Goal: Information Seeking & Learning: Understand process/instructions

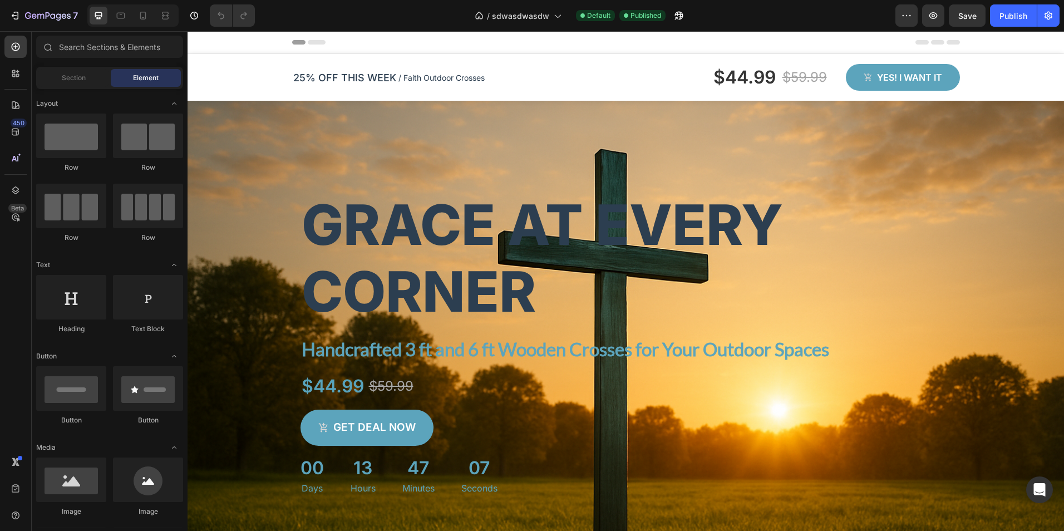
click at [987, 42] on div "Header" at bounding box center [626, 42] width 876 height 23
click at [609, 98] on div "25% OFF THIS WEEK Text block / Faith Outdoor Crosses Text block Row Row $44.99 …" at bounding box center [626, 82] width 684 height 38
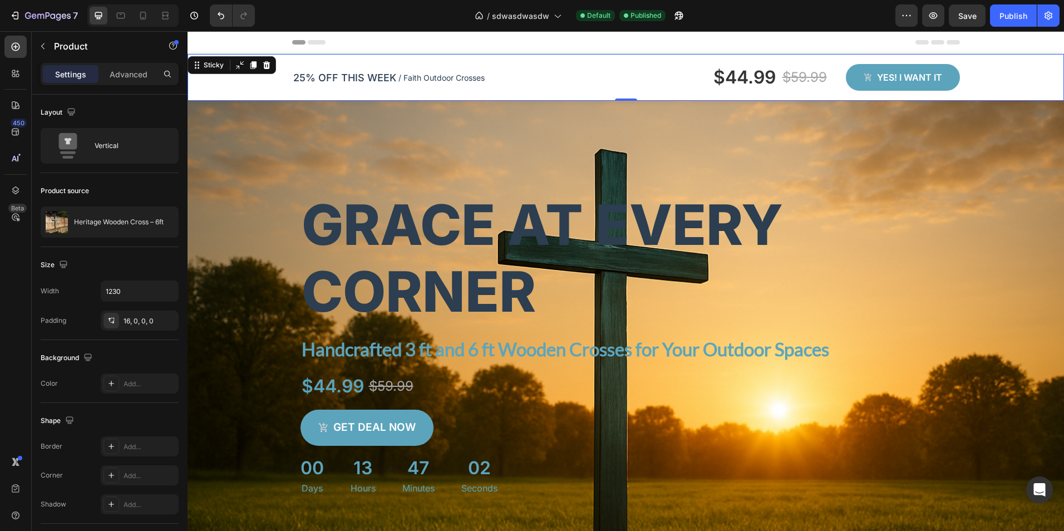
click at [231, 90] on div "25% OFF THIS WEEK Text block / Faith Outdoor Crosses Text block Row Row $44.99 …" at bounding box center [626, 77] width 876 height 47
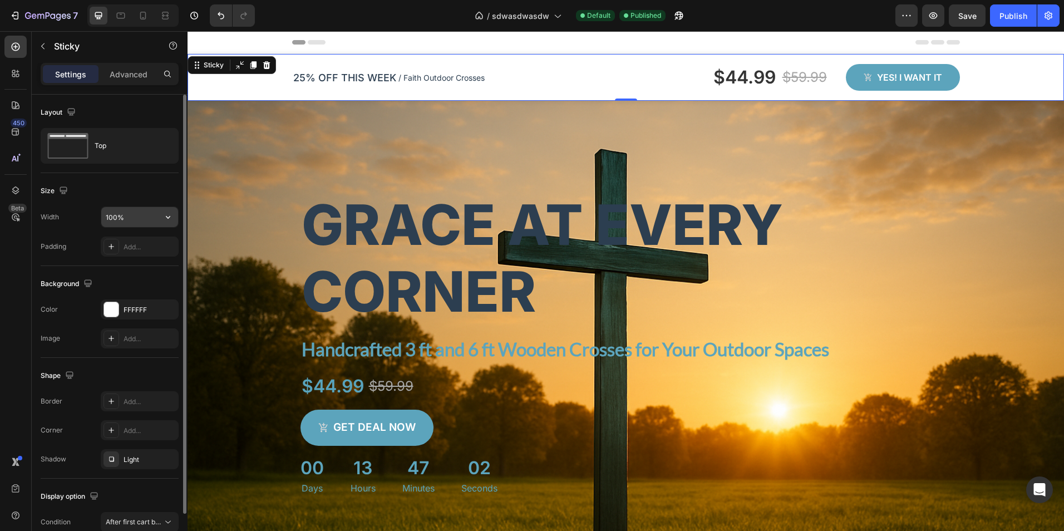
scroll to position [55, 0]
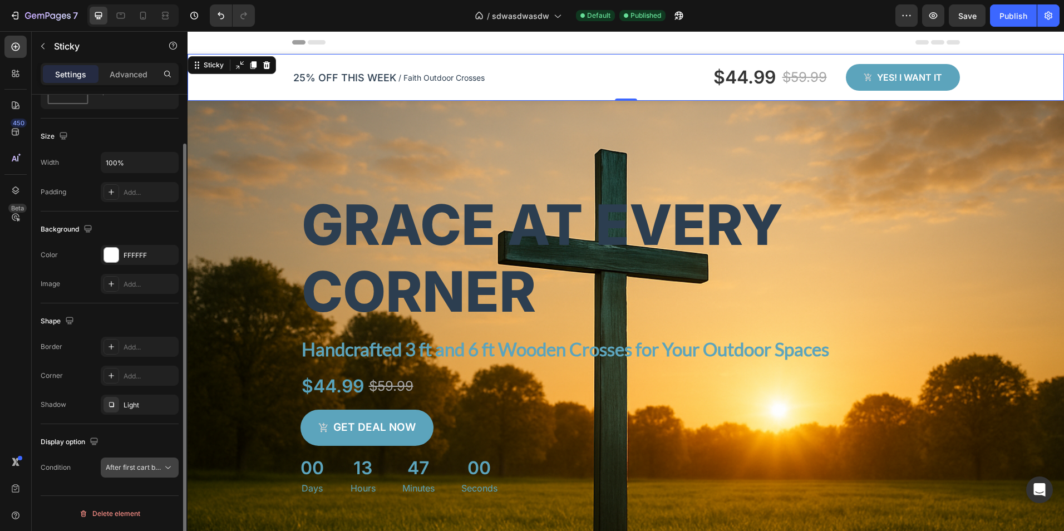
click at [139, 470] on span "After first cart button" at bounding box center [139, 467] width 66 height 8
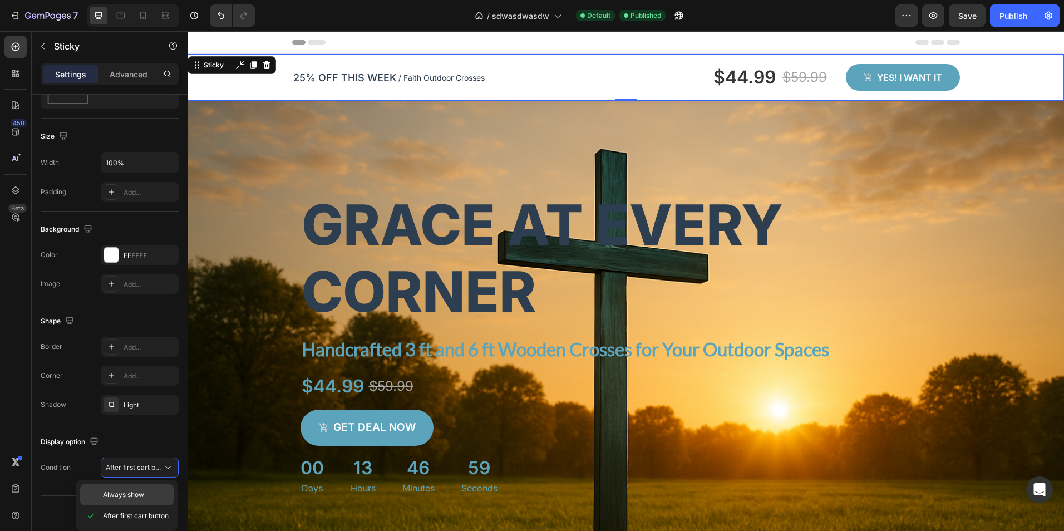
click at [133, 490] on span "Always show" at bounding box center [123, 495] width 41 height 10
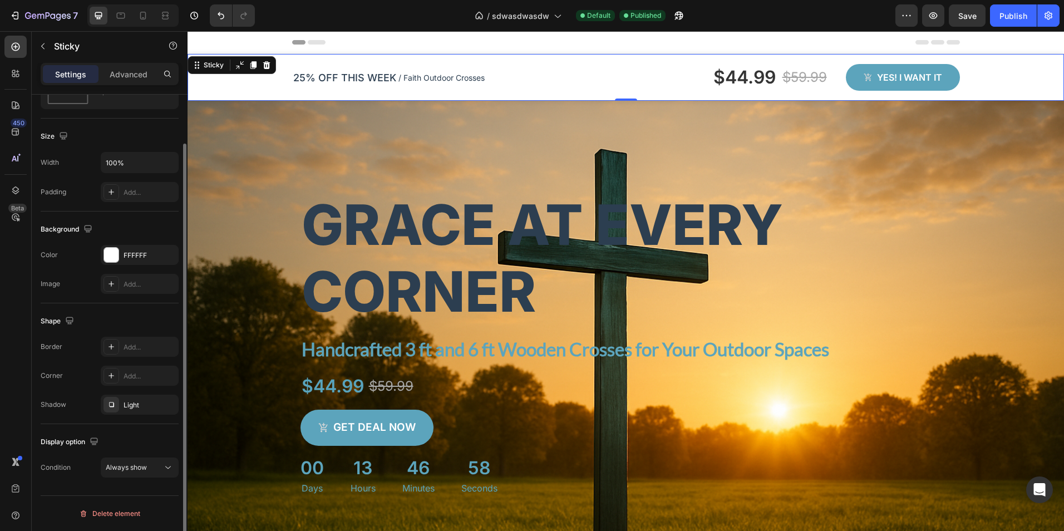
click at [140, 438] on div "Display option" at bounding box center [110, 442] width 138 height 18
click at [126, 67] on div "Advanced" at bounding box center [129, 74] width 56 height 18
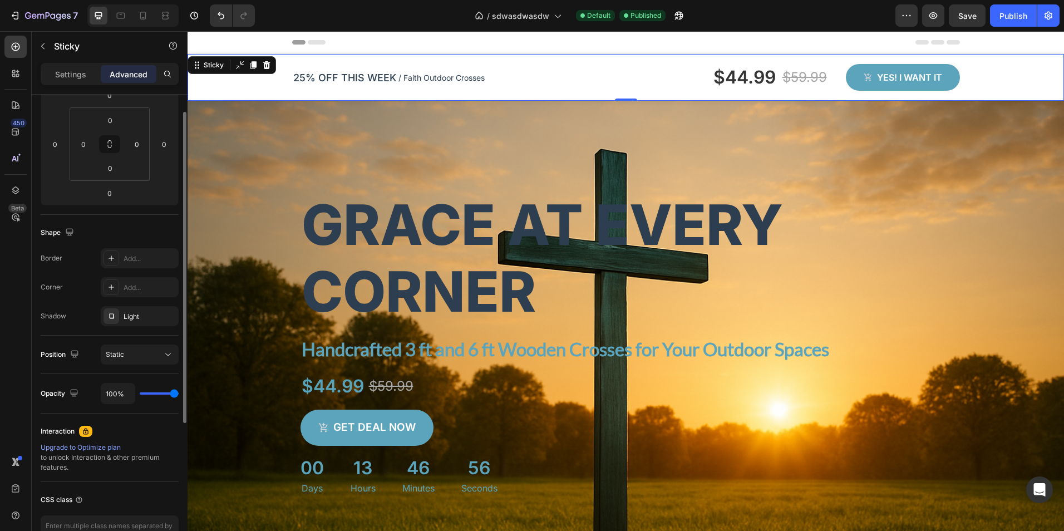
scroll to position [221, 0]
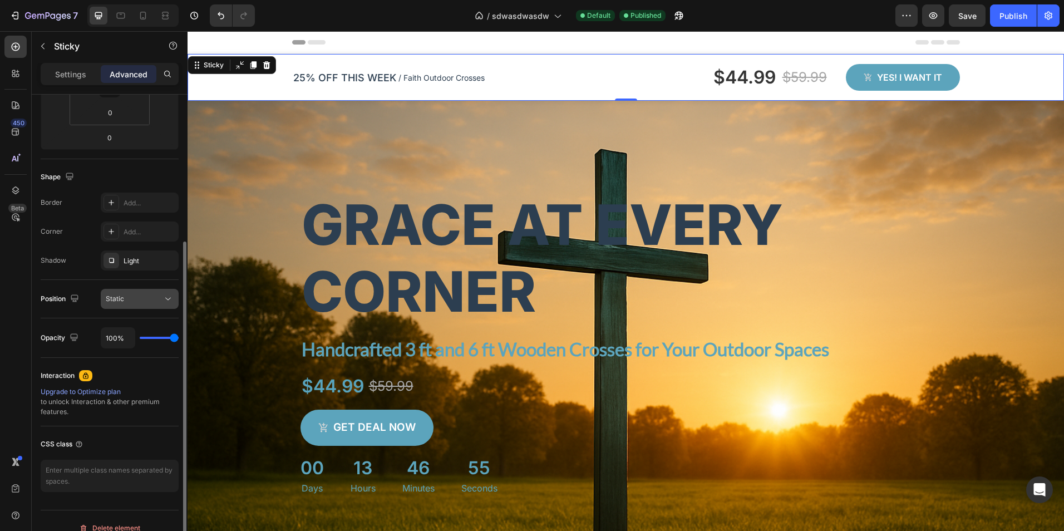
click at [152, 292] on button "Static" at bounding box center [140, 299] width 78 height 20
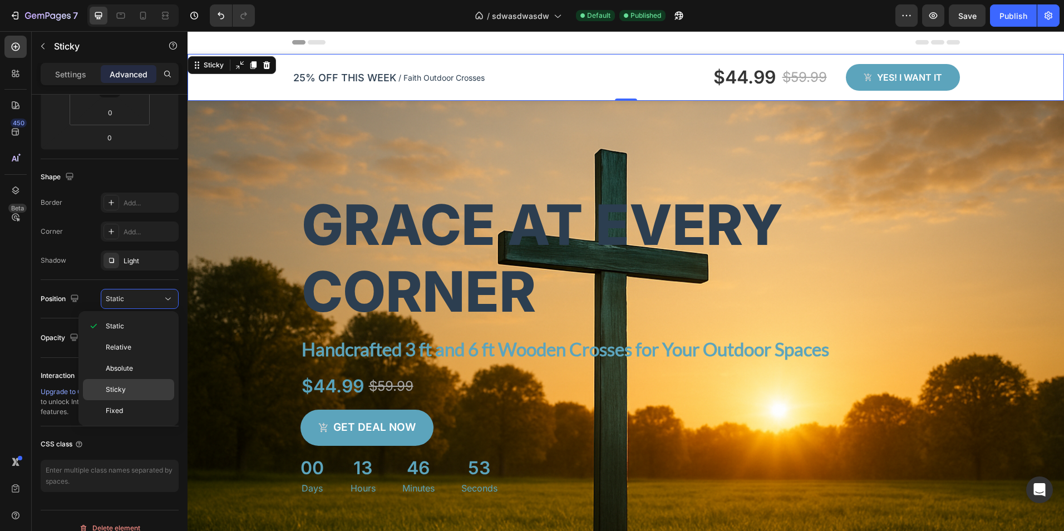
click at [139, 387] on p "Sticky" at bounding box center [137, 389] width 63 height 10
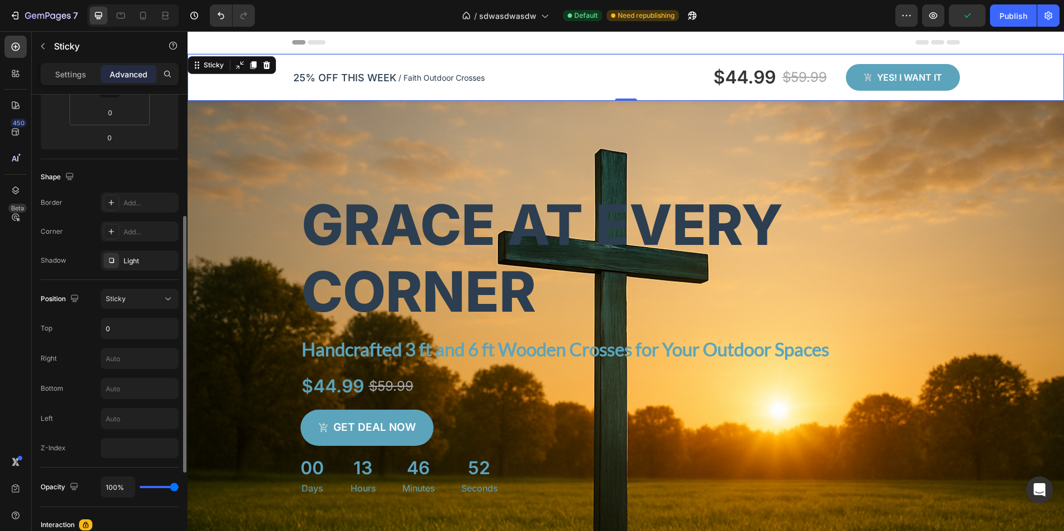
click at [89, 354] on div "Right" at bounding box center [110, 358] width 138 height 21
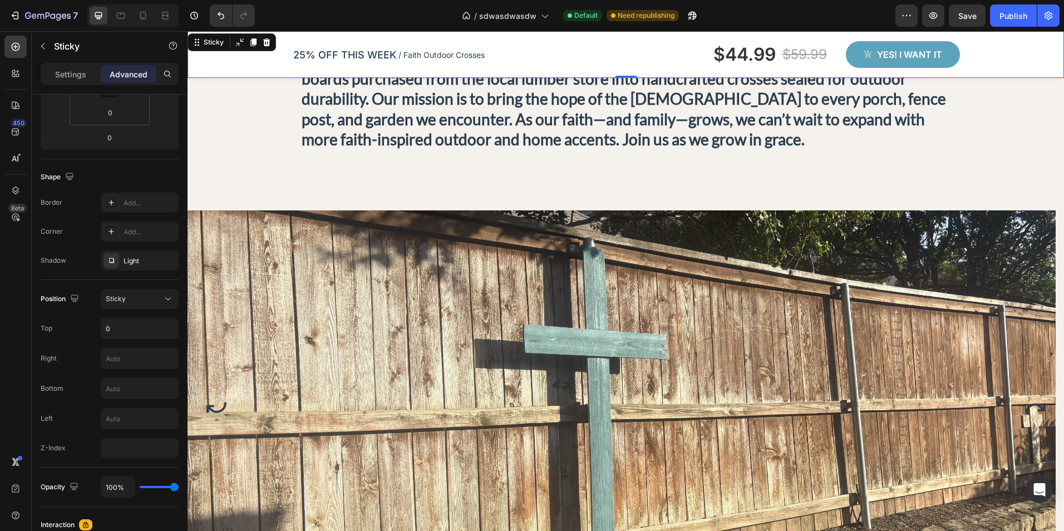
click at [134, 13] on div at bounding box center [132, 15] width 91 height 22
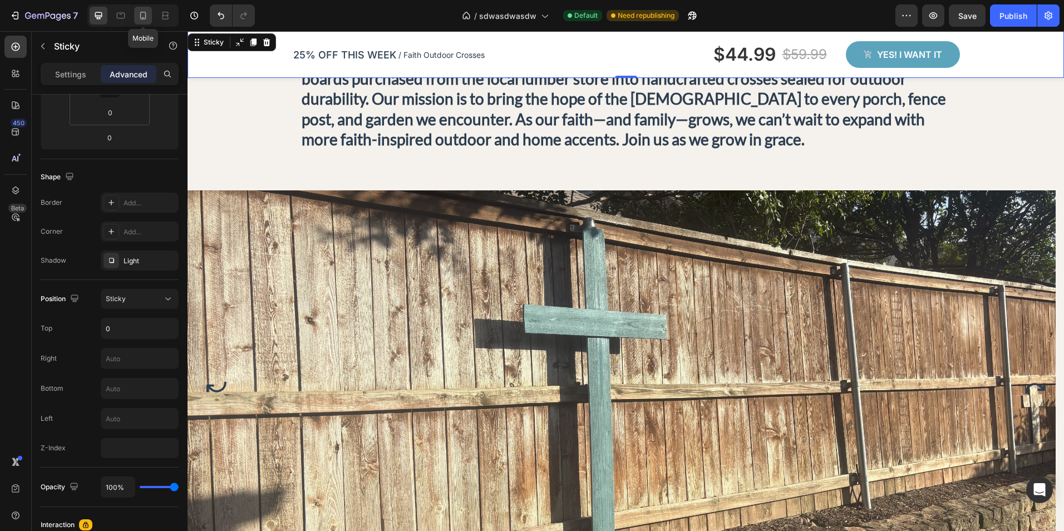
click at [140, 13] on icon at bounding box center [143, 16] width 6 height 8
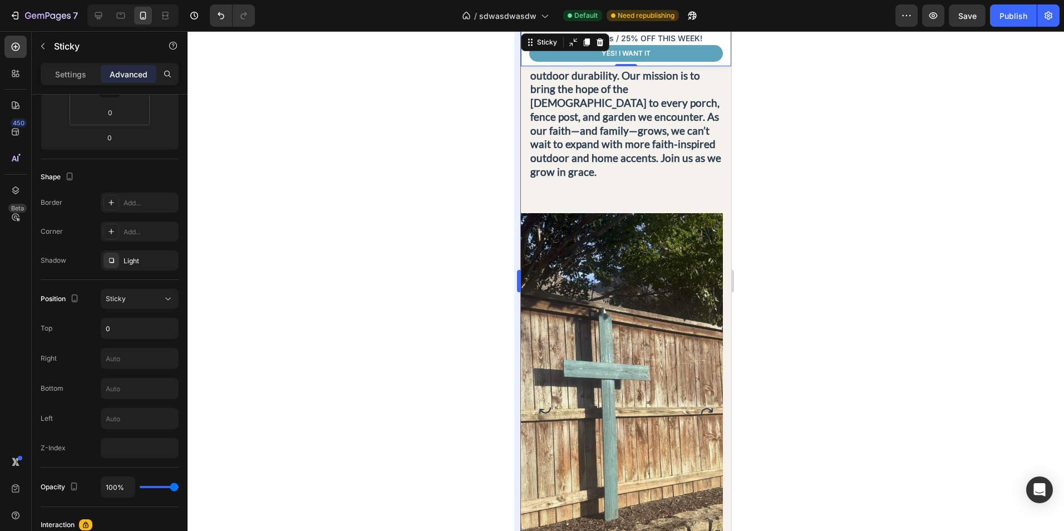
scroll to position [573, 0]
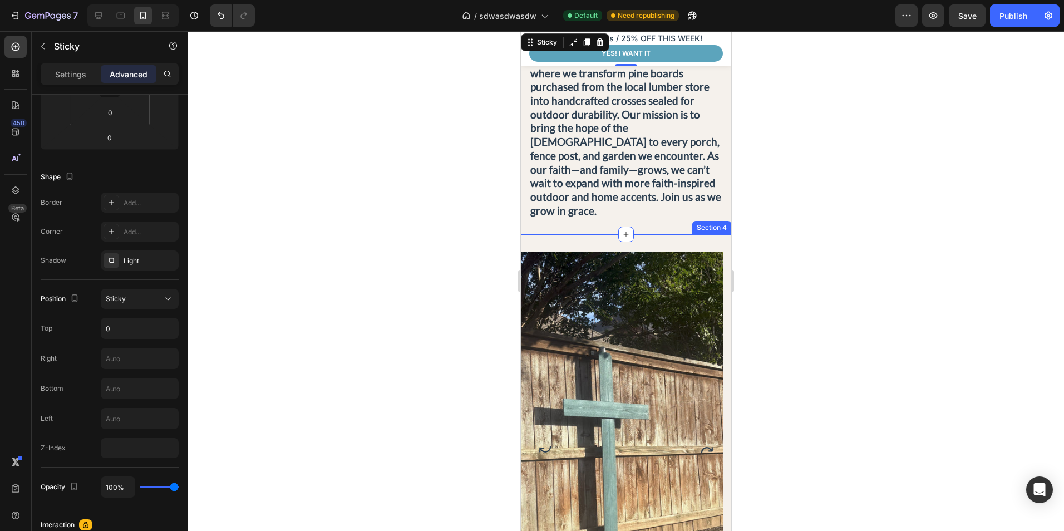
click at [821, 218] on div at bounding box center [626, 281] width 876 height 500
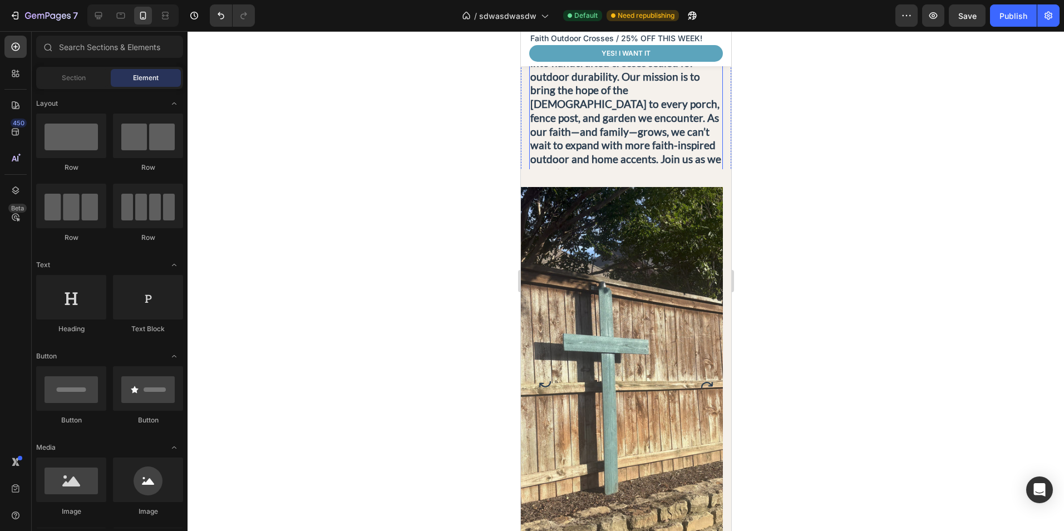
scroll to position [612, 0]
click at [718, 53] on div "Faith Outdoor Crosses / 25% OFF THIS WEEK! Text block Yes! i want it Product Ca…" at bounding box center [625, 46] width 210 height 31
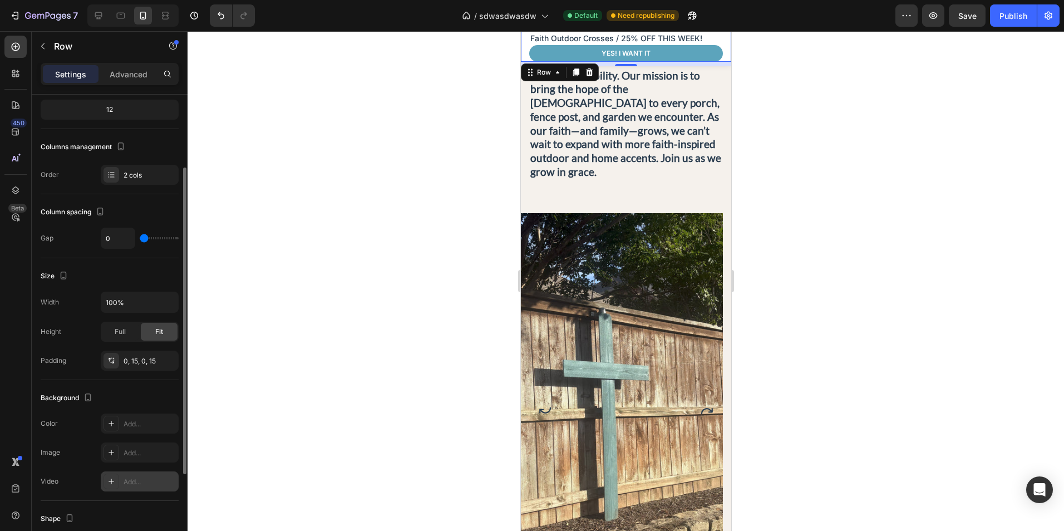
scroll to position [0, 0]
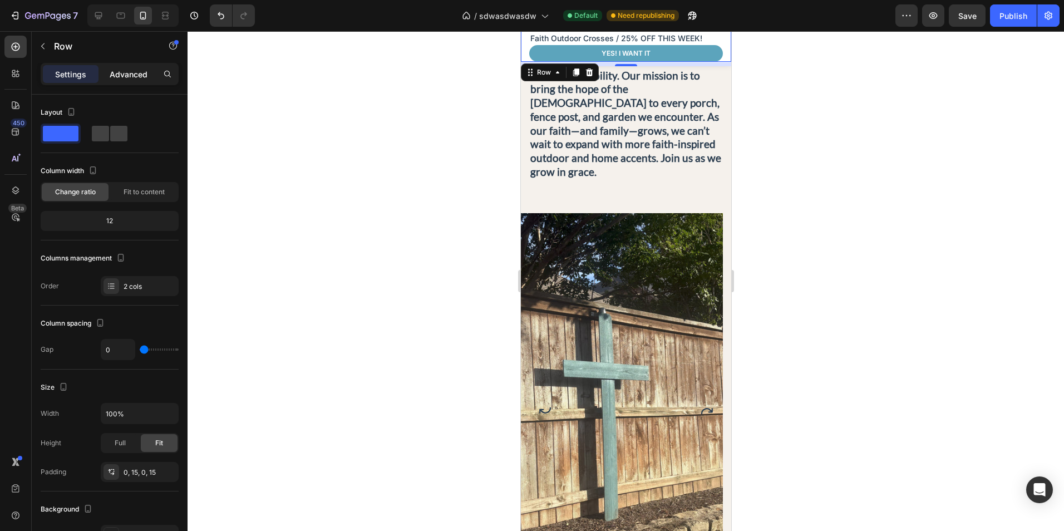
click at [113, 71] on p "Advanced" at bounding box center [129, 74] width 38 height 12
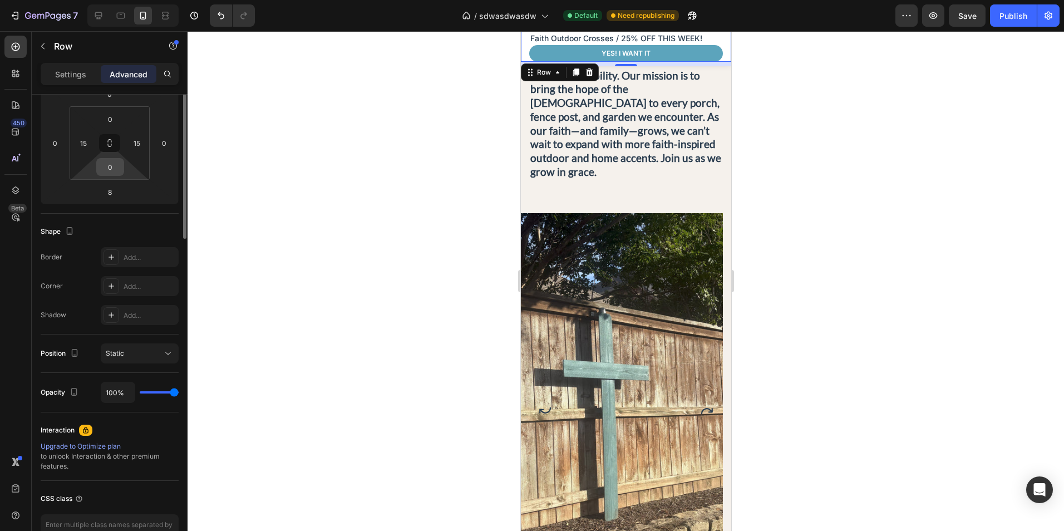
scroll to position [223, 0]
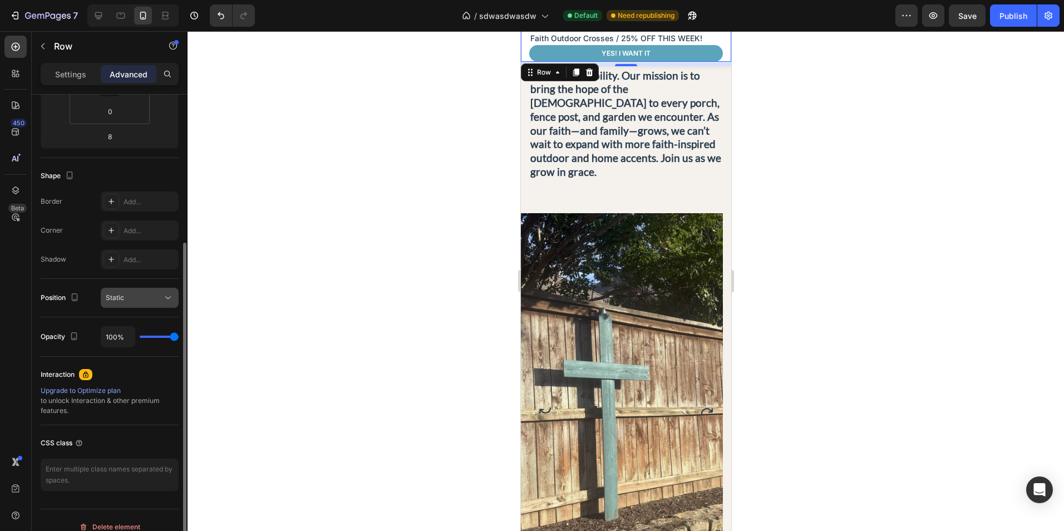
click at [159, 294] on div "Static" at bounding box center [134, 298] width 57 height 10
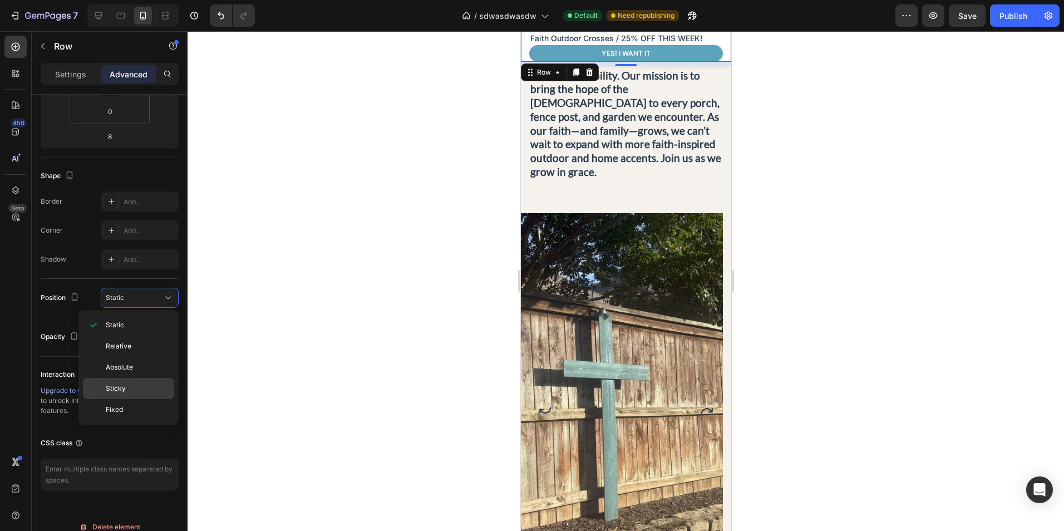
click at [134, 387] on p "Sticky" at bounding box center [137, 388] width 63 height 10
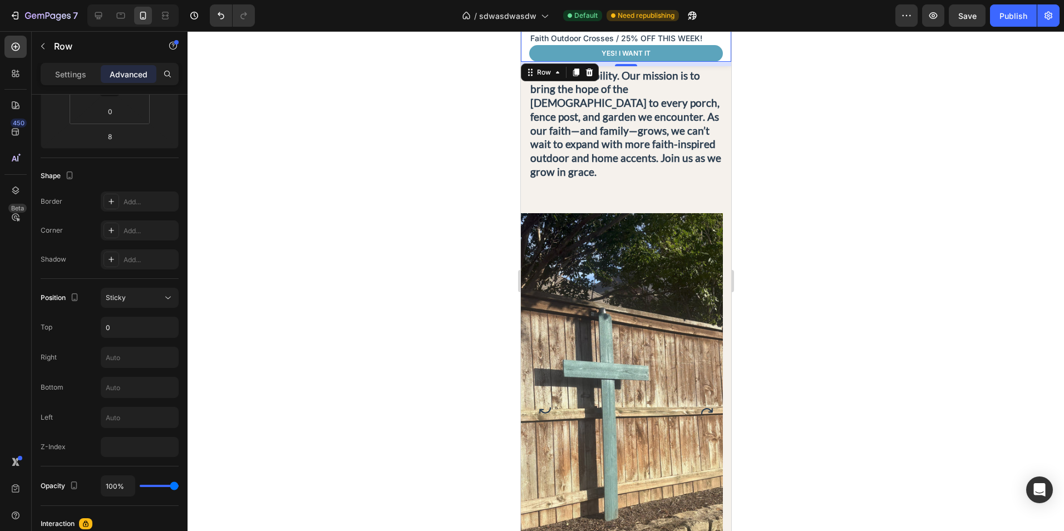
click at [256, 334] on div at bounding box center [626, 281] width 876 height 500
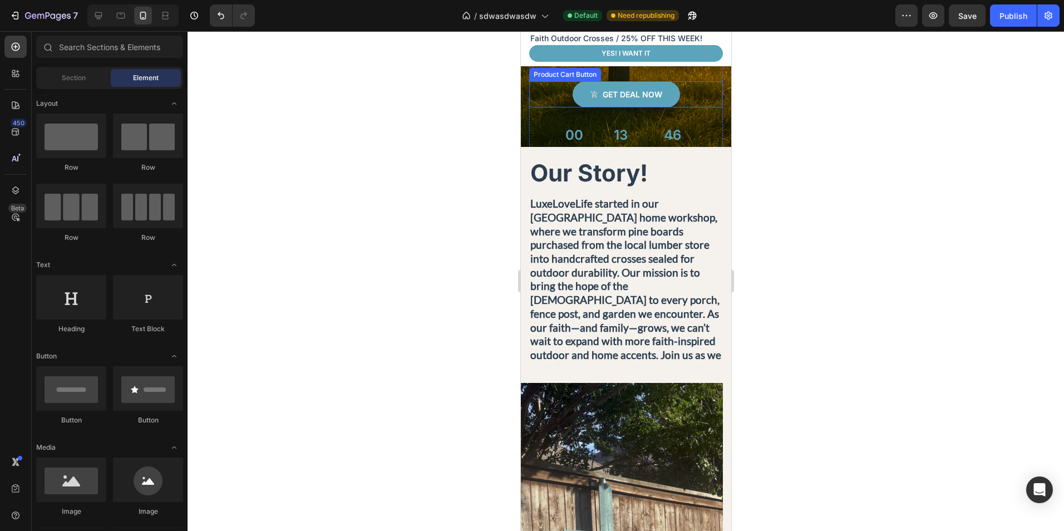
scroll to position [668, 0]
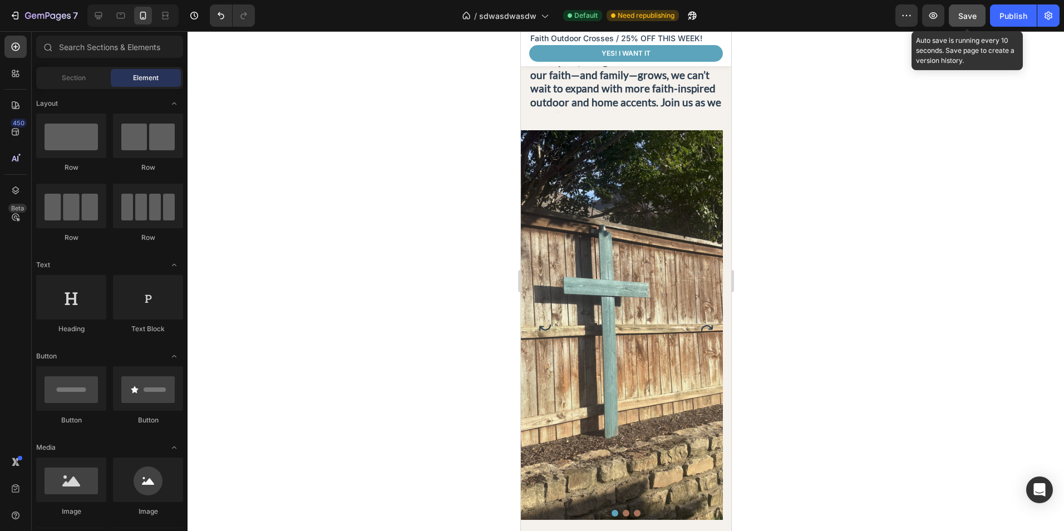
click at [968, 16] on span "Save" at bounding box center [967, 15] width 18 height 9
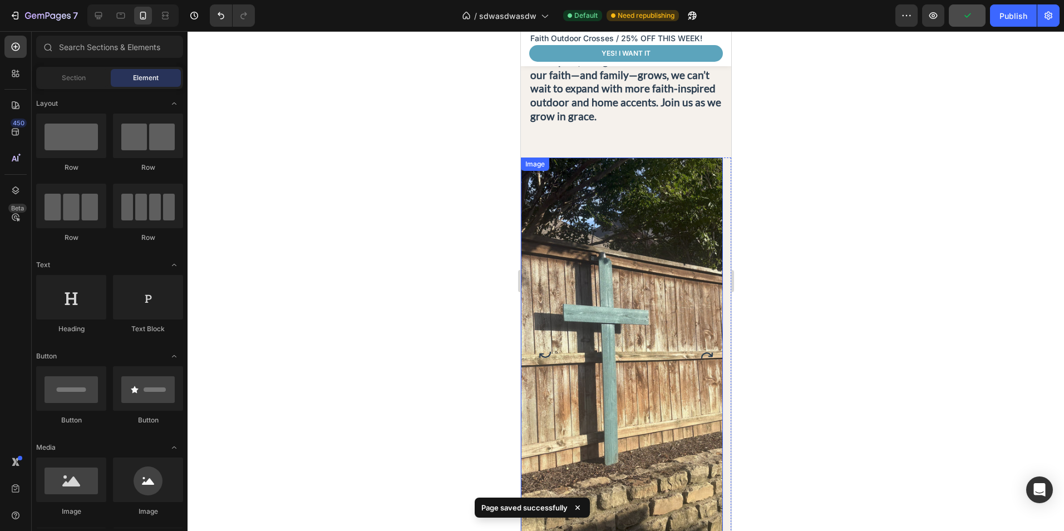
scroll to position [792, 0]
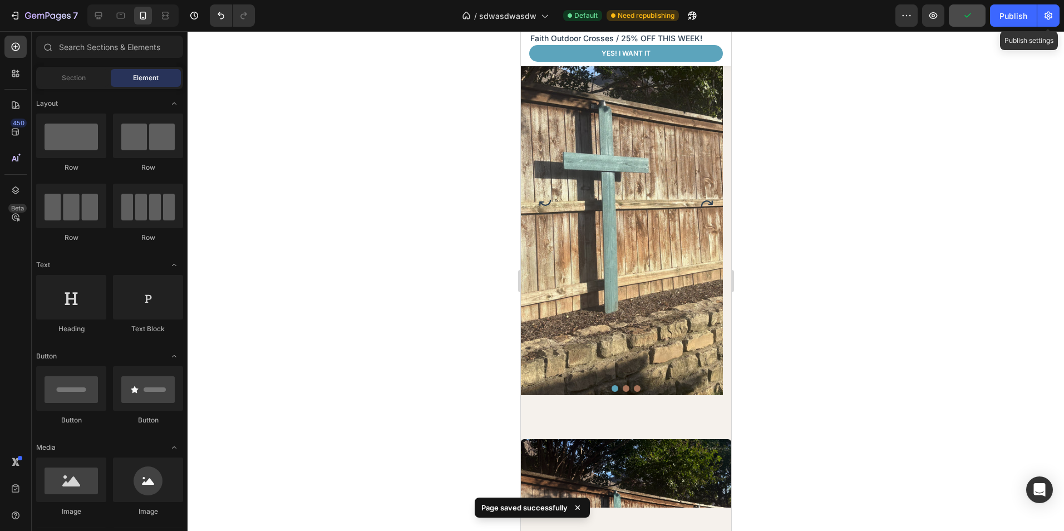
click at [1018, 11] on div "Publish" at bounding box center [1013, 16] width 28 height 12
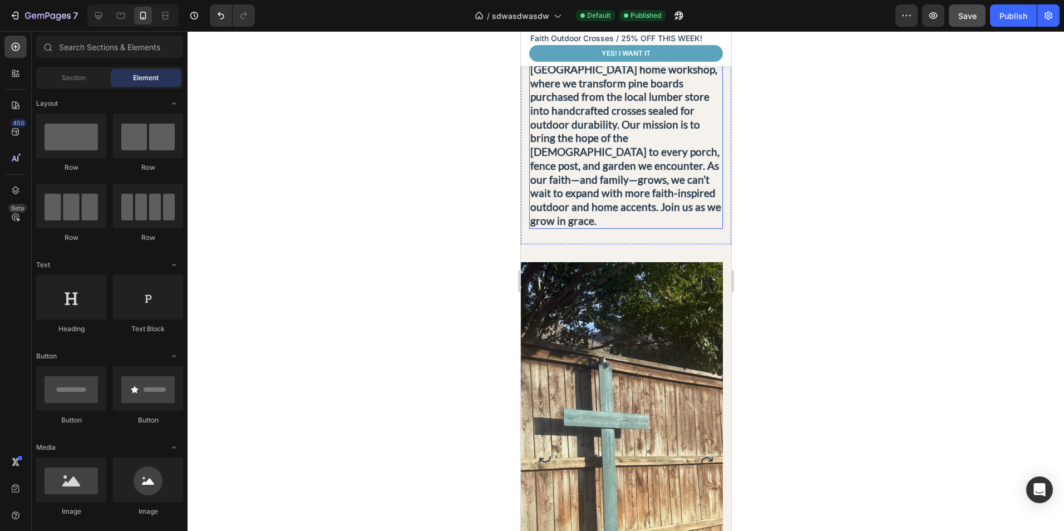
scroll to position [556, 0]
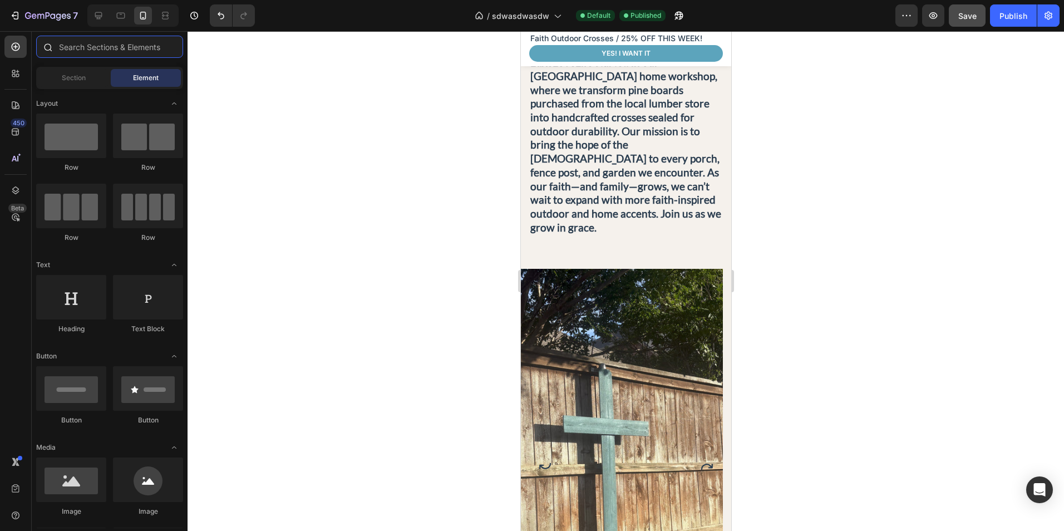
click at [69, 51] on input "text" at bounding box center [109, 47] width 147 height 22
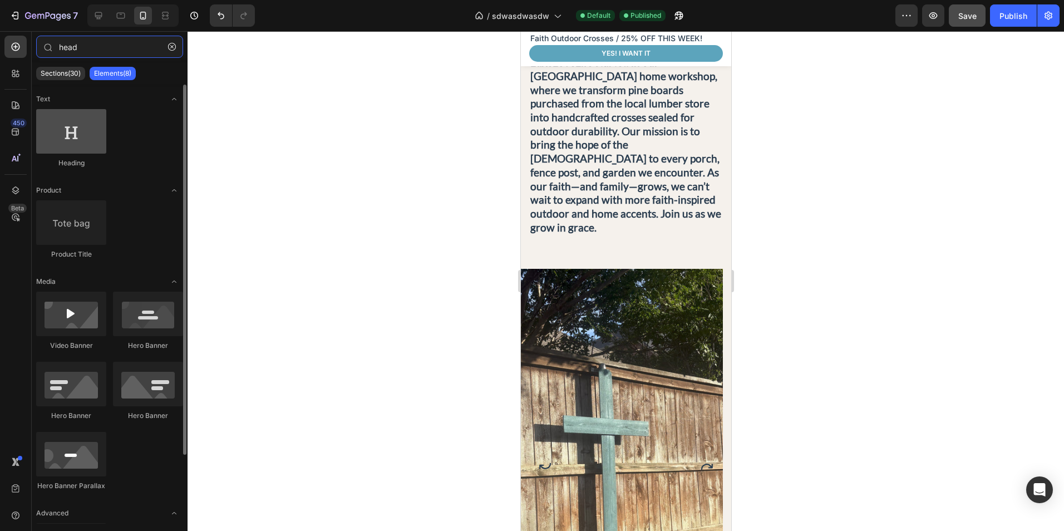
type input "head"
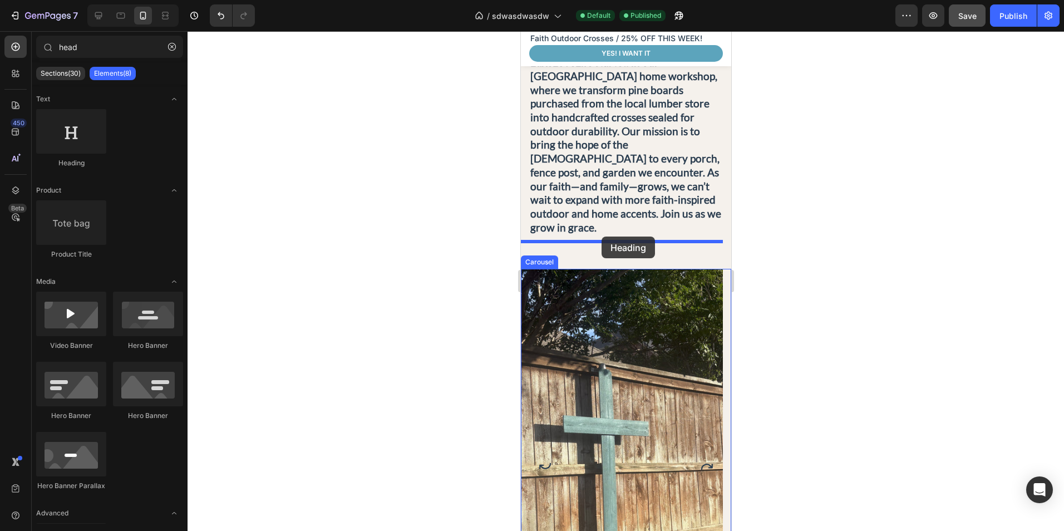
drag, startPoint x: 604, startPoint y: 156, endPoint x: 604, endPoint y: 241, distance: 85.1
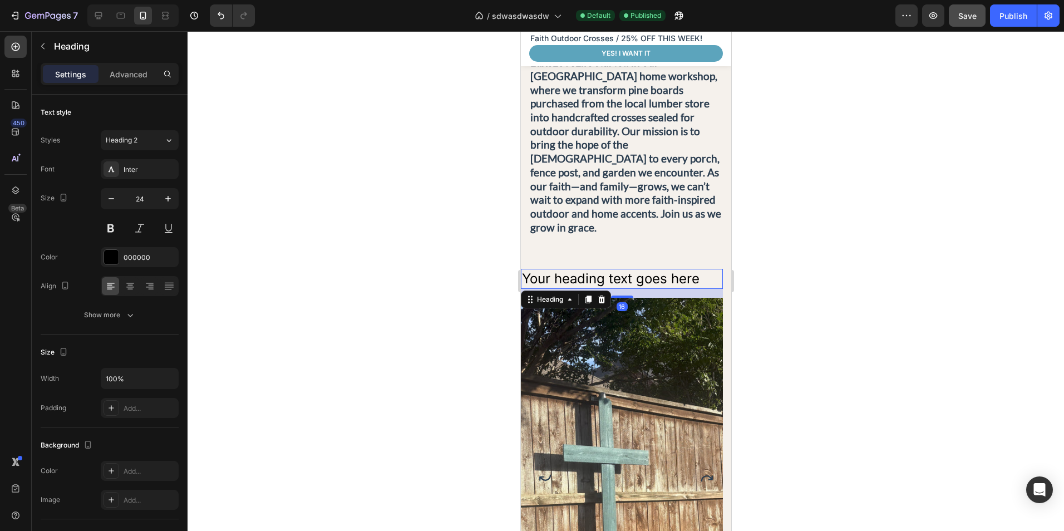
click at [634, 269] on h2 "Your heading text goes here" at bounding box center [621, 278] width 202 height 19
click at [634, 270] on p "Your heading text goes here" at bounding box center [621, 278] width 200 height 17
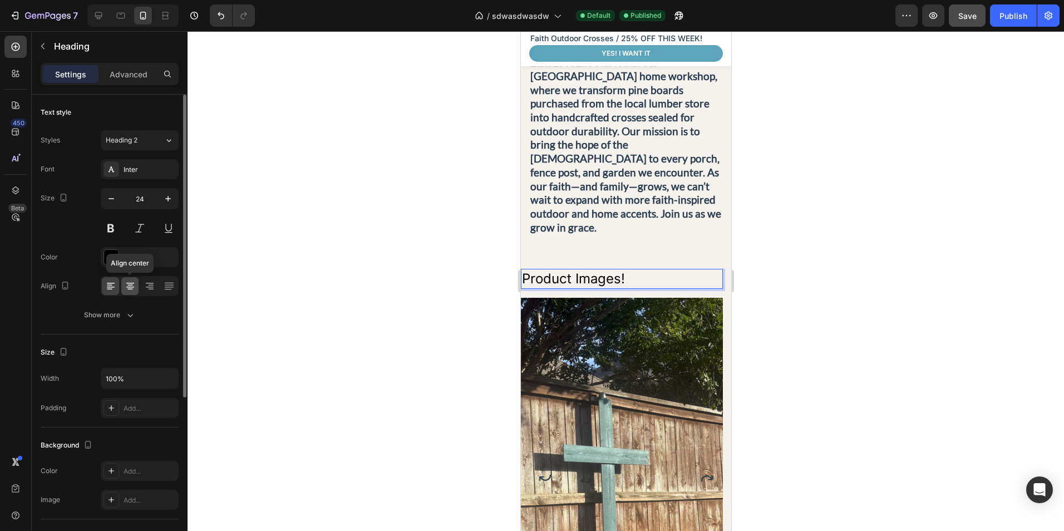
click at [128, 290] on icon at bounding box center [130, 285] width 11 height 11
click at [136, 167] on div "Inter" at bounding box center [150, 170] width 52 height 10
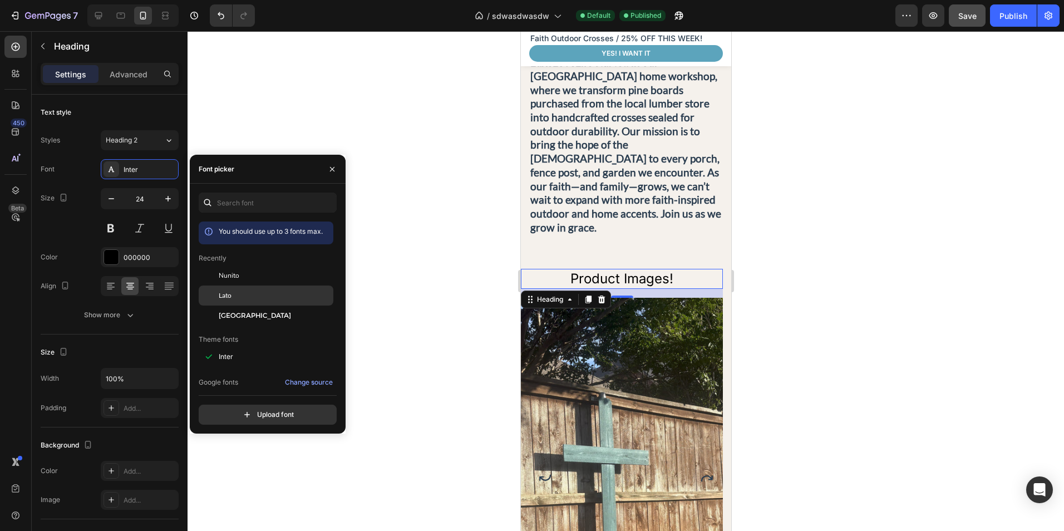
click at [248, 298] on div "Lato" at bounding box center [275, 295] width 112 height 10
click at [167, 194] on icon "button" at bounding box center [167, 198] width 11 height 11
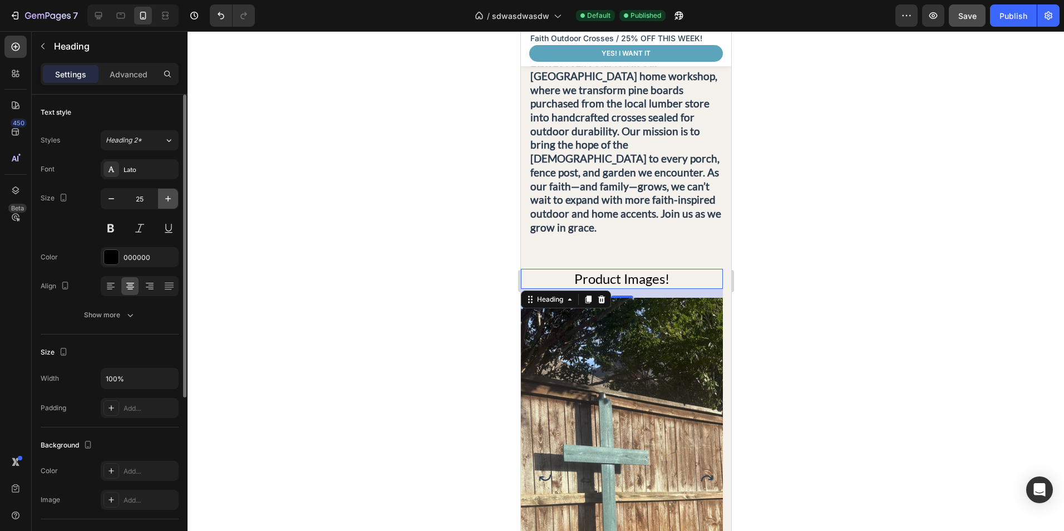
click at [167, 194] on icon "button" at bounding box center [167, 198] width 11 height 11
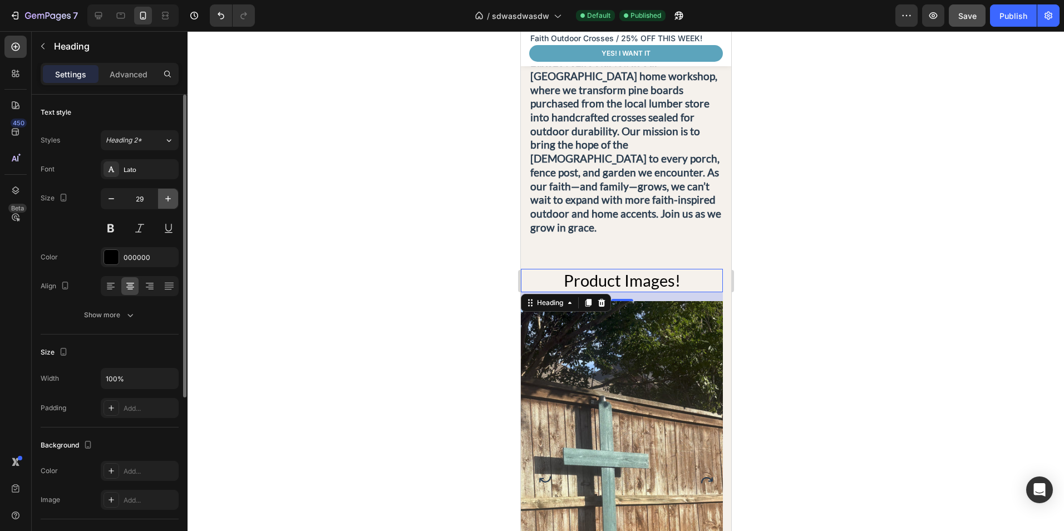
click at [167, 194] on icon "button" at bounding box center [167, 198] width 11 height 11
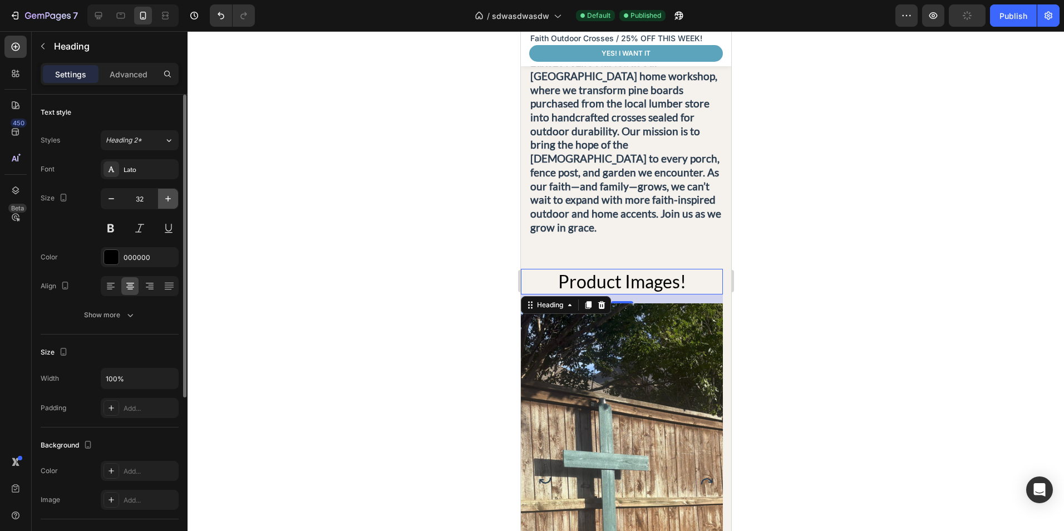
click at [167, 194] on icon "button" at bounding box center [167, 198] width 11 height 11
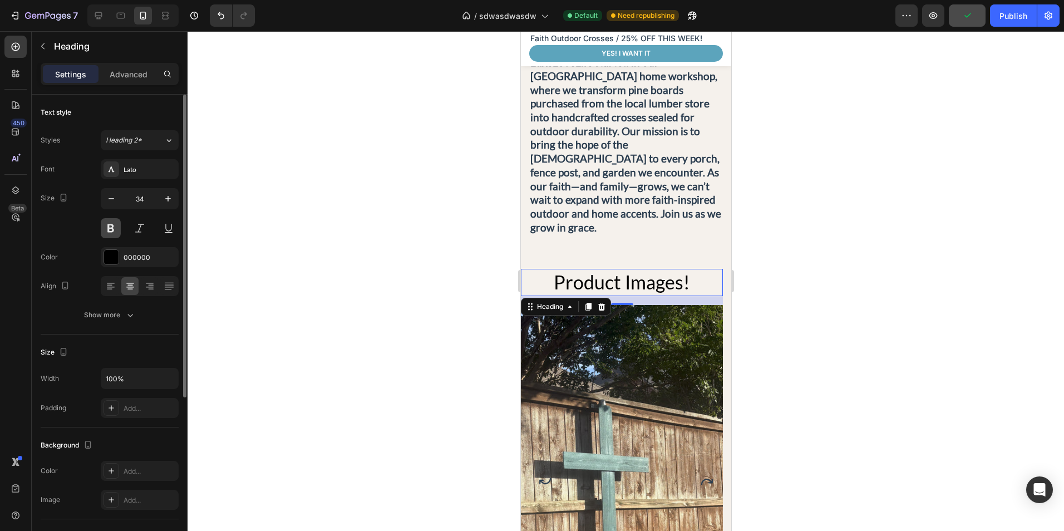
click at [111, 226] on button at bounding box center [111, 228] width 20 height 20
click at [164, 202] on icon "button" at bounding box center [167, 198] width 11 height 11
type input "36"
click at [145, 224] on button at bounding box center [140, 228] width 20 height 20
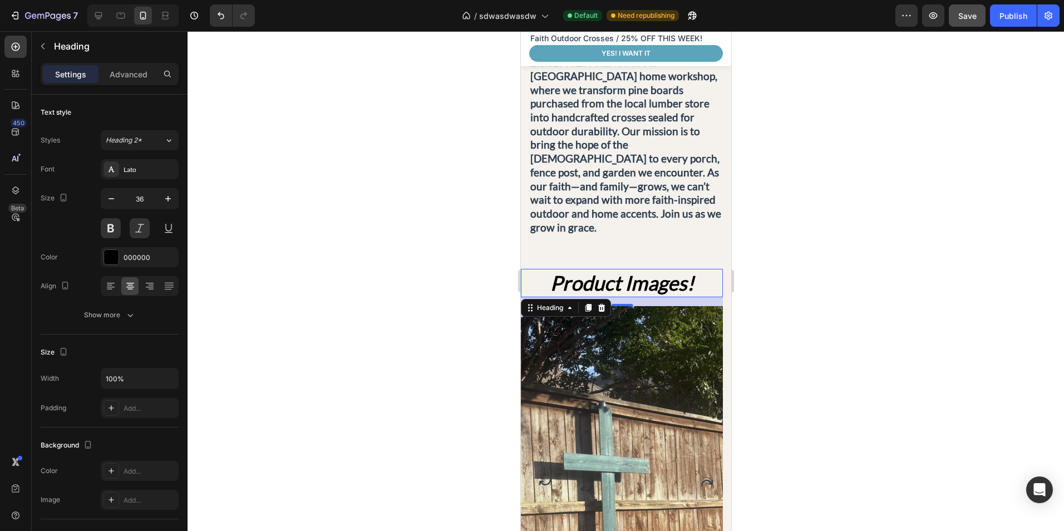
click at [312, 289] on div at bounding box center [626, 281] width 876 height 500
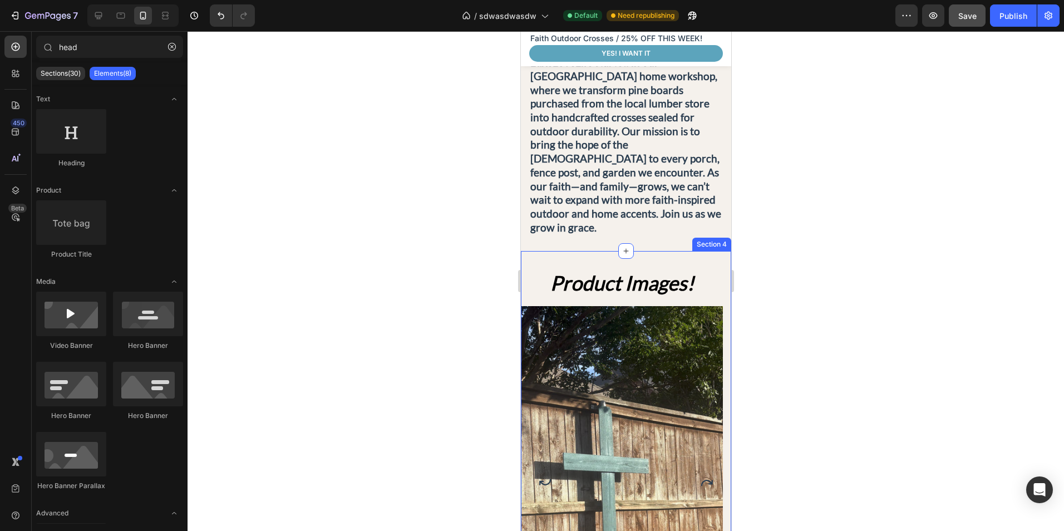
click at [601, 251] on div "Product Images! Heading Image Image Image Carousel Section 4" at bounding box center [625, 486] width 210 height 471
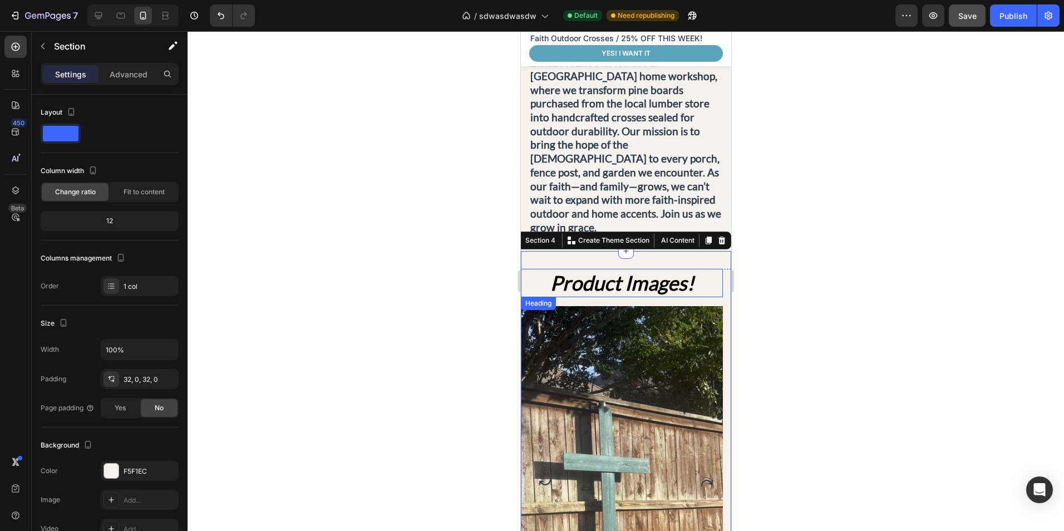
click at [619, 270] on p "Product Images!" at bounding box center [621, 283] width 200 height 26
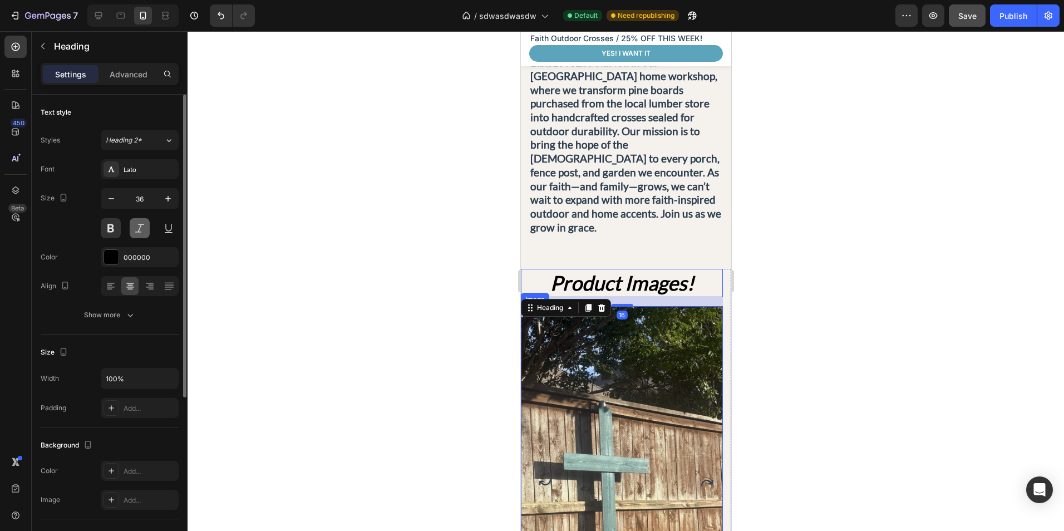
click at [140, 225] on button at bounding box center [140, 228] width 20 height 20
click at [365, 270] on div at bounding box center [626, 281] width 876 height 500
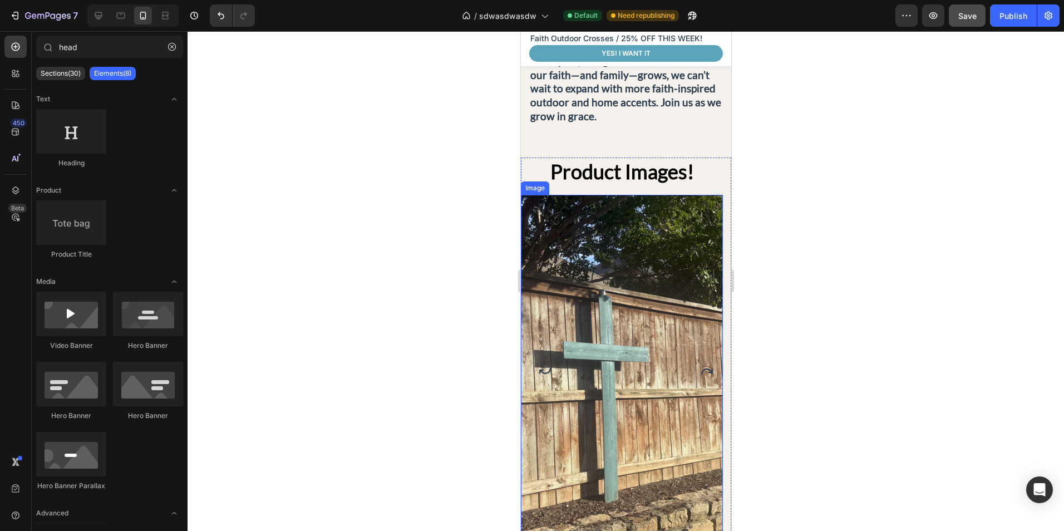
click at [821, 288] on div at bounding box center [626, 281] width 876 height 500
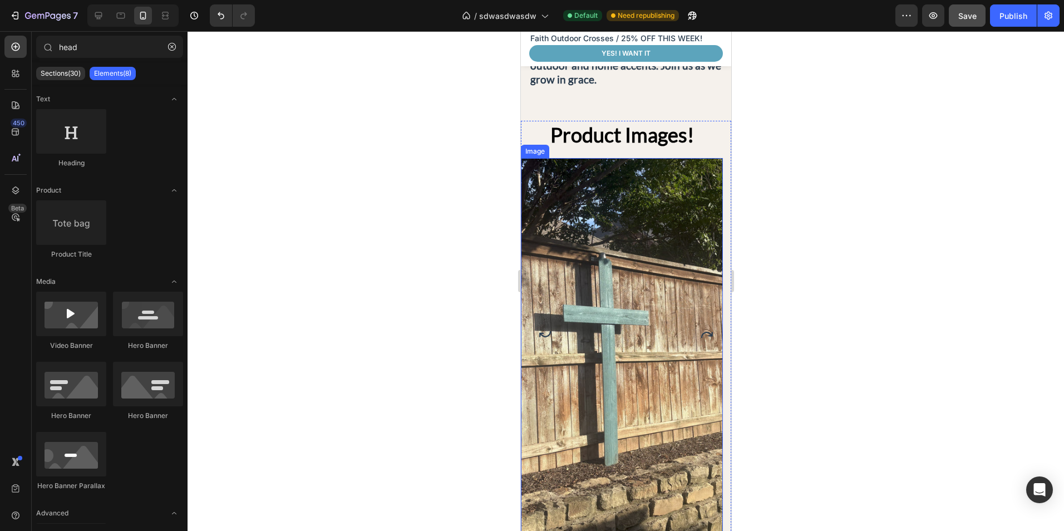
click at [98, 16] on icon at bounding box center [98, 15] width 7 height 7
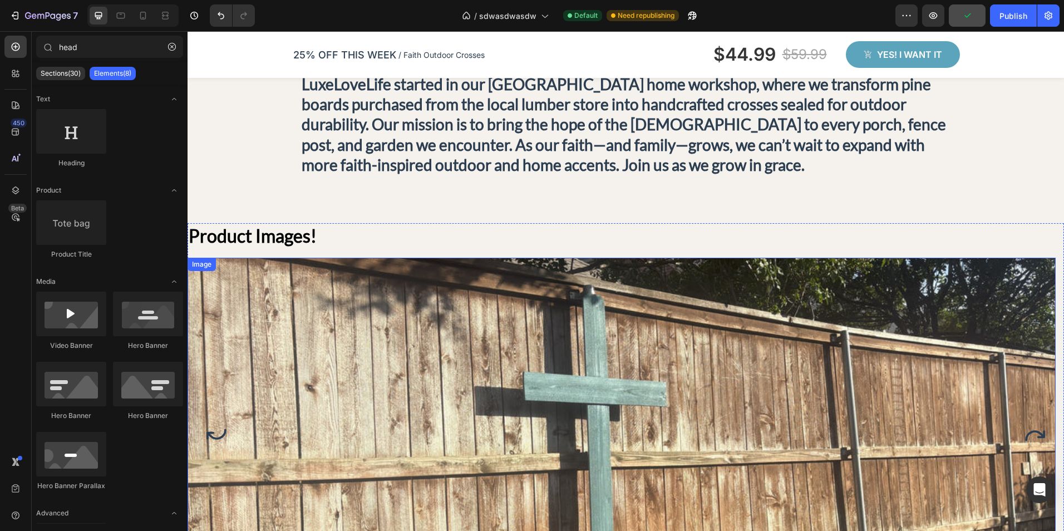
scroll to position [556, 0]
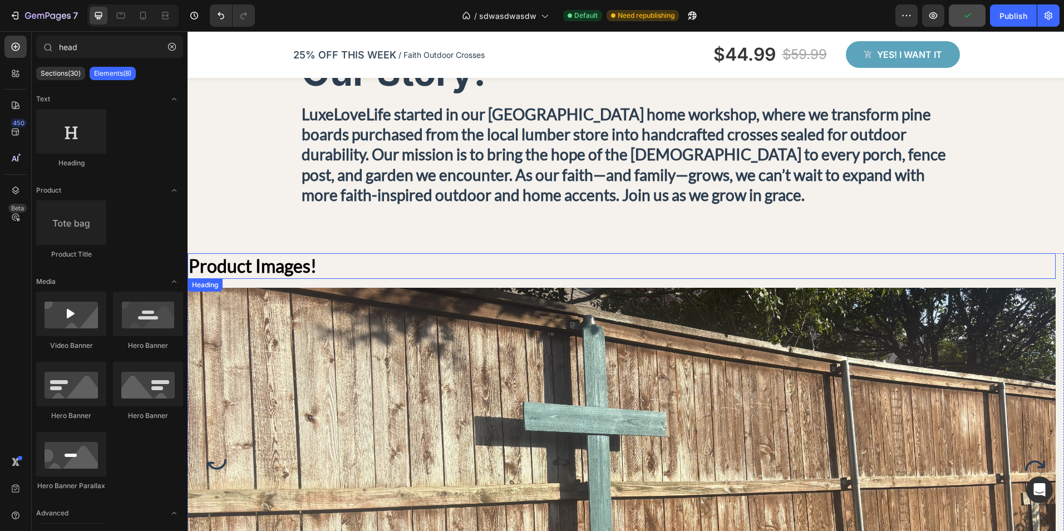
click at [342, 267] on h2 "Product Images!" at bounding box center [622, 266] width 868 height 26
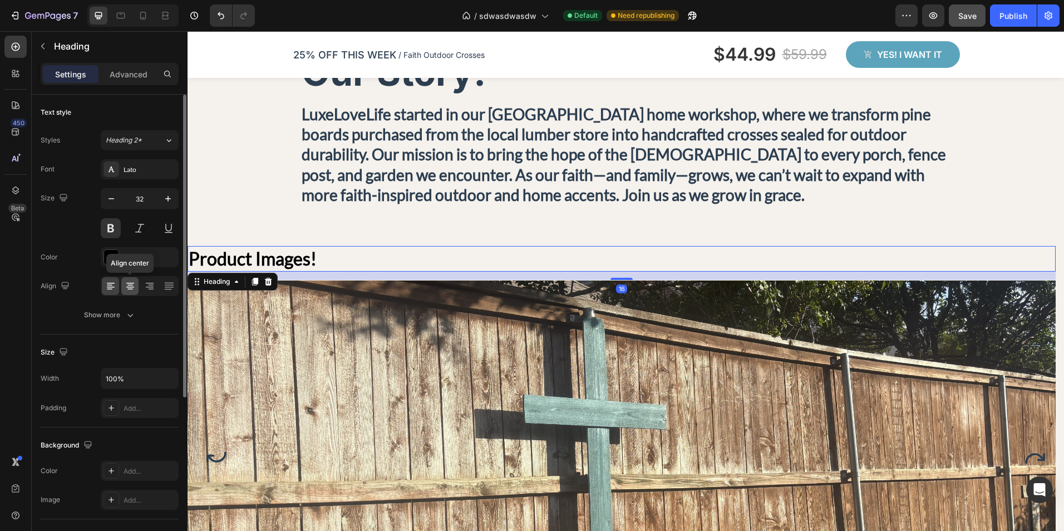
click at [128, 283] on icon at bounding box center [130, 283] width 8 height 1
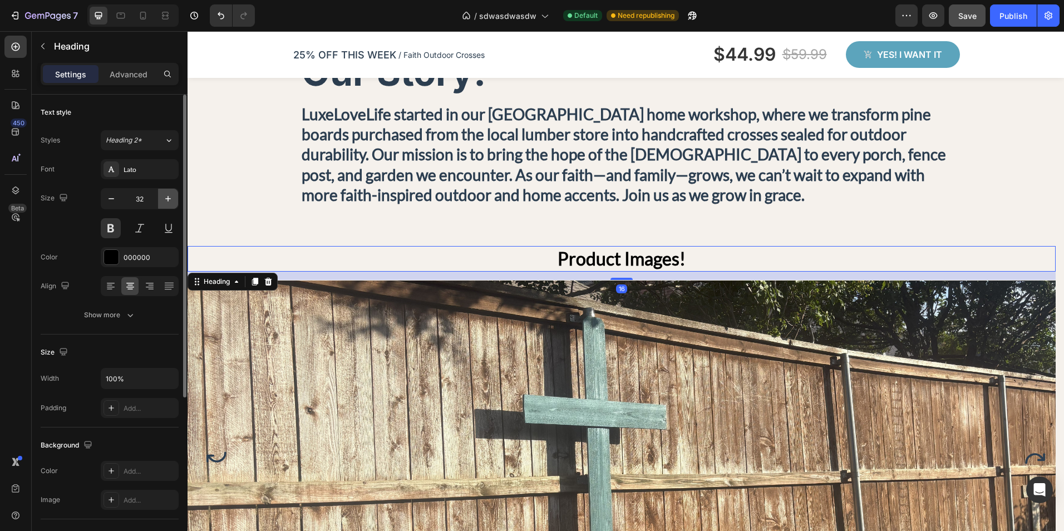
click at [160, 198] on button "button" at bounding box center [168, 199] width 20 height 20
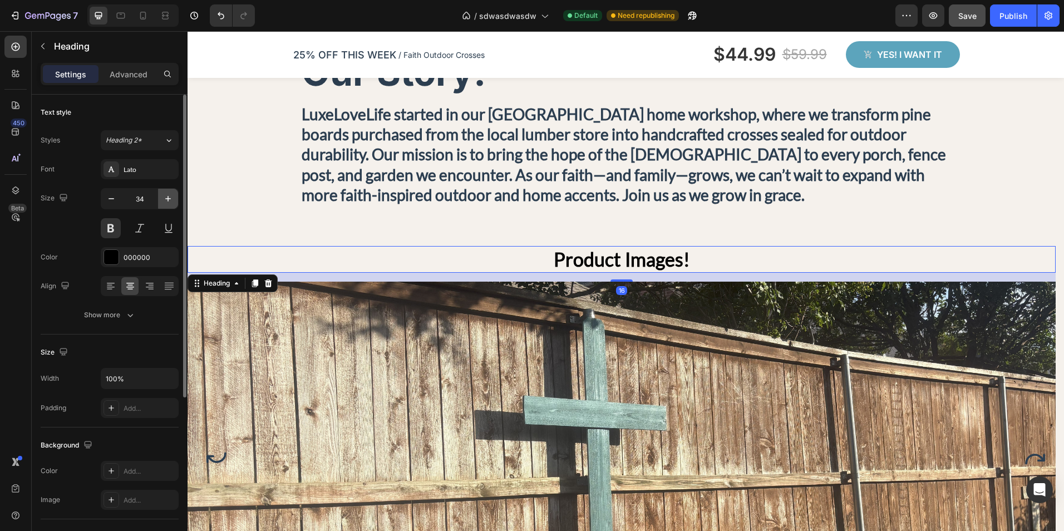
click at [161, 198] on button "button" at bounding box center [168, 199] width 20 height 20
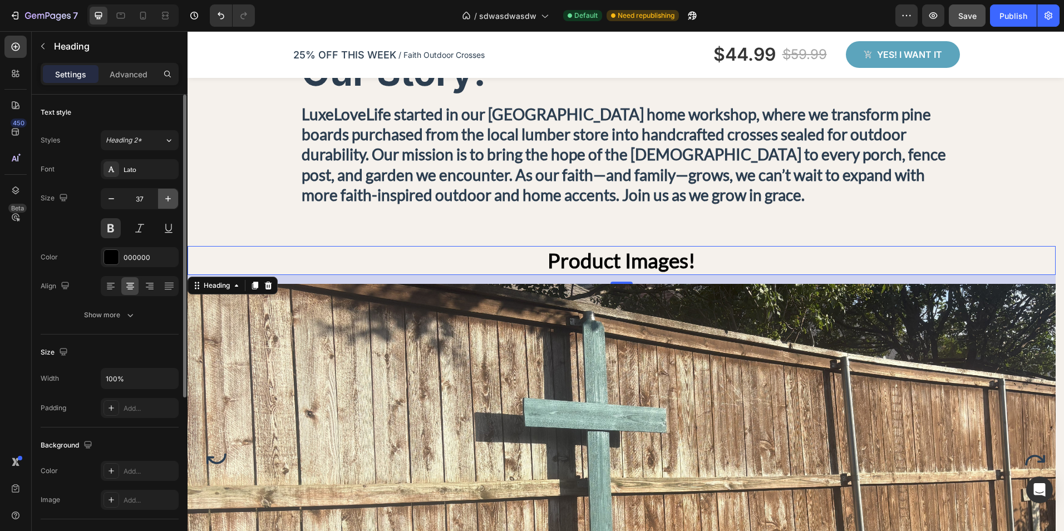
click at [162, 198] on button "button" at bounding box center [168, 199] width 20 height 20
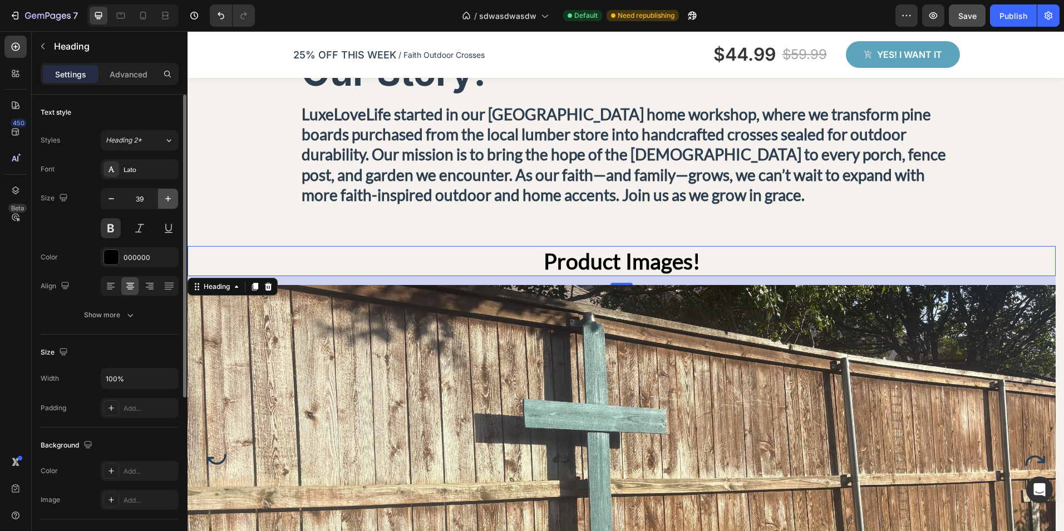
click at [162, 198] on button "button" at bounding box center [168, 199] width 20 height 20
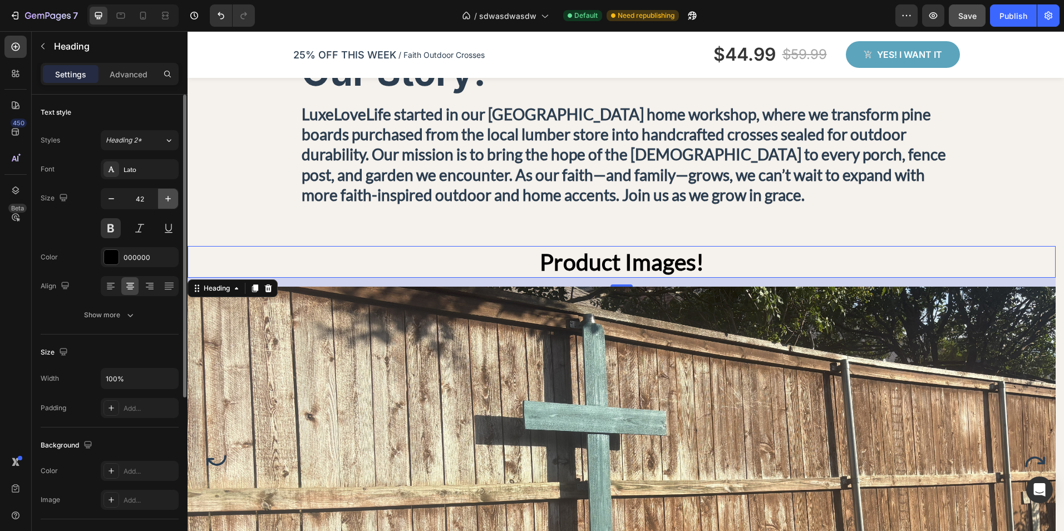
click at [162, 198] on button "button" at bounding box center [168, 199] width 20 height 20
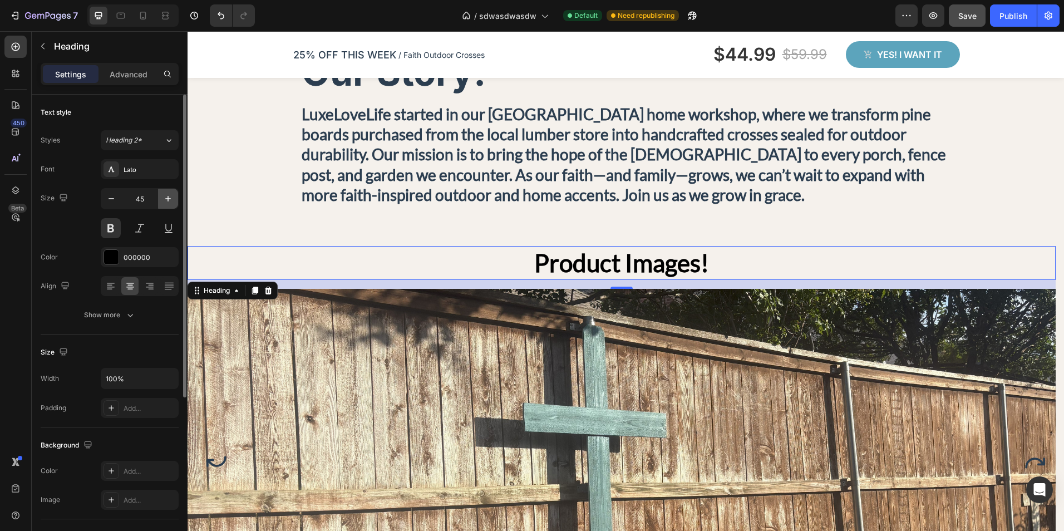
click at [162, 198] on button "button" at bounding box center [168, 199] width 20 height 20
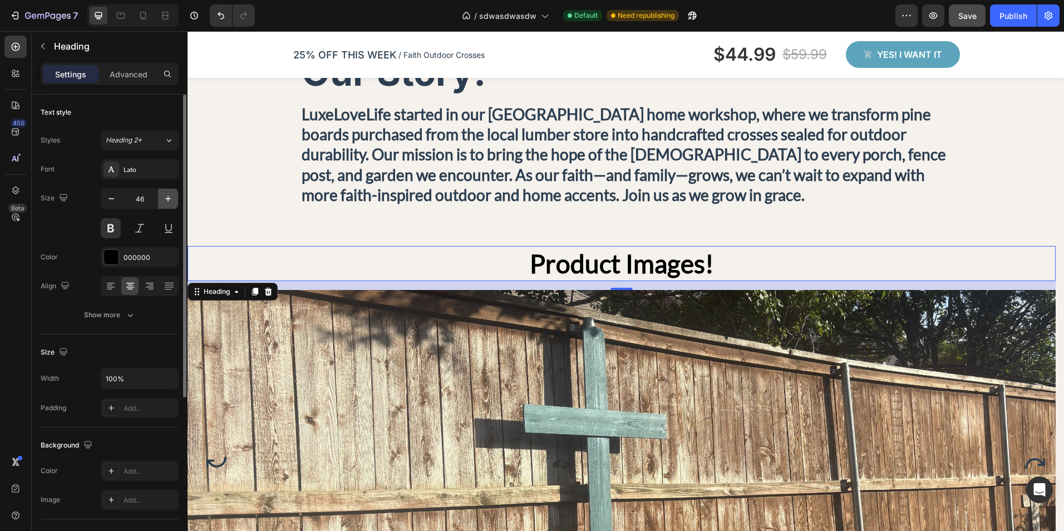
click at [162, 198] on button "button" at bounding box center [168, 199] width 20 height 20
click at [162, 198] on icon "button" at bounding box center [167, 198] width 11 height 11
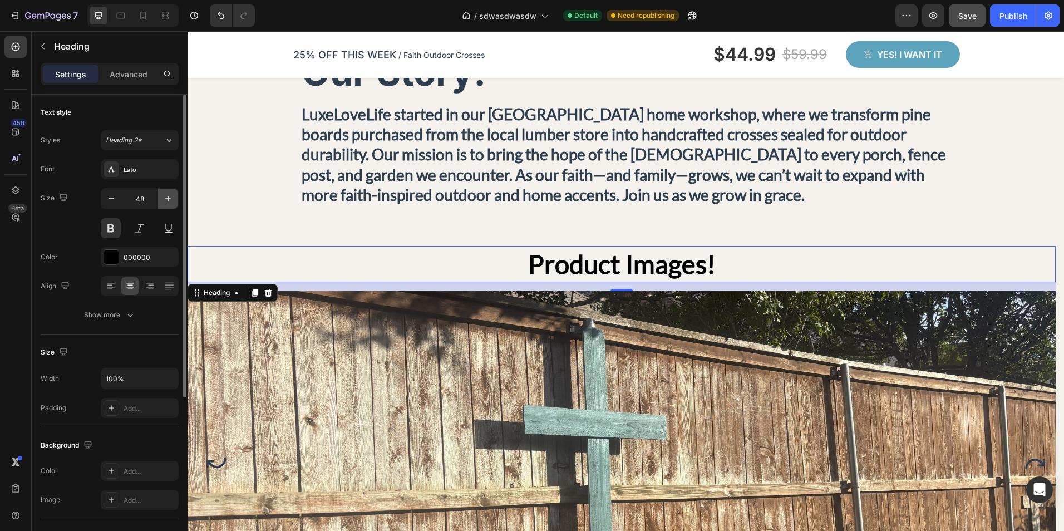
click at [162, 198] on icon "button" at bounding box center [167, 198] width 11 height 11
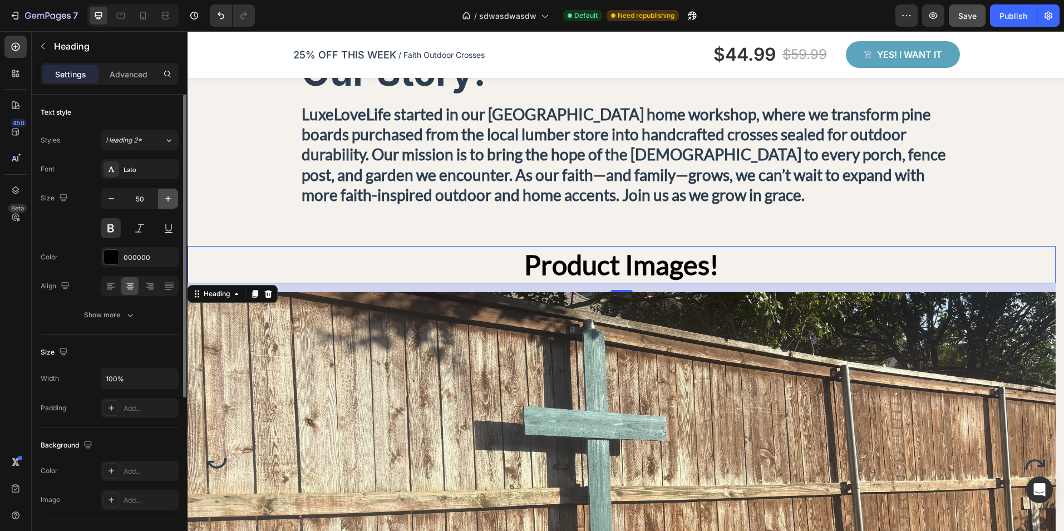
click at [162, 198] on icon "button" at bounding box center [167, 198] width 11 height 11
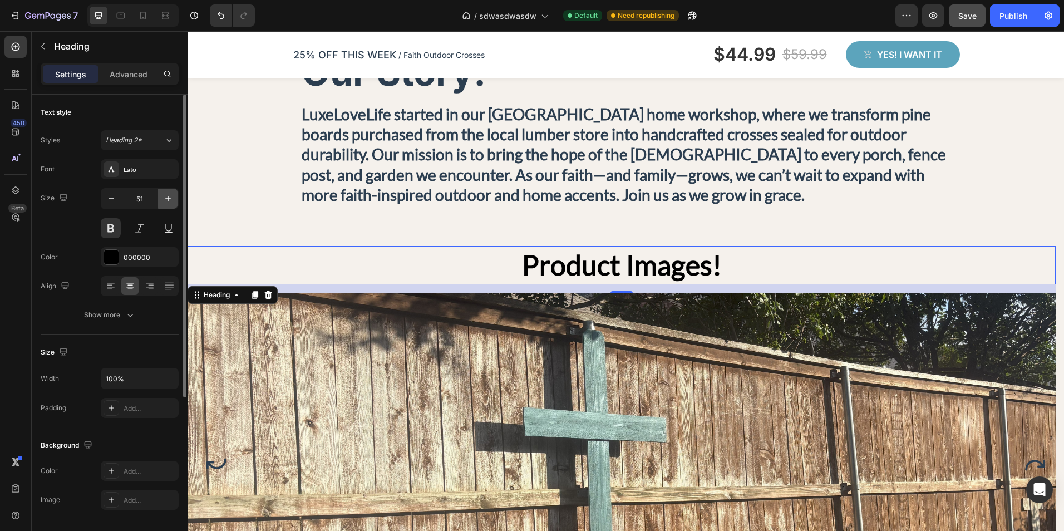
click at [162, 198] on icon "button" at bounding box center [167, 198] width 11 height 11
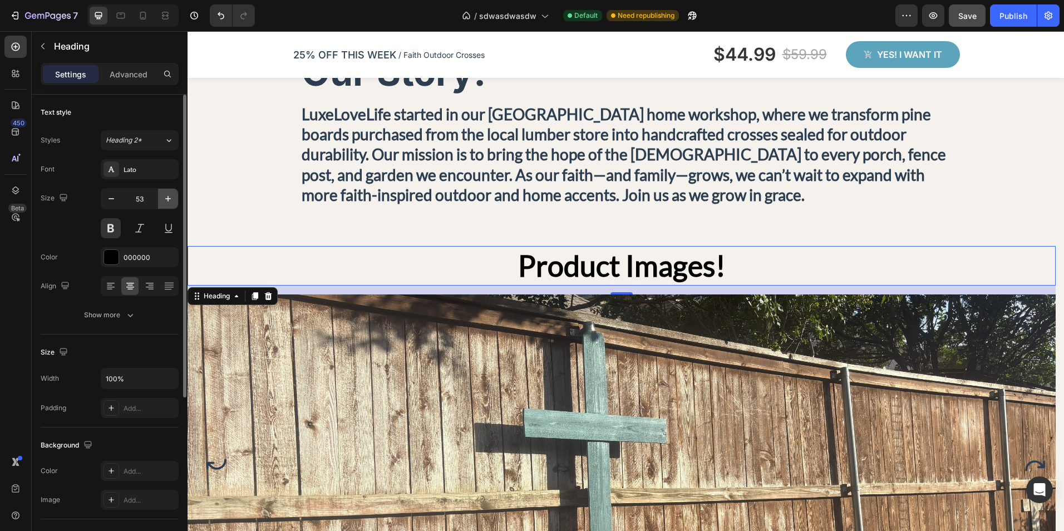
click at [162, 198] on icon "button" at bounding box center [167, 198] width 11 height 11
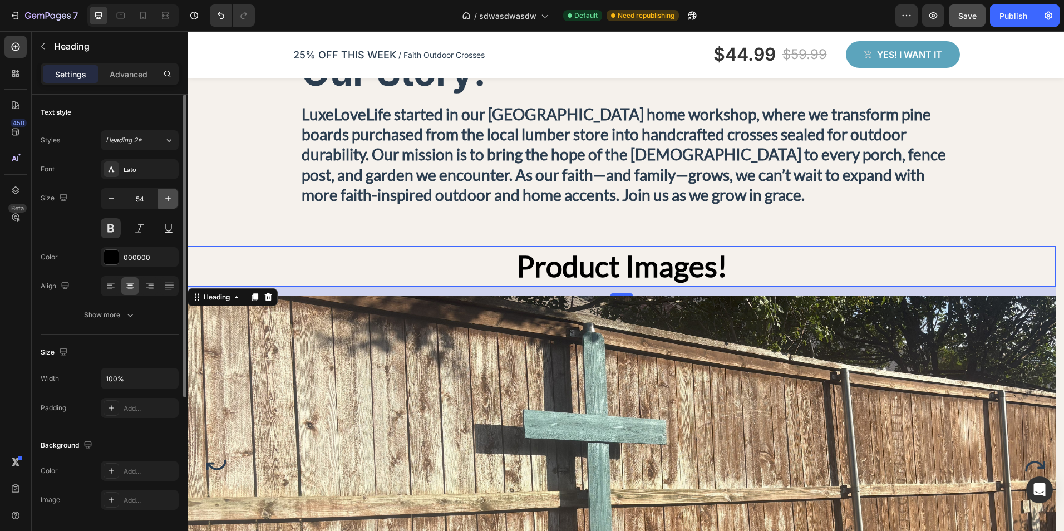
click at [162, 198] on icon "button" at bounding box center [167, 198] width 11 height 11
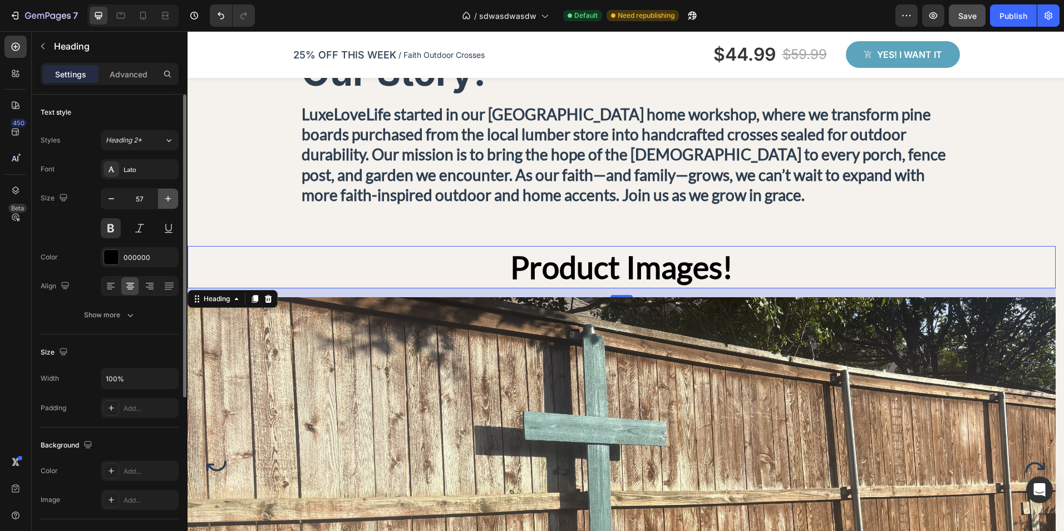
click at [162, 198] on icon "button" at bounding box center [167, 198] width 11 height 11
type input "58"
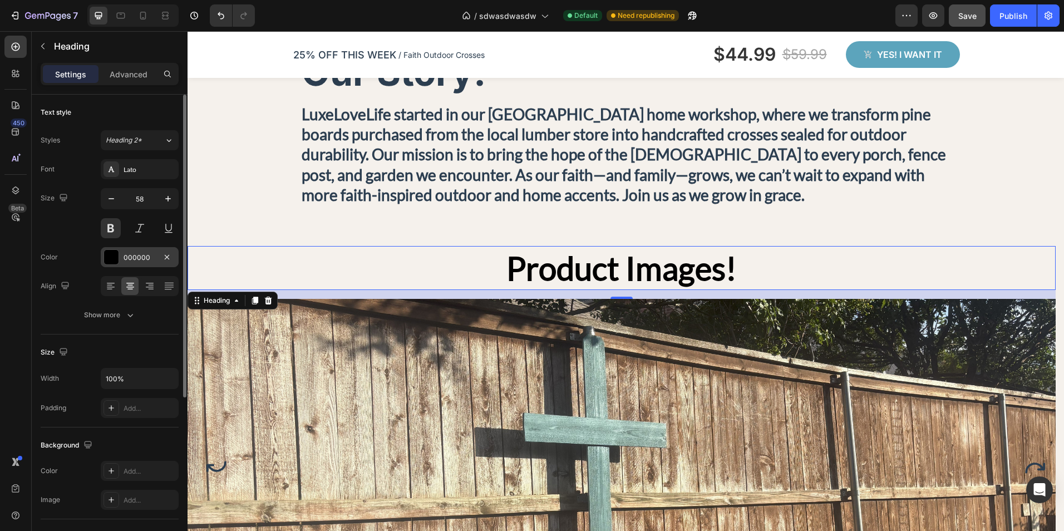
click at [143, 254] on div "000000" at bounding box center [140, 258] width 32 height 10
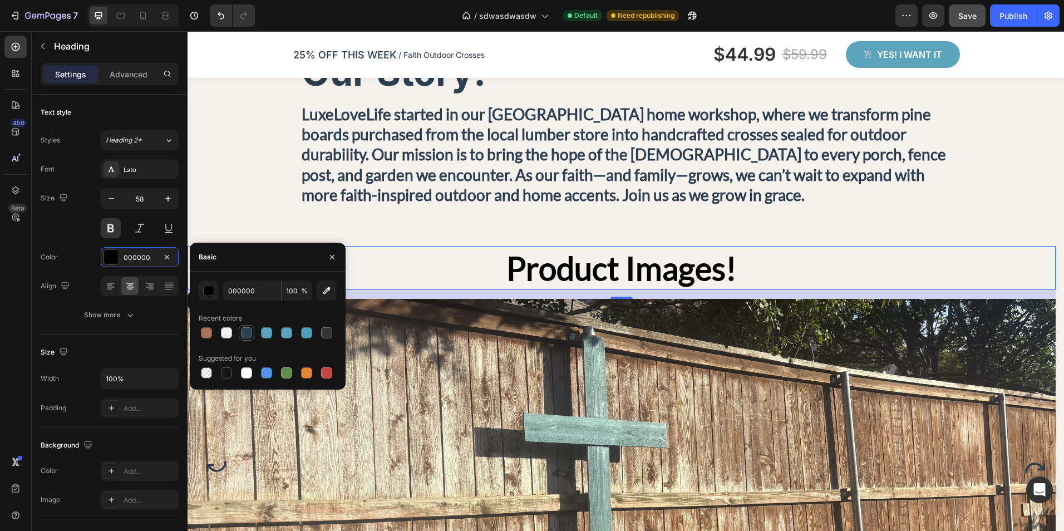
click at [248, 334] on div at bounding box center [246, 332] width 11 height 11
type input "2C3E50"
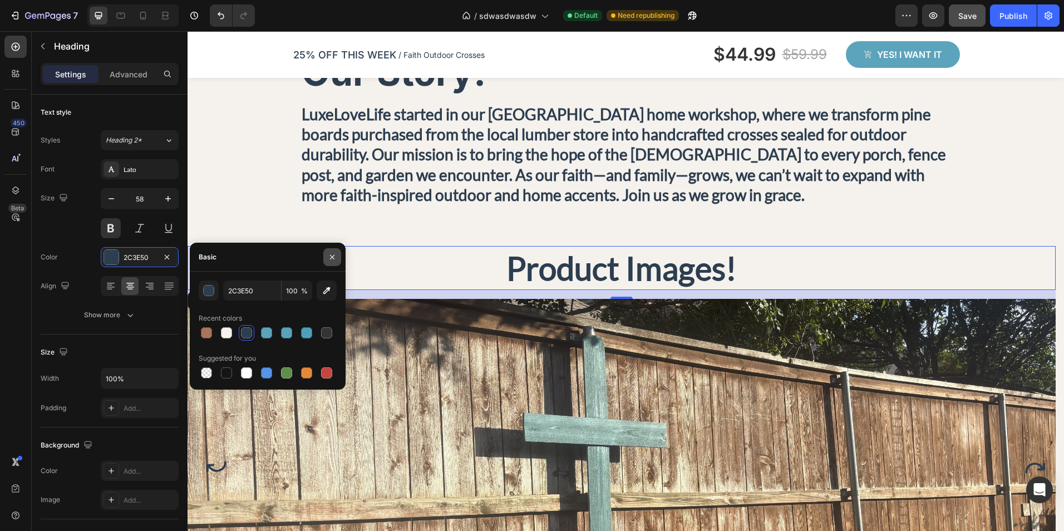
click at [333, 254] on icon "button" at bounding box center [332, 257] width 9 height 9
click at [245, 226] on div "Background Image" at bounding box center [626, 134] width 876 height 234
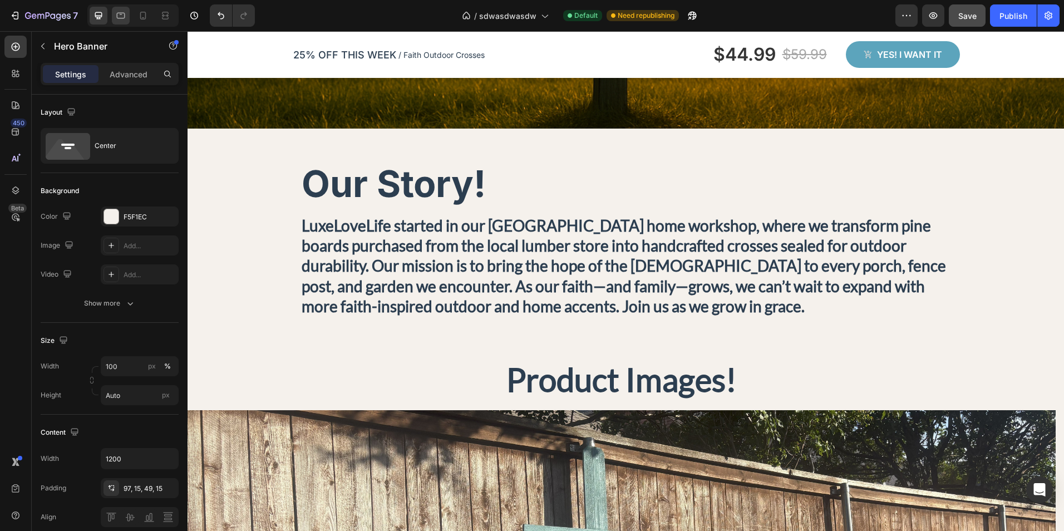
click at [115, 9] on div at bounding box center [121, 16] width 18 height 18
type input "100%"
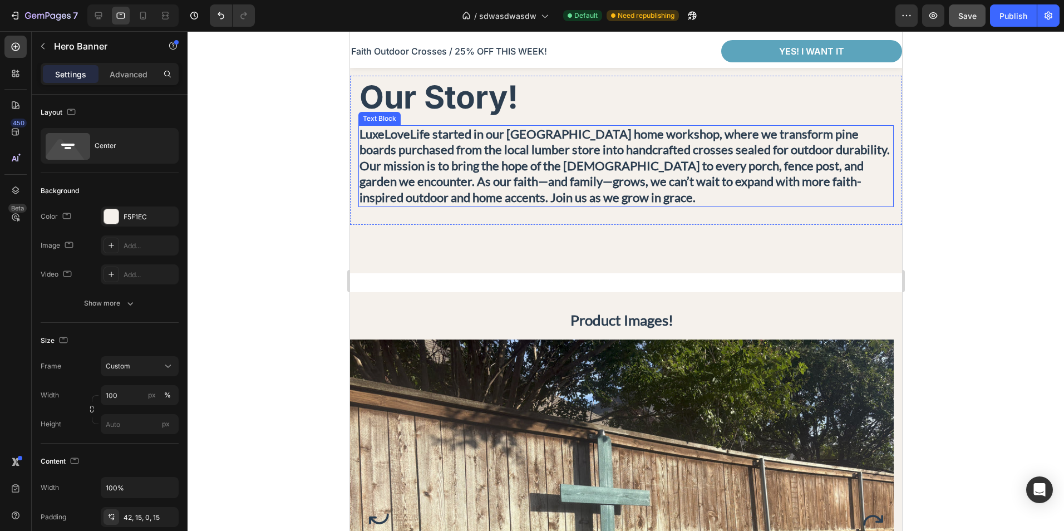
scroll to position [507, 0]
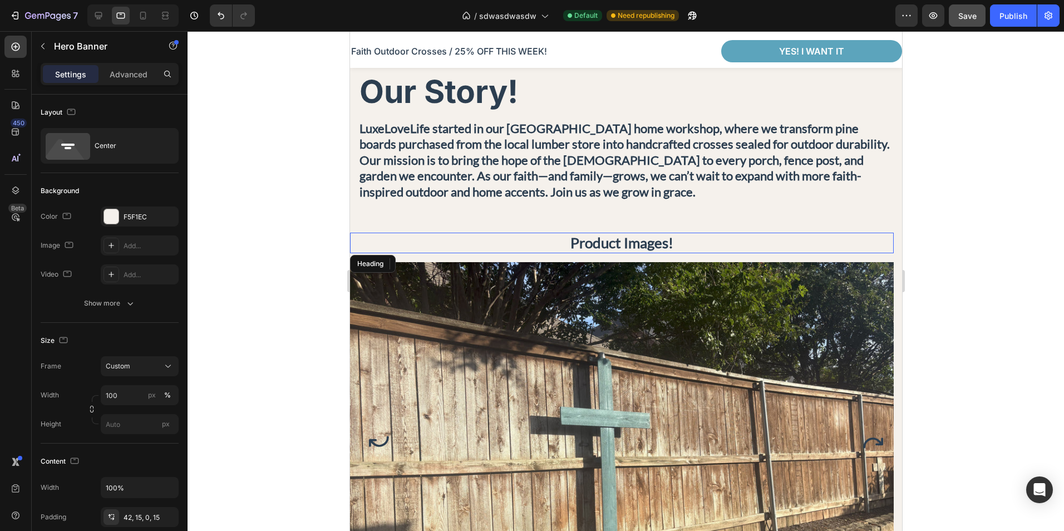
click at [643, 244] on h2 "Product Images!" at bounding box center [621, 243] width 544 height 21
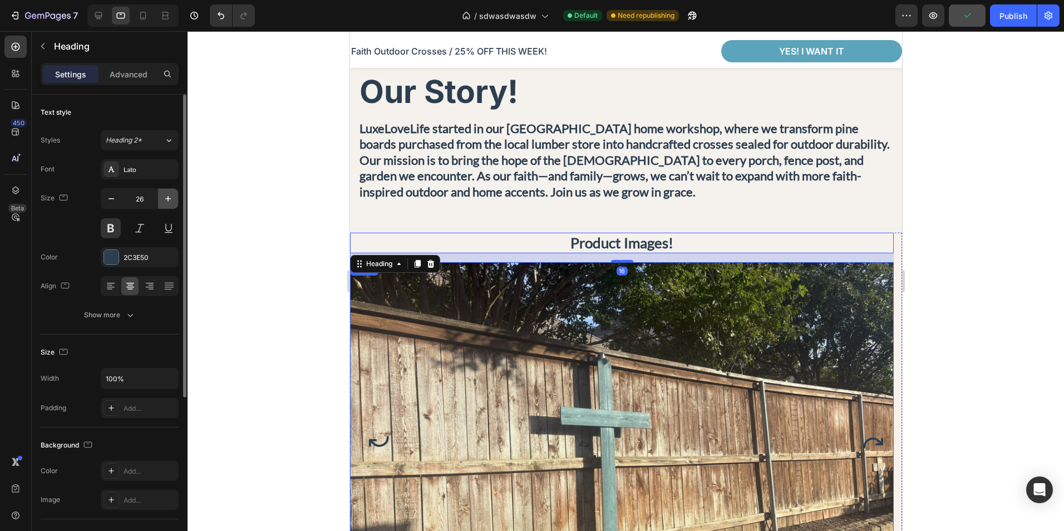
click at [164, 200] on icon "button" at bounding box center [167, 198] width 11 height 11
click at [165, 200] on icon "button" at bounding box center [167, 198] width 11 height 11
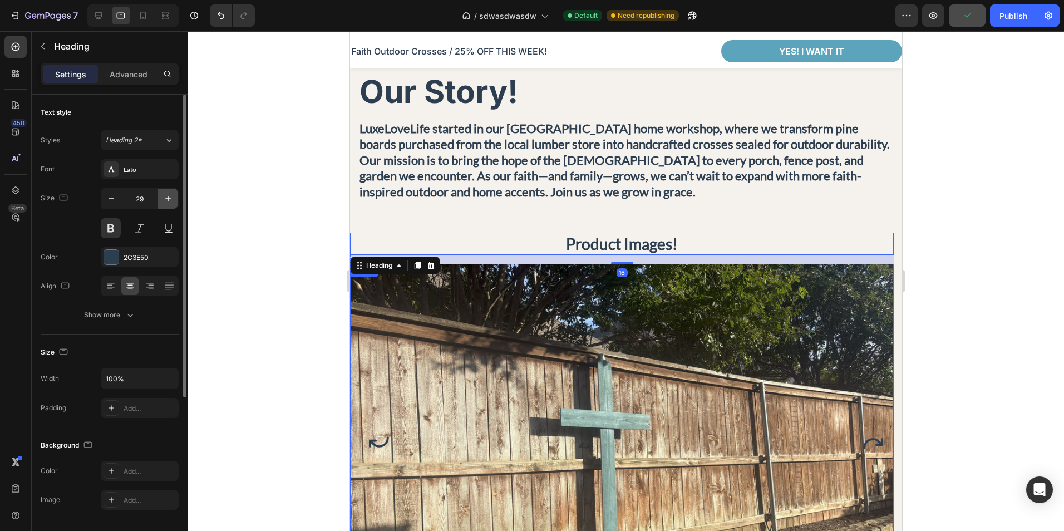
click at [165, 200] on icon "button" at bounding box center [167, 198] width 11 height 11
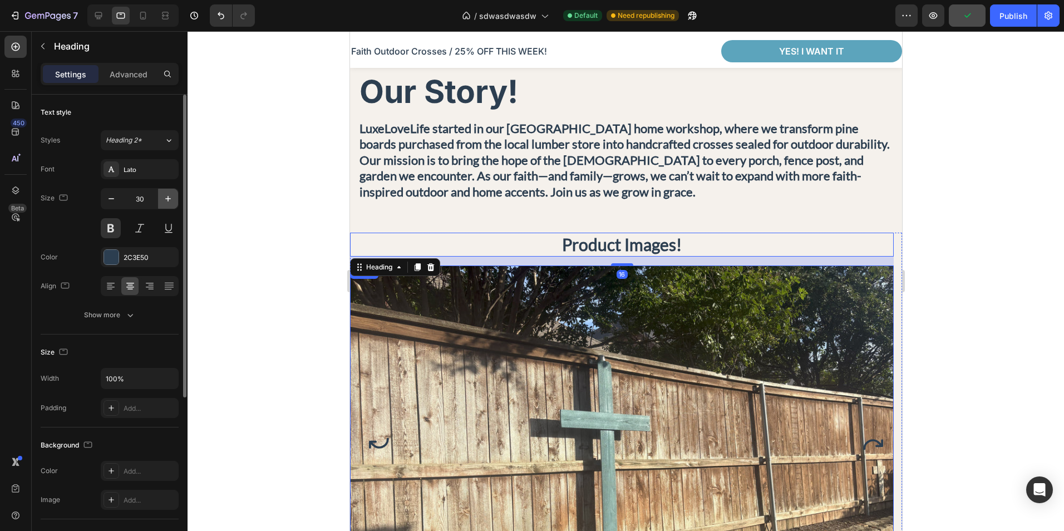
click at [165, 200] on icon "button" at bounding box center [167, 198] width 11 height 11
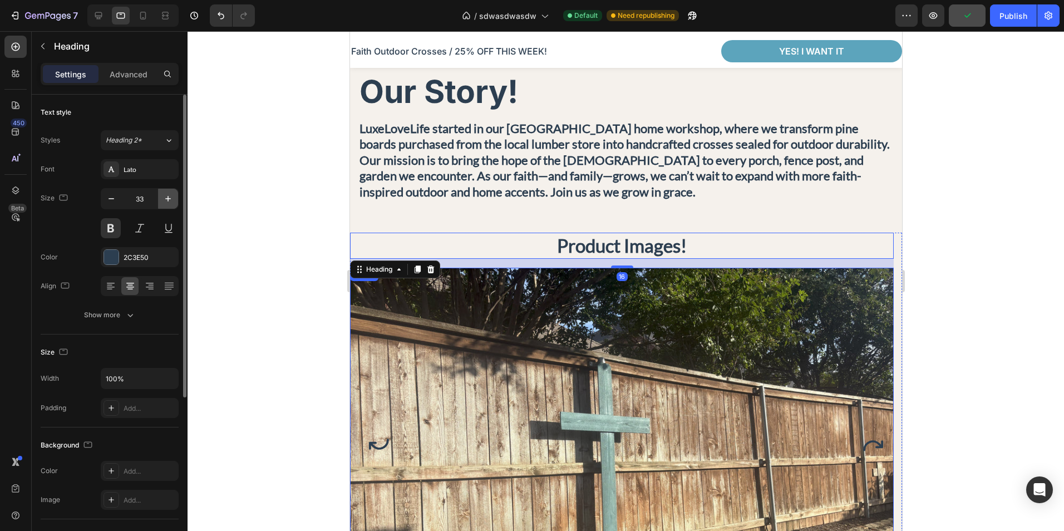
click at [165, 200] on icon "button" at bounding box center [167, 198] width 11 height 11
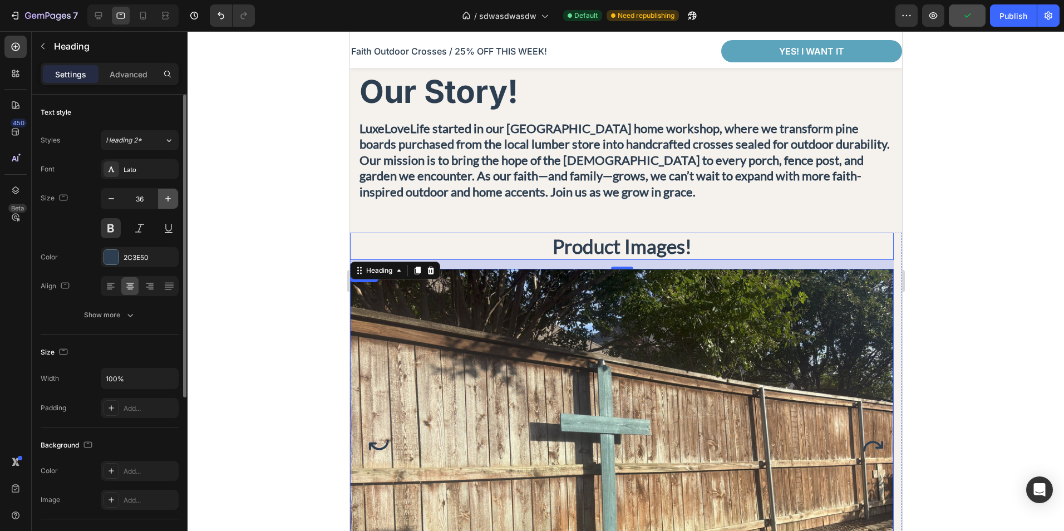
click at [165, 200] on icon "button" at bounding box center [167, 198] width 11 height 11
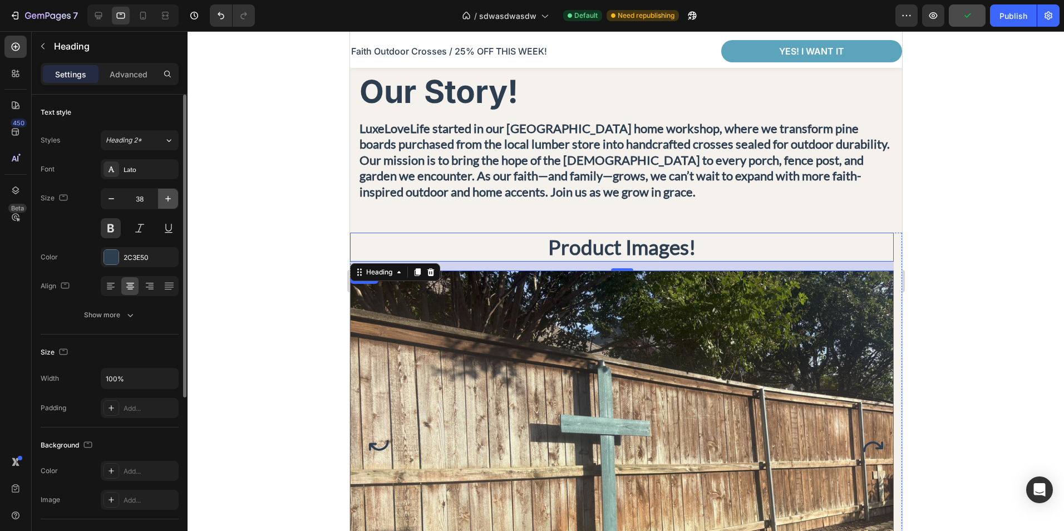
click at [165, 200] on icon "button" at bounding box center [167, 198] width 11 height 11
click at [166, 201] on icon "button" at bounding box center [167, 198] width 11 height 11
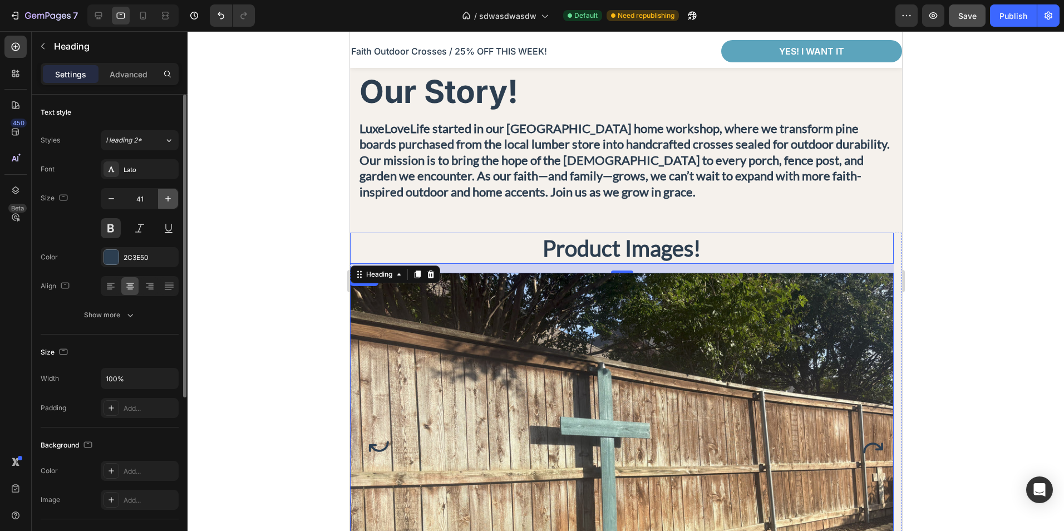
click at [166, 201] on icon "button" at bounding box center [167, 198] width 11 height 11
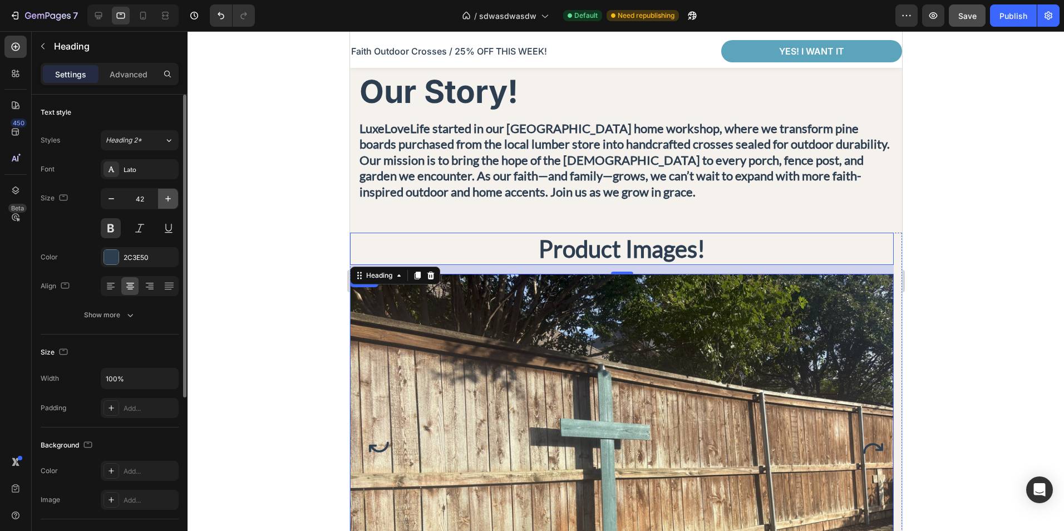
click at [166, 201] on icon "button" at bounding box center [167, 198] width 11 height 11
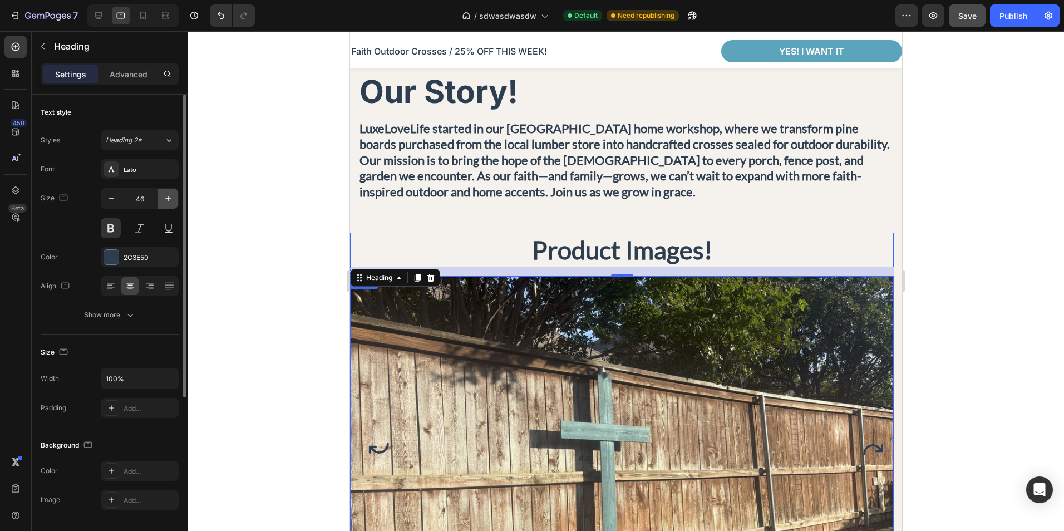
click at [166, 201] on icon "button" at bounding box center [167, 198] width 11 height 11
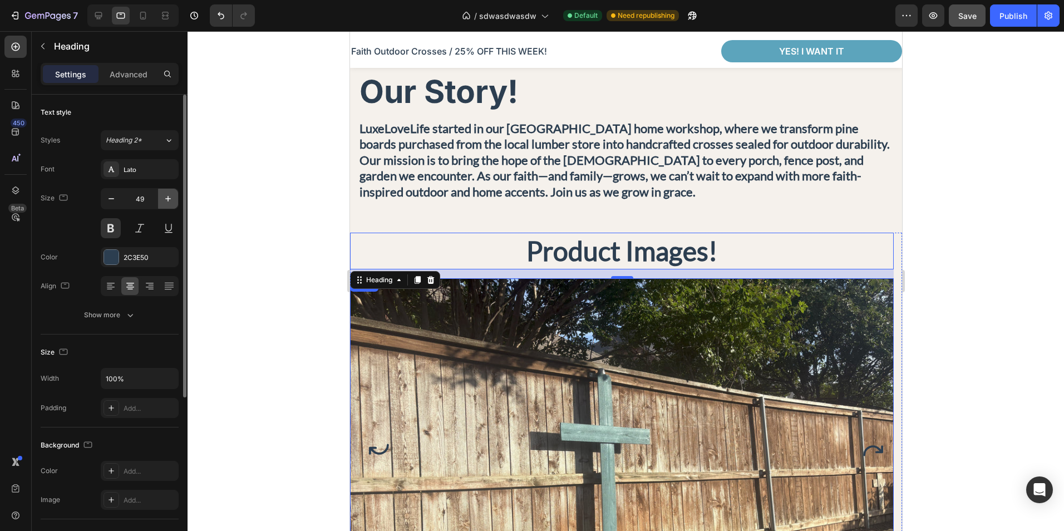
click at [166, 201] on icon "button" at bounding box center [167, 198] width 11 height 11
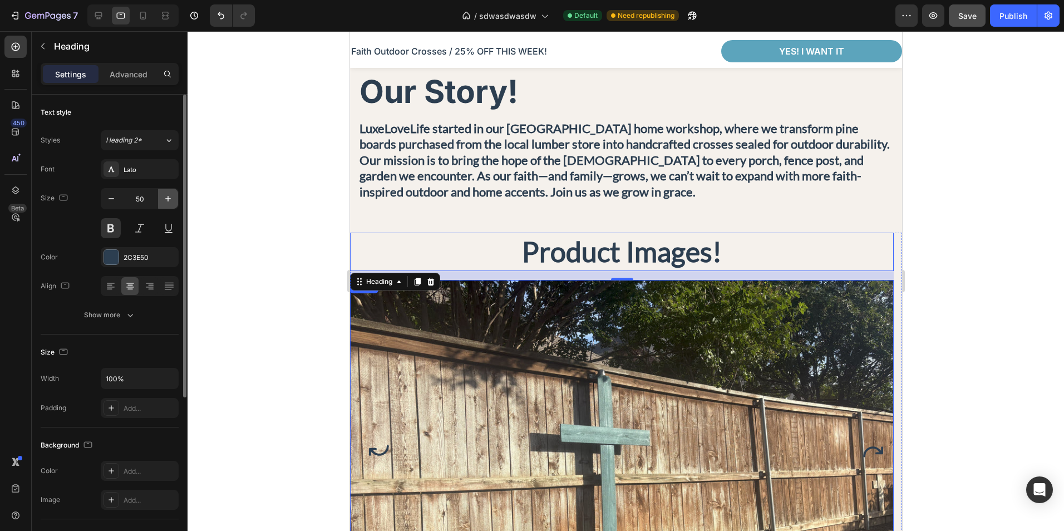
click at [166, 201] on icon "button" at bounding box center [167, 198] width 11 height 11
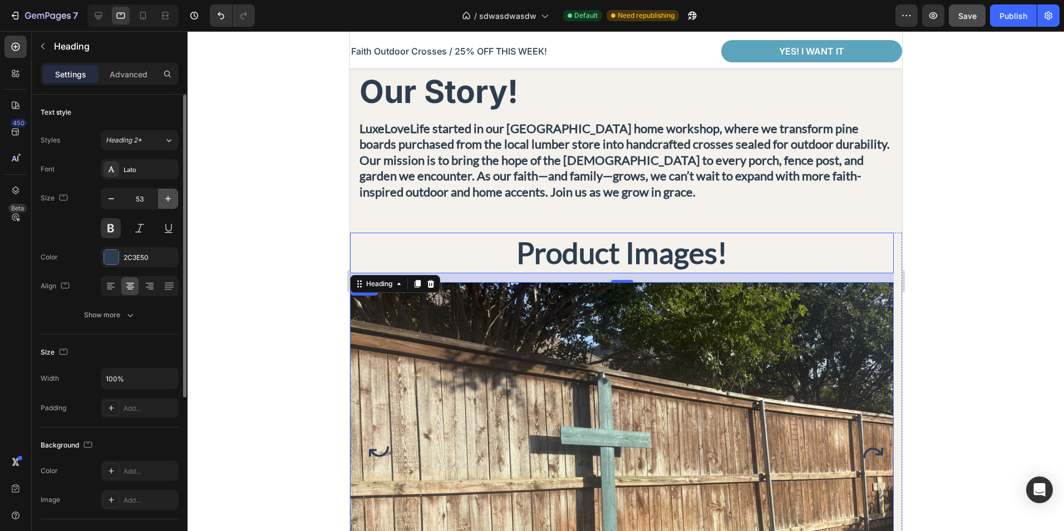
click at [166, 201] on icon "button" at bounding box center [167, 198] width 11 height 11
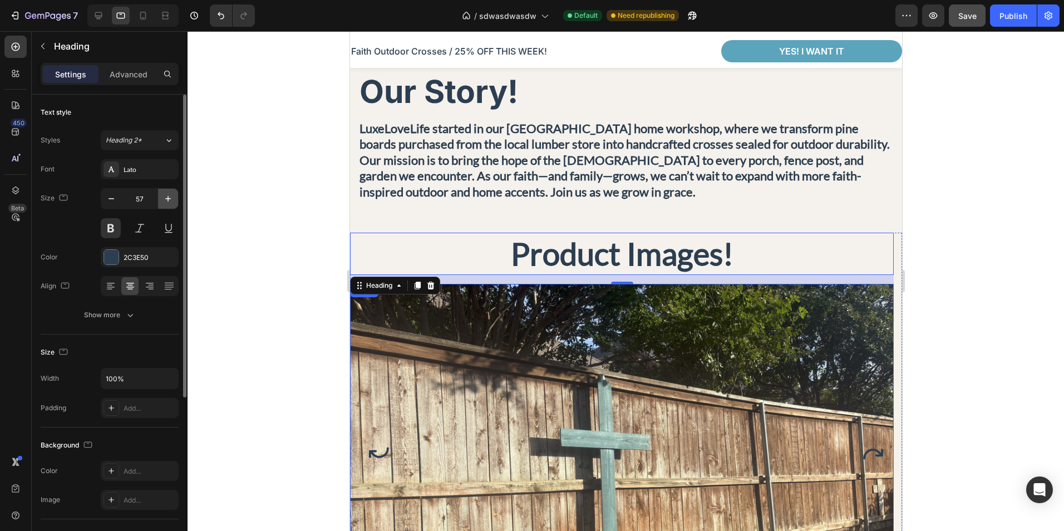
click at [166, 201] on icon "button" at bounding box center [167, 198] width 11 height 11
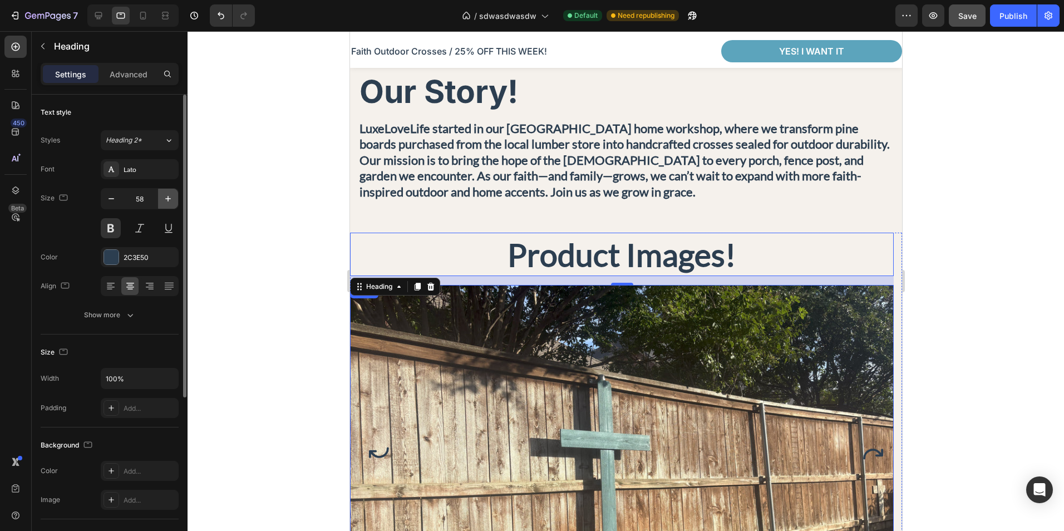
click at [166, 201] on icon "button" at bounding box center [167, 198] width 11 height 11
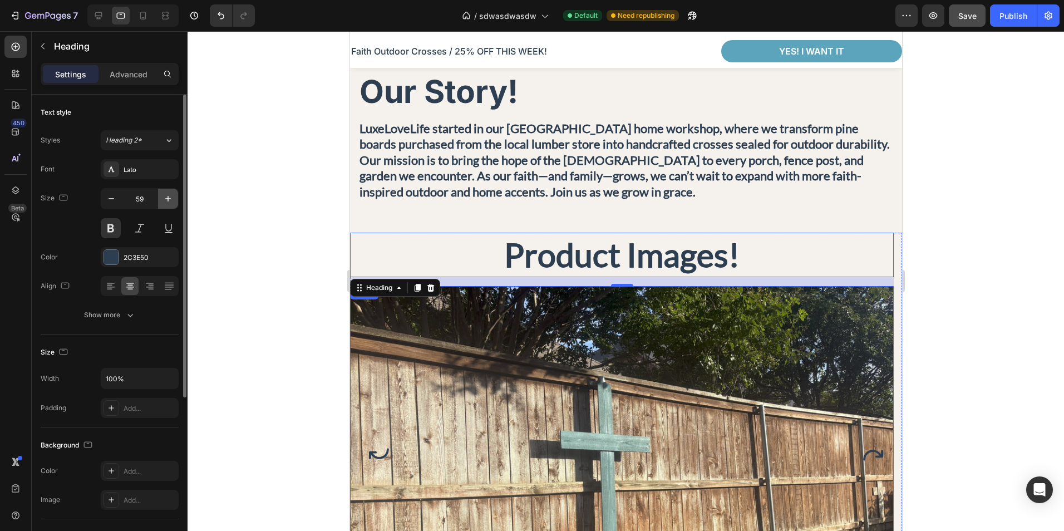
type input "60"
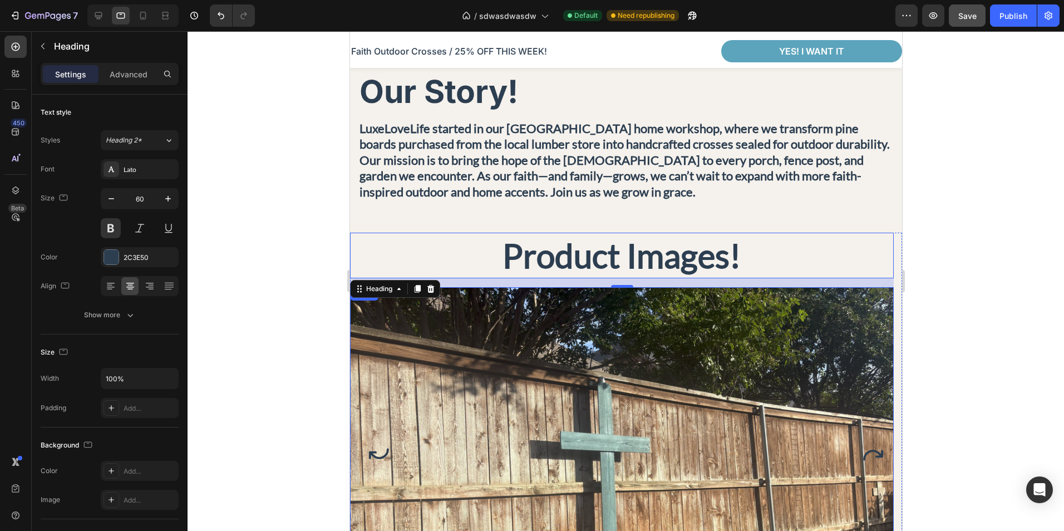
click at [305, 262] on div at bounding box center [626, 281] width 876 height 500
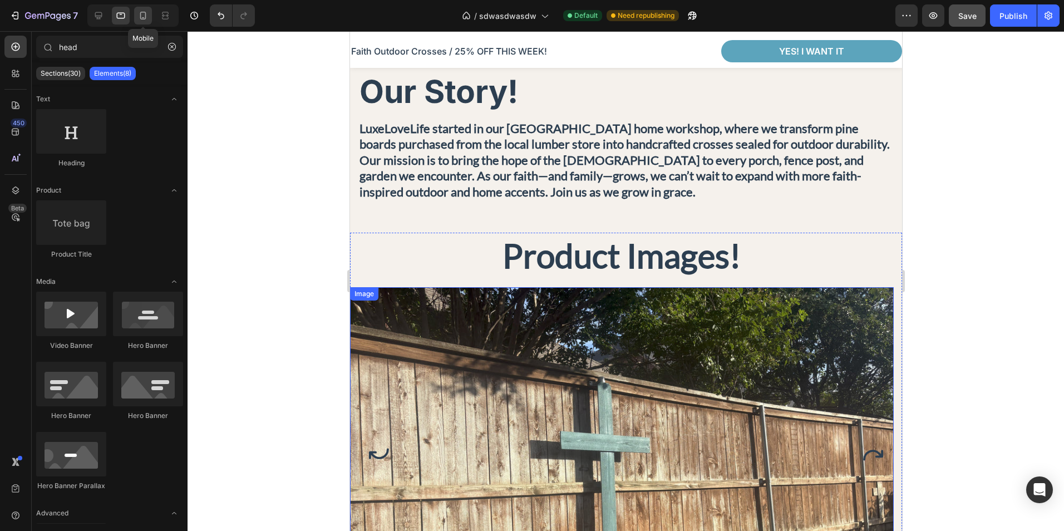
click at [135, 13] on div at bounding box center [143, 16] width 18 height 18
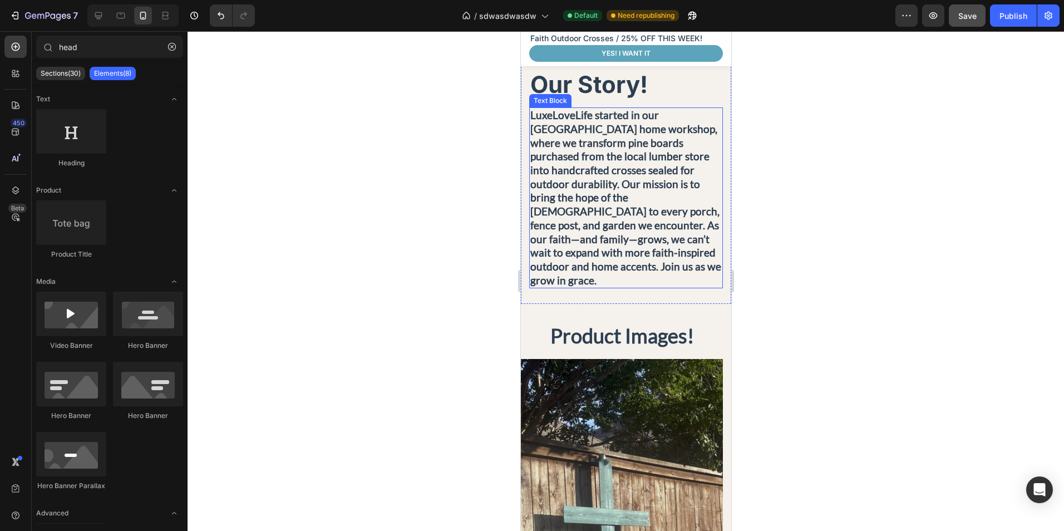
scroll to position [561, 0]
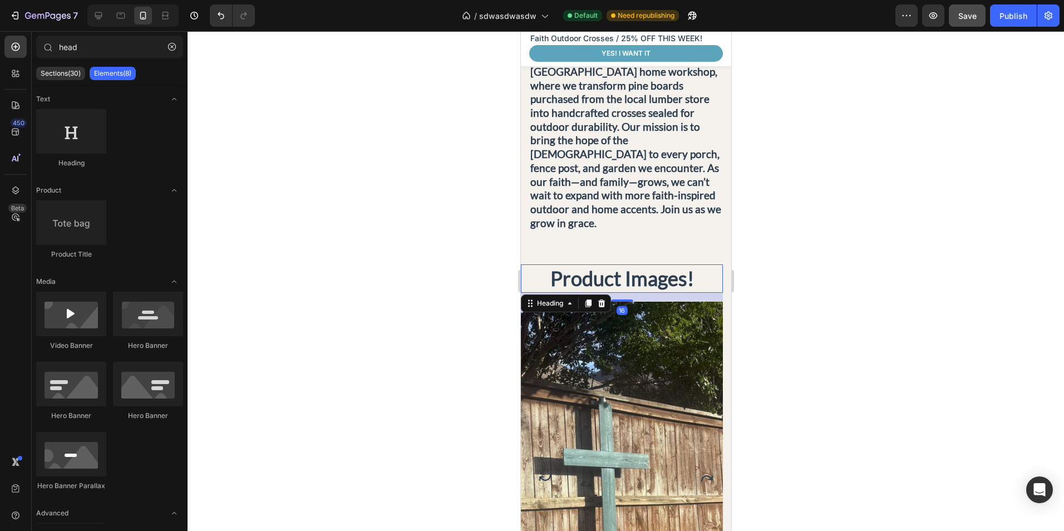
click at [628, 264] on h2 "Product Images!" at bounding box center [621, 278] width 202 height 28
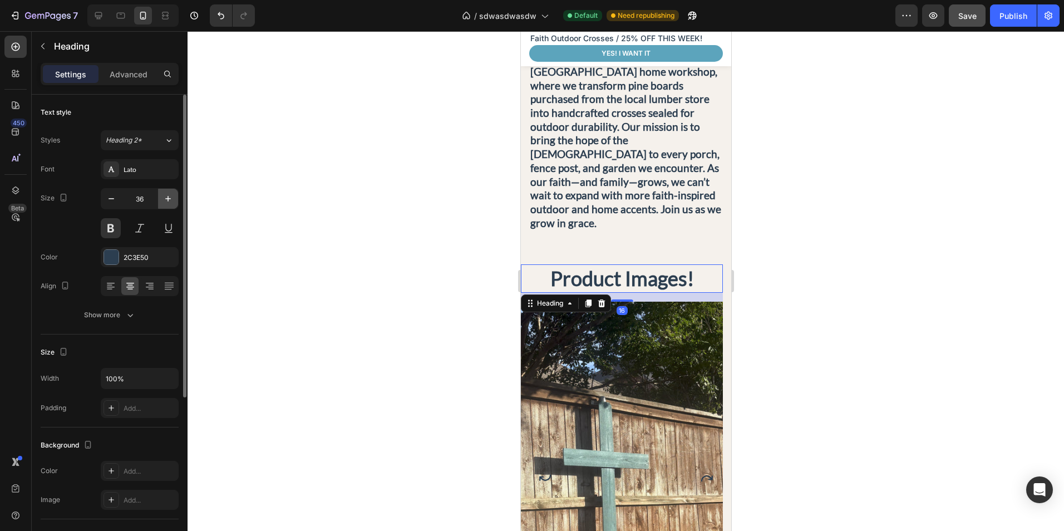
click at [163, 195] on icon "button" at bounding box center [167, 198] width 11 height 11
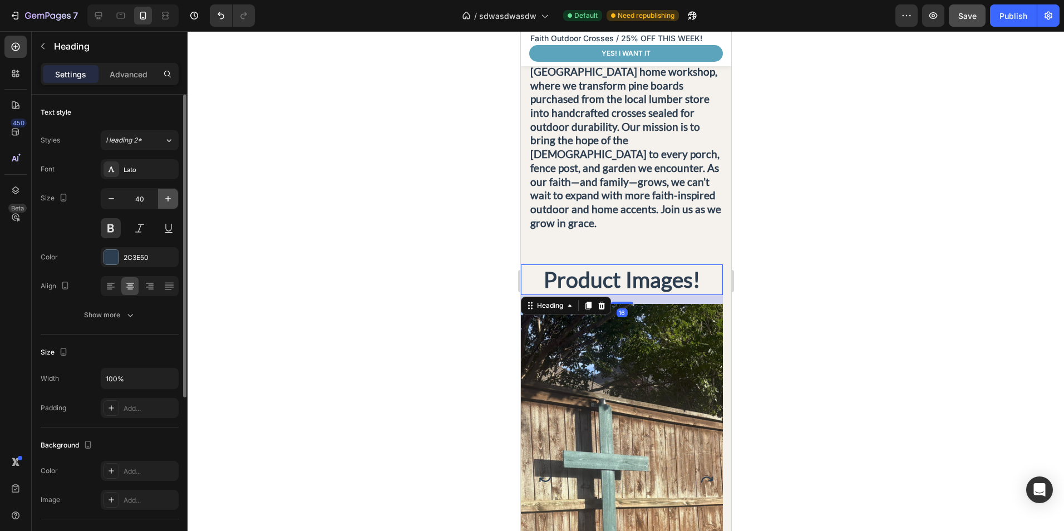
click at [163, 195] on icon "button" at bounding box center [167, 198] width 11 height 11
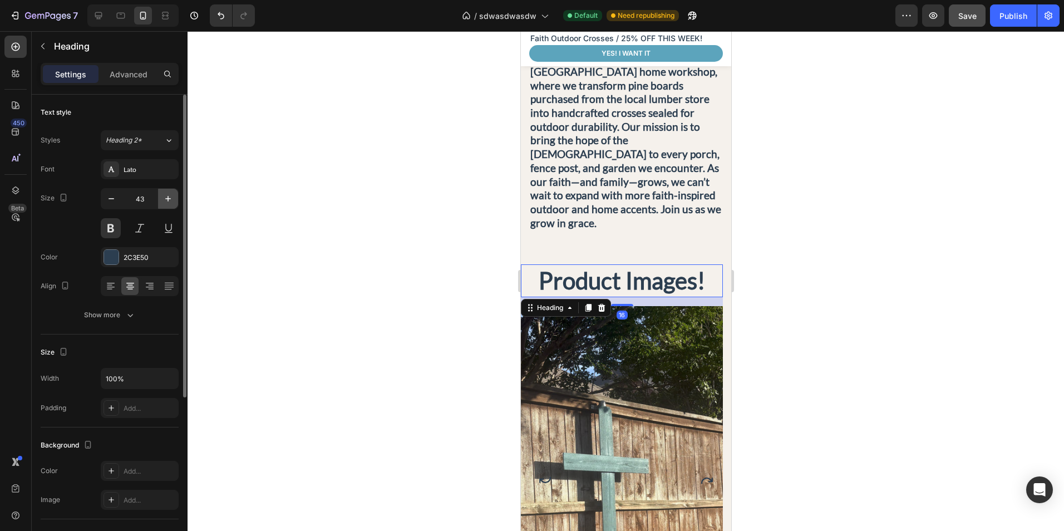
click at [163, 195] on icon "button" at bounding box center [167, 198] width 11 height 11
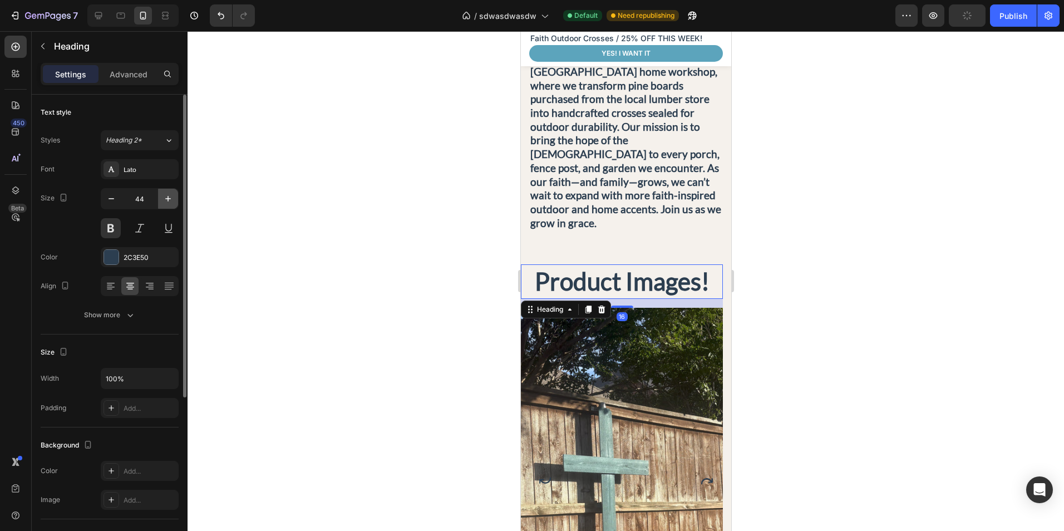
click at [163, 195] on icon "button" at bounding box center [167, 198] width 11 height 11
click at [164, 195] on icon "button" at bounding box center [167, 198] width 11 height 11
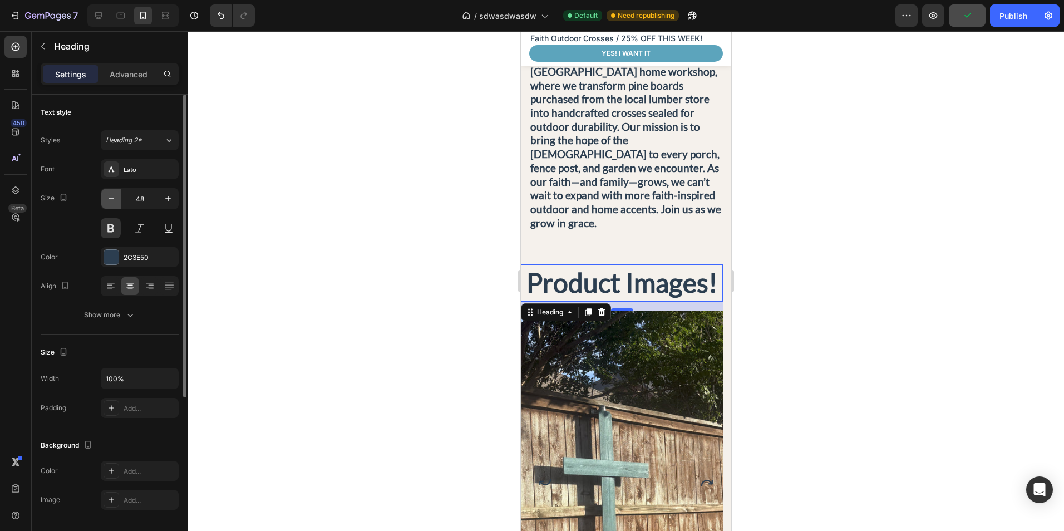
click at [103, 201] on button "button" at bounding box center [111, 199] width 20 height 20
type input "47"
click at [344, 257] on div at bounding box center [626, 281] width 876 height 500
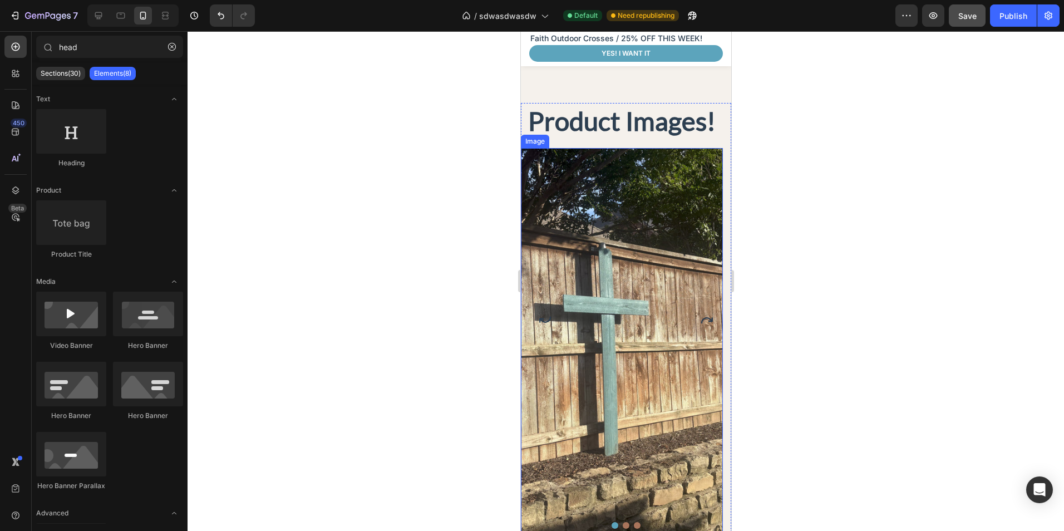
scroll to position [895, 0]
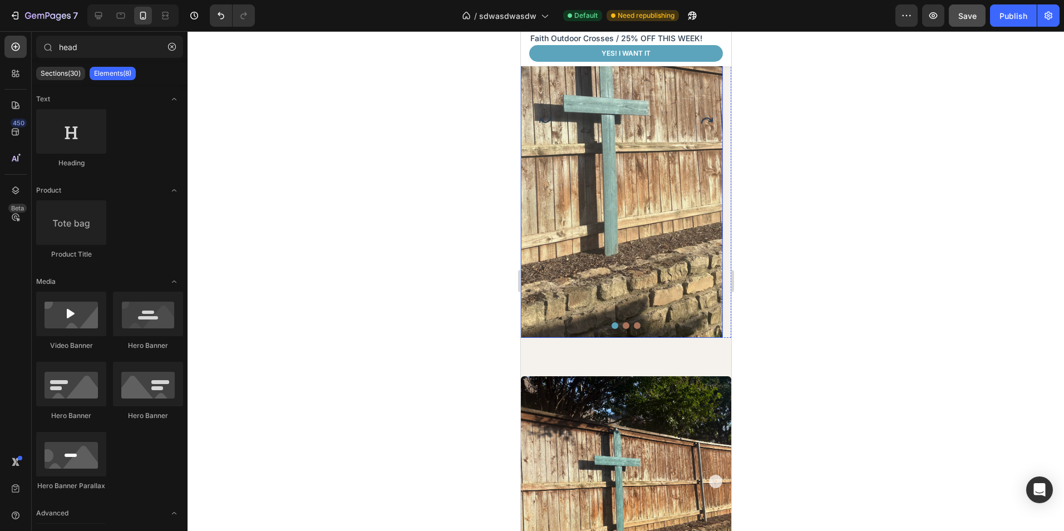
click at [648, 265] on img at bounding box center [621, 142] width 202 height 389
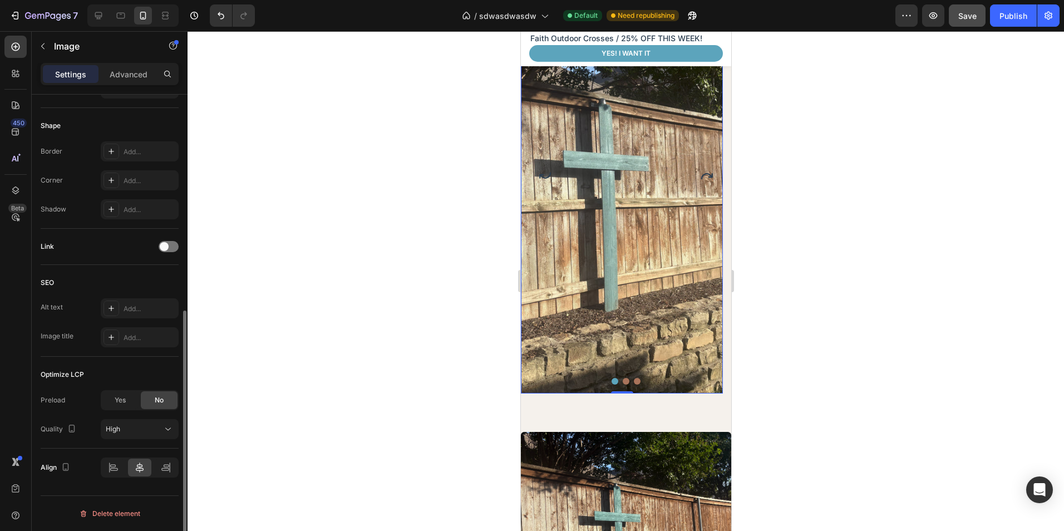
scroll to position [122, 0]
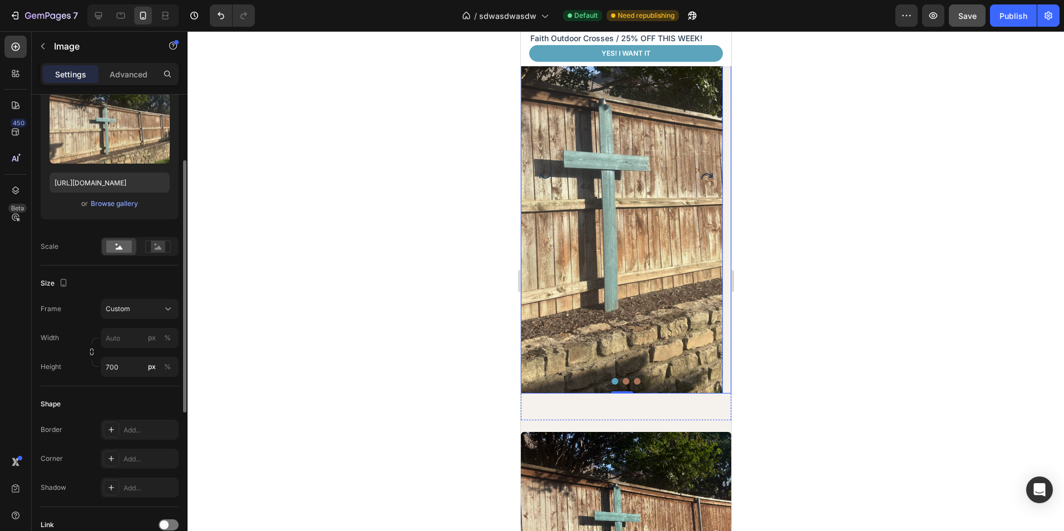
click at [701, 176] on icon "Carousel Next Arrow" at bounding box center [705, 175] width 13 height 13
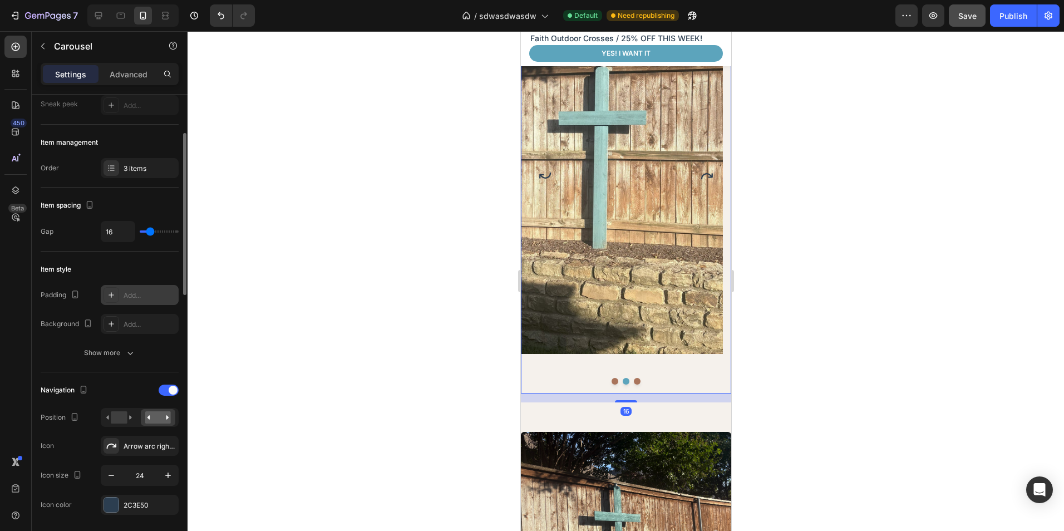
scroll to position [223, 0]
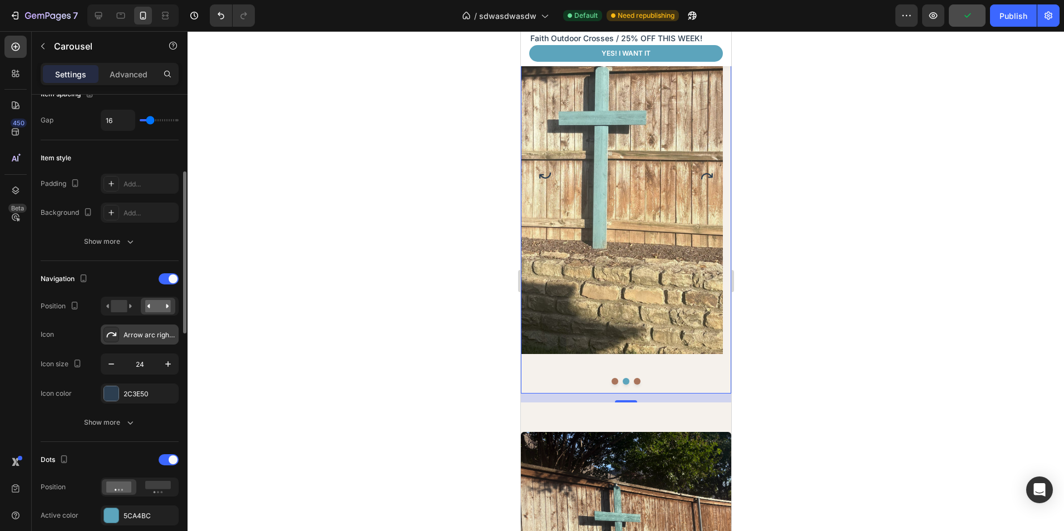
click at [125, 337] on div "Arrow arc right bold" at bounding box center [150, 335] width 52 height 10
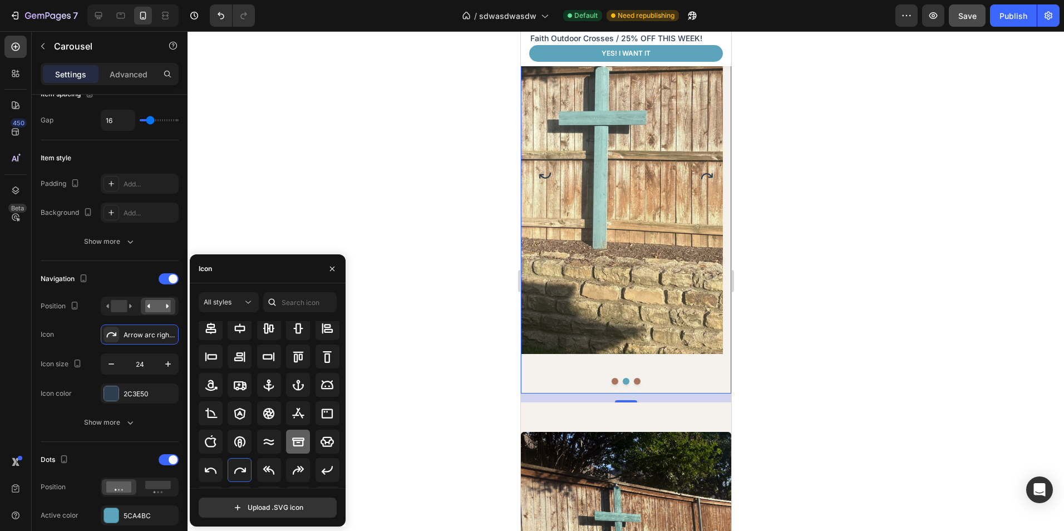
scroll to position [122, 0]
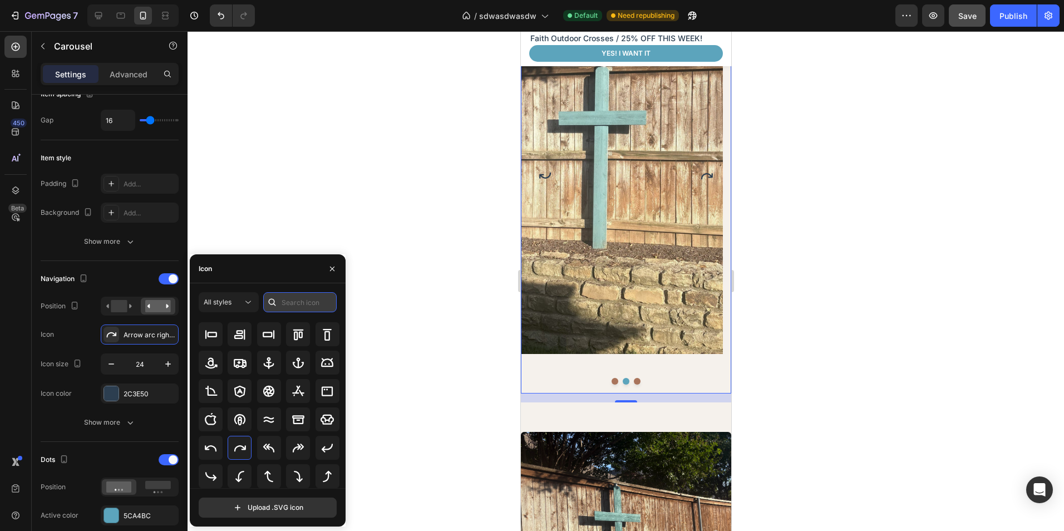
click at [307, 305] on input "text" at bounding box center [299, 302] width 73 height 20
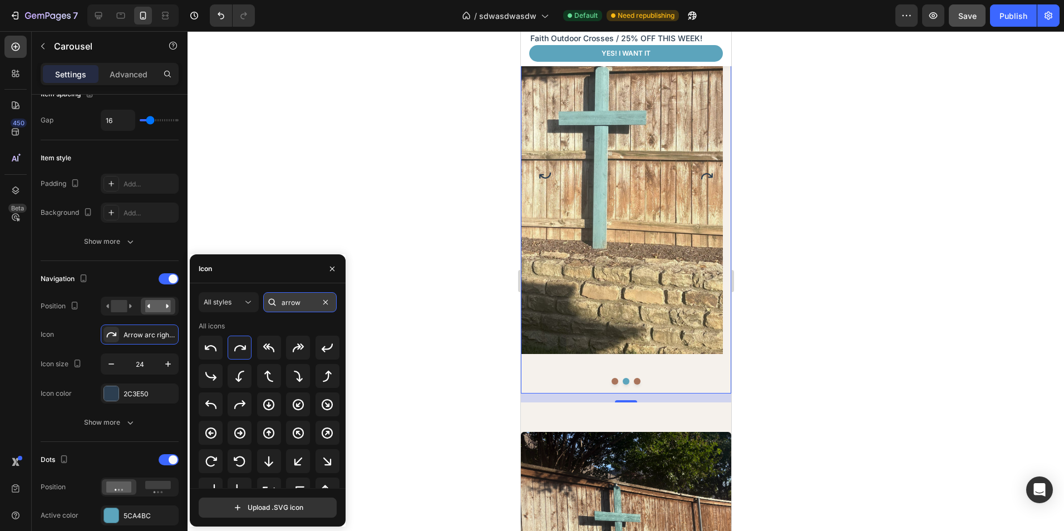
type input "arrow"
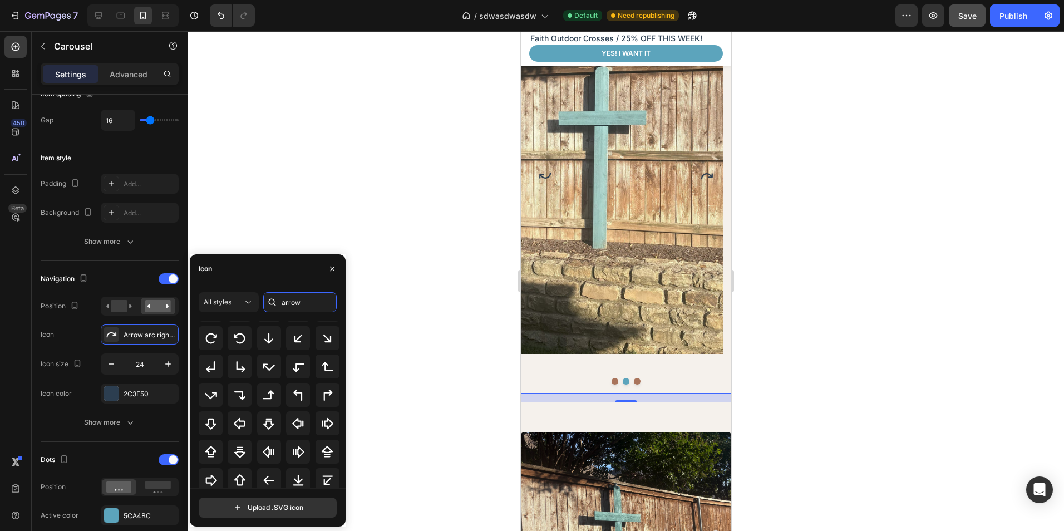
scroll to position [122, 0]
click at [300, 453] on icon at bounding box center [298, 447] width 13 height 13
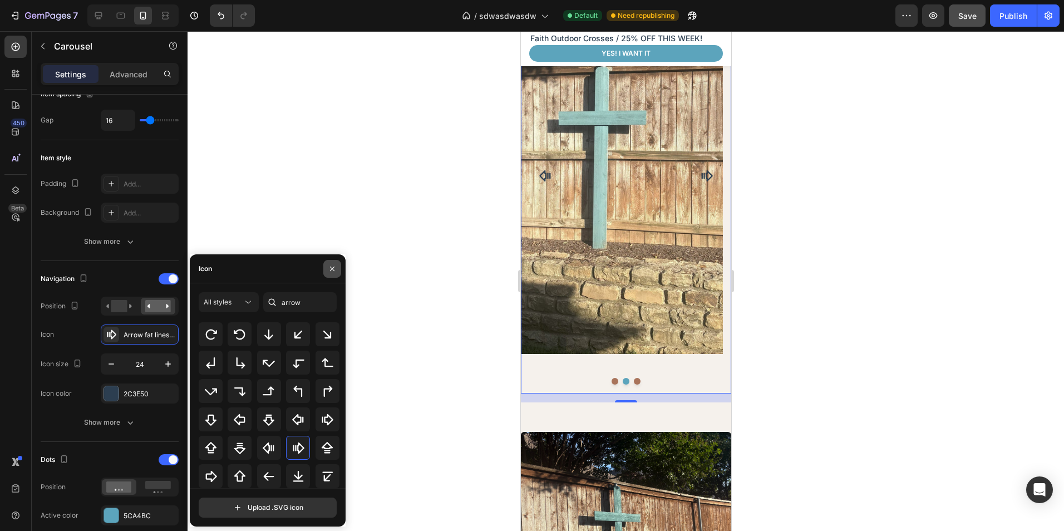
click at [329, 272] on icon "button" at bounding box center [332, 268] width 9 height 9
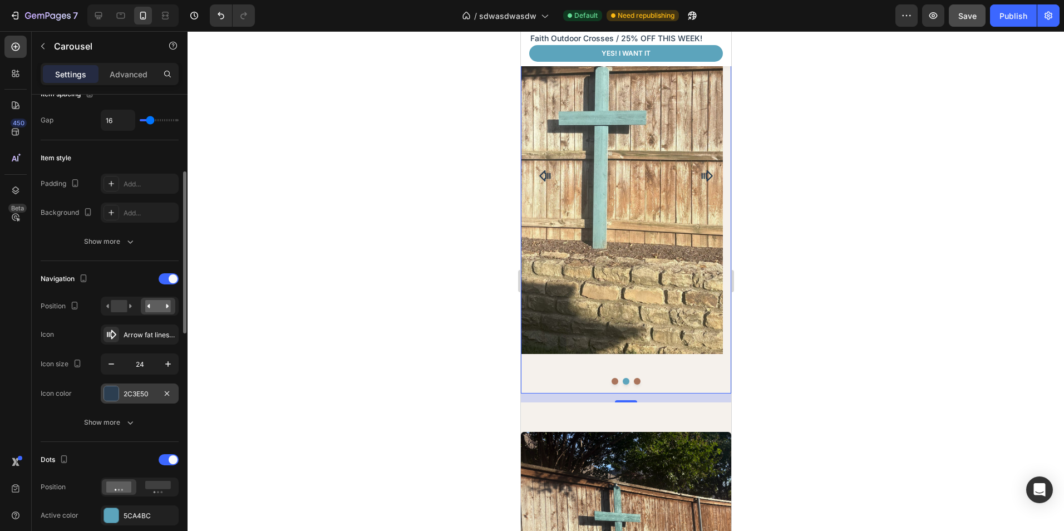
click at [156, 395] on div "2C3E50" at bounding box center [140, 393] width 78 height 20
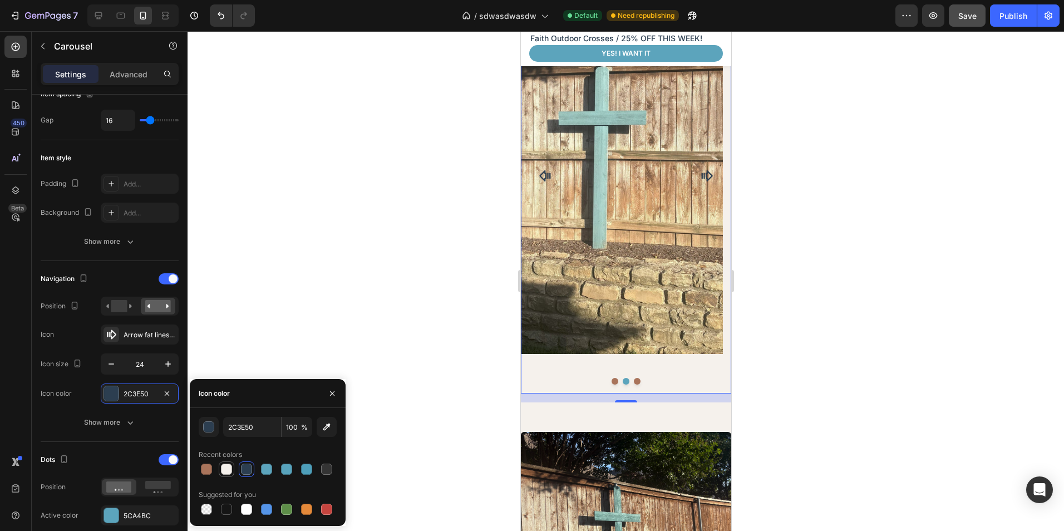
click at [229, 470] on div at bounding box center [226, 469] width 11 height 11
click at [220, 509] on div at bounding box center [226, 508] width 13 height 13
type input "151515"
drag, startPoint x: 327, startPoint y: 396, endPoint x: 337, endPoint y: 391, distance: 11.5
click at [327, 396] on button "button" at bounding box center [332, 393] width 18 height 18
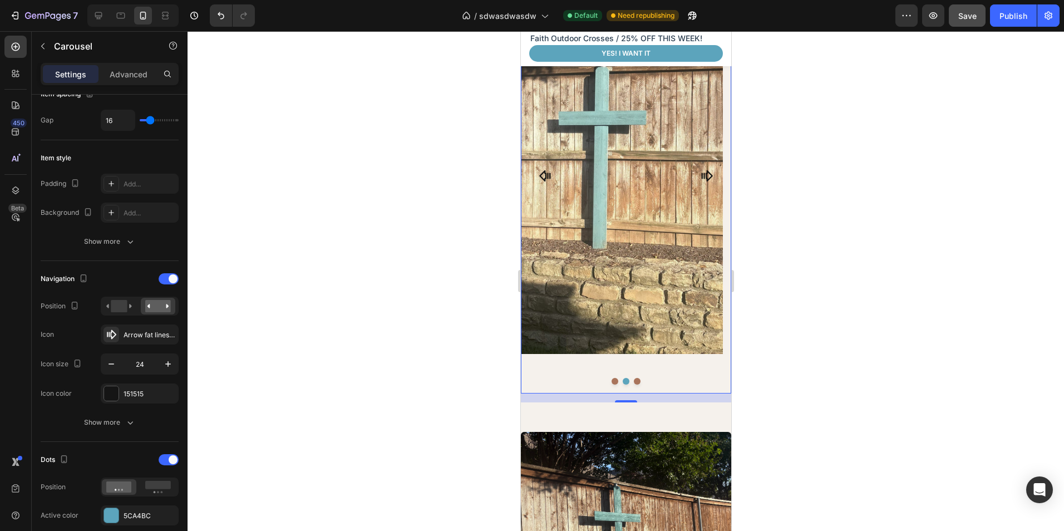
click at [345, 390] on div at bounding box center [626, 281] width 876 height 500
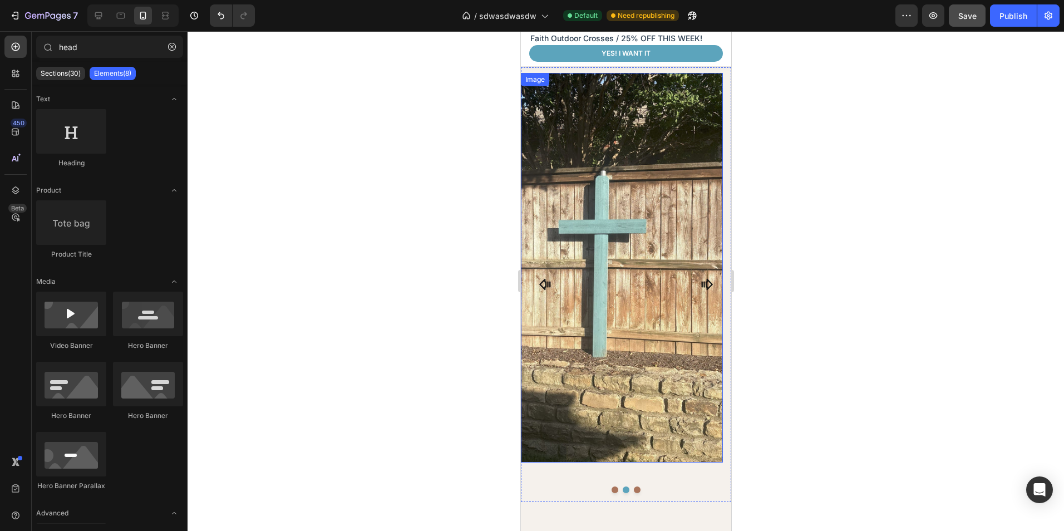
scroll to position [728, 0]
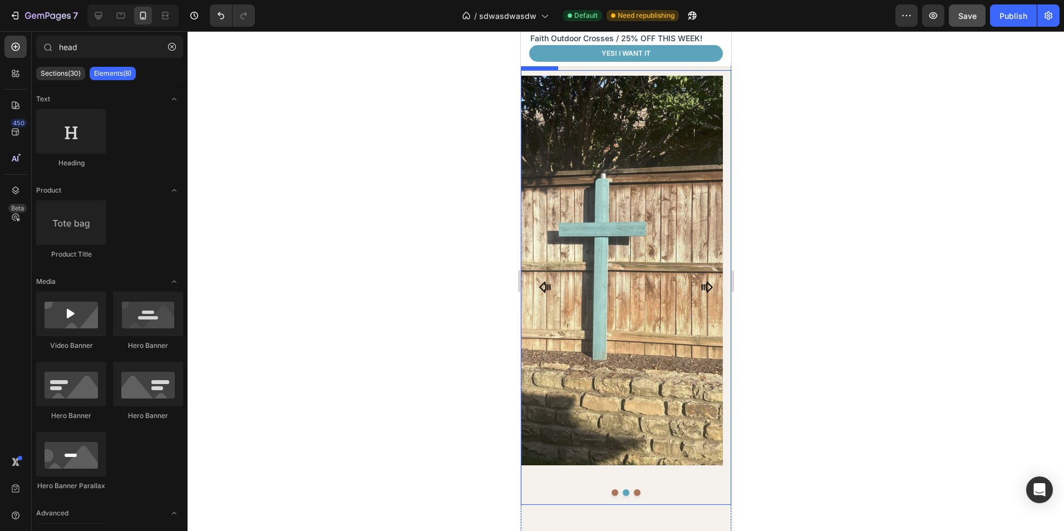
click at [701, 287] on icon "Carousel Next Arrow" at bounding box center [705, 286] width 13 height 13
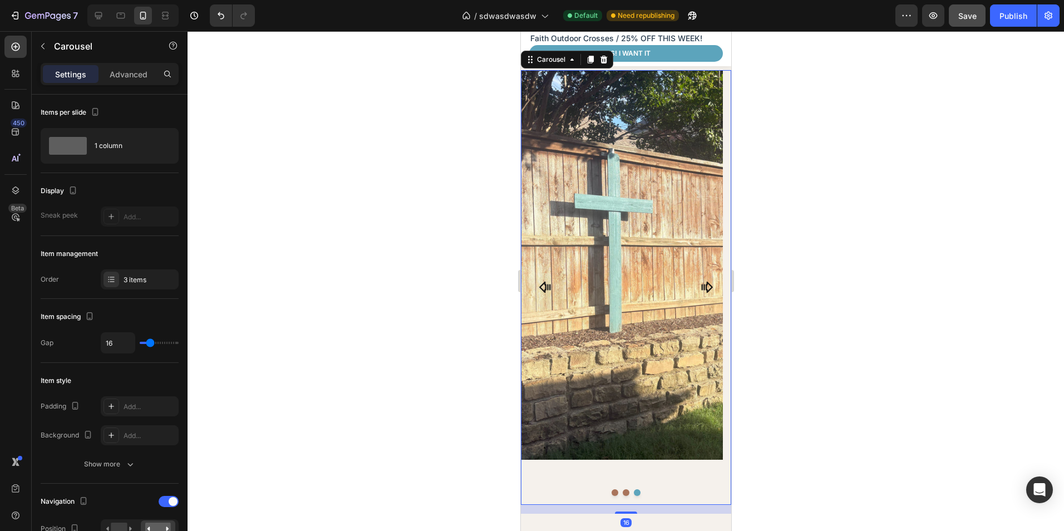
click at [702, 287] on icon "Carousel Next Arrow" at bounding box center [705, 286] width 13 height 13
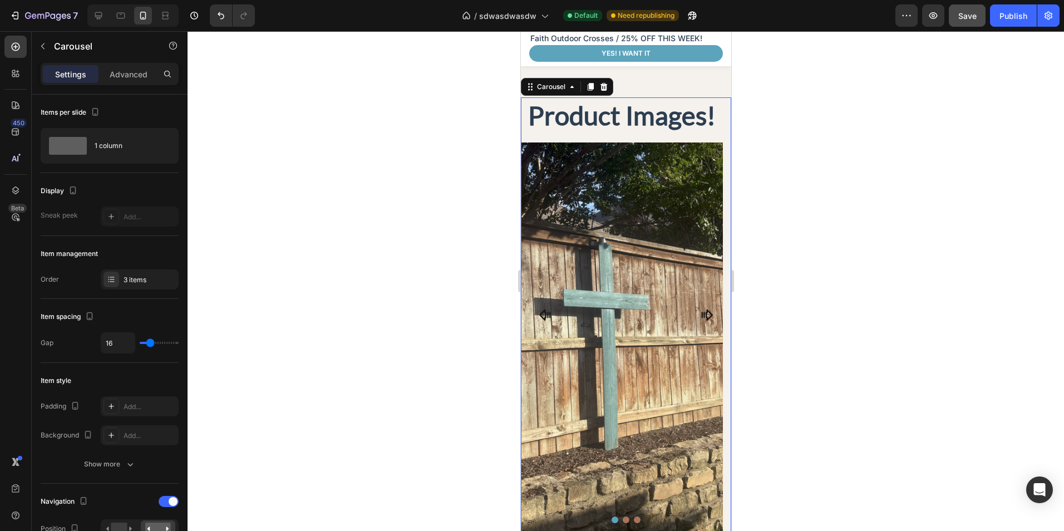
click at [701, 309] on icon "Carousel Next Arrow" at bounding box center [706, 314] width 11 height 11
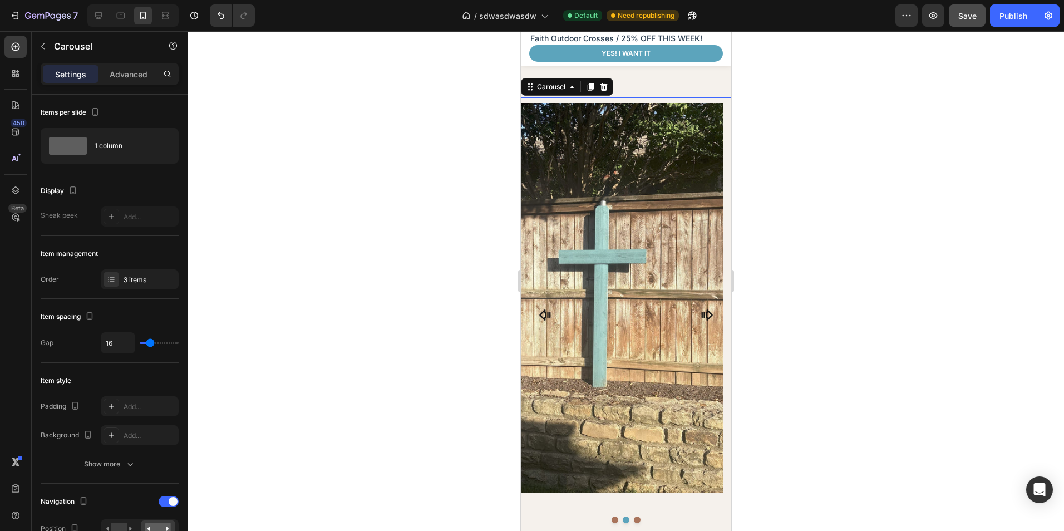
click at [543, 309] on icon "Carousel Back Arrow" at bounding box center [544, 314] width 11 height 11
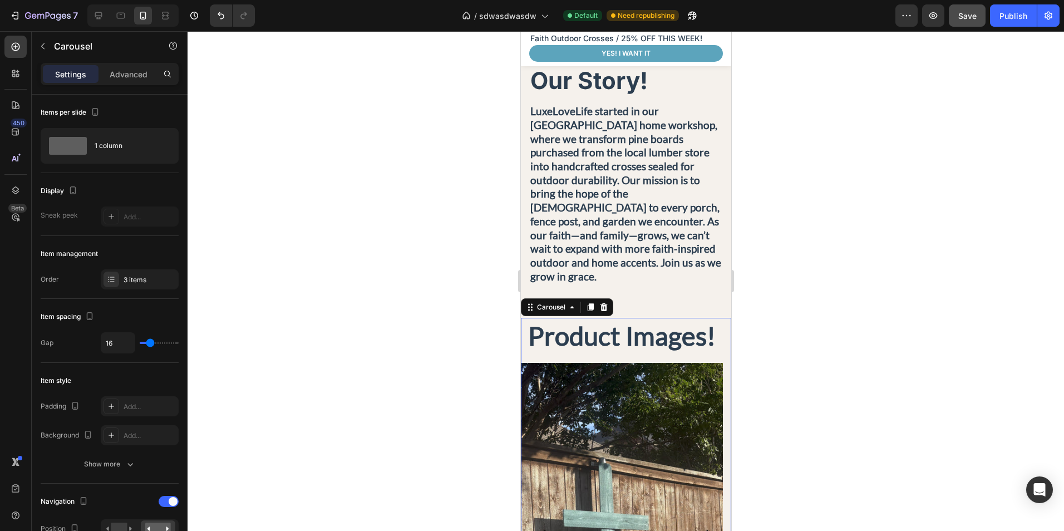
scroll to position [505, 0]
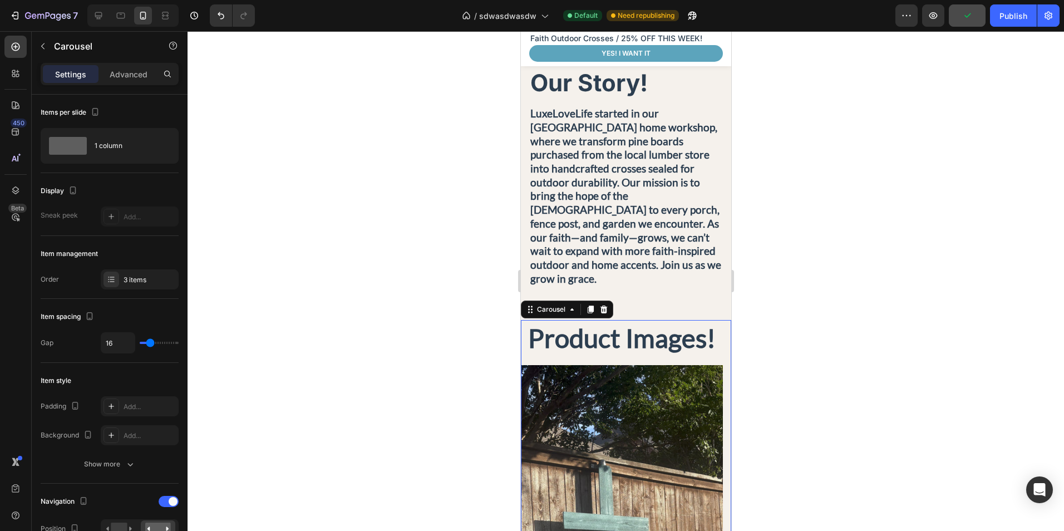
click at [638, 333] on div "Product Images! Heading Image" at bounding box center [621, 537] width 202 height 435
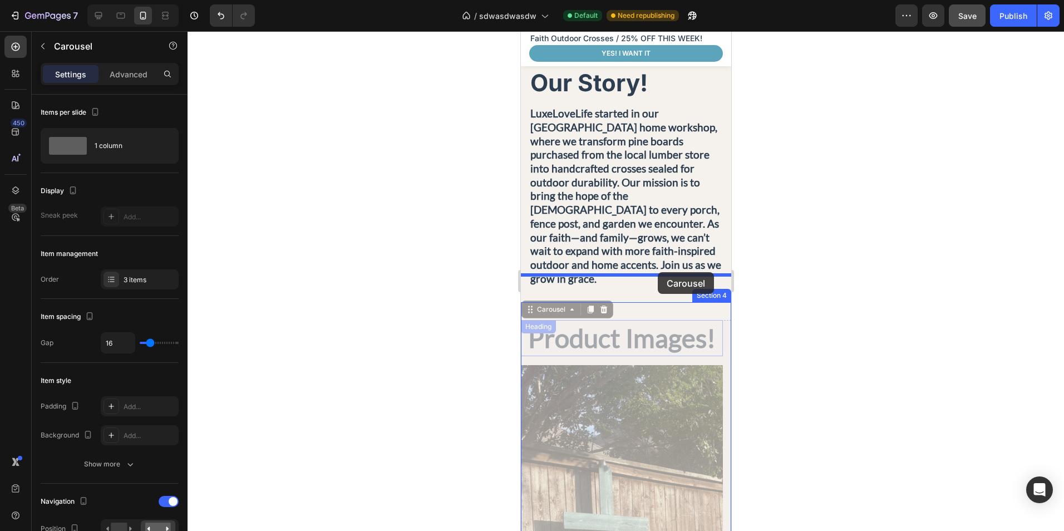
drag, startPoint x: 614, startPoint y: 332, endPoint x: 657, endPoint y: 272, distance: 74.1
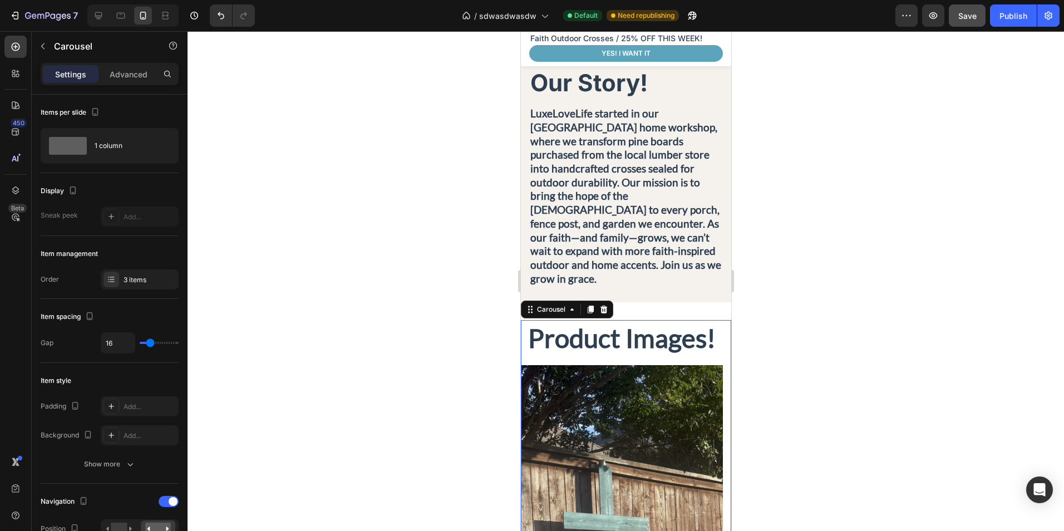
click at [785, 324] on div at bounding box center [626, 281] width 876 height 500
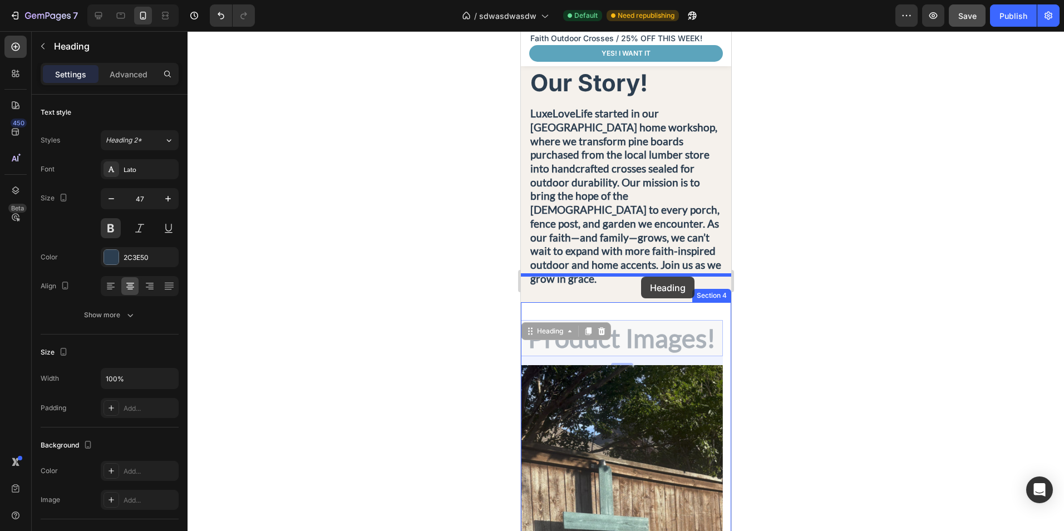
drag, startPoint x: 624, startPoint y: 299, endPoint x: 640, endPoint y: 277, distance: 27.5
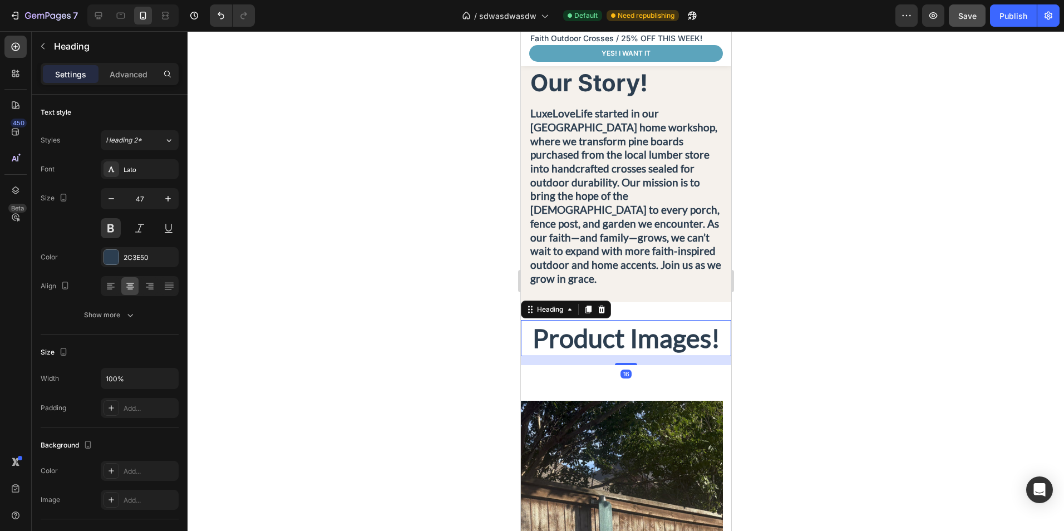
click at [781, 312] on div at bounding box center [626, 281] width 876 height 500
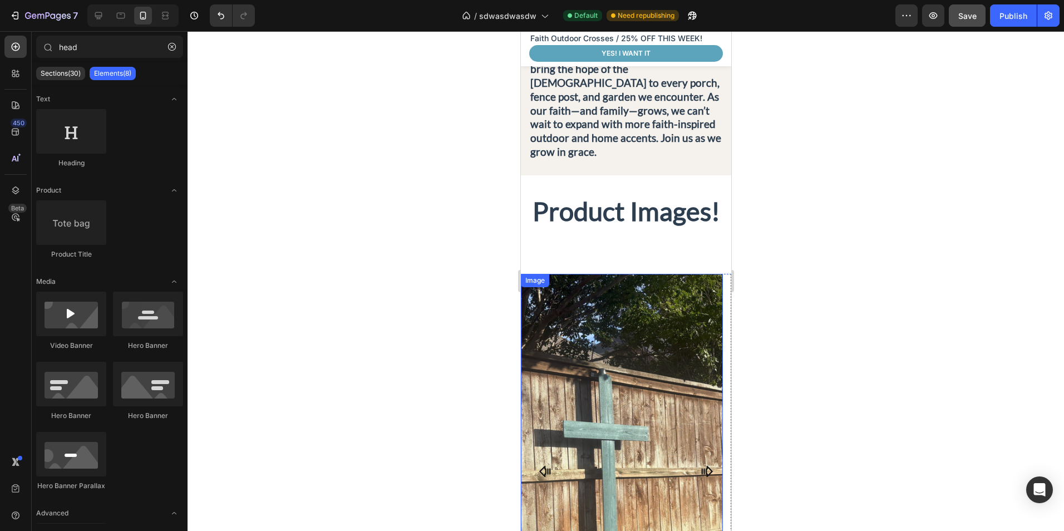
scroll to position [672, 0]
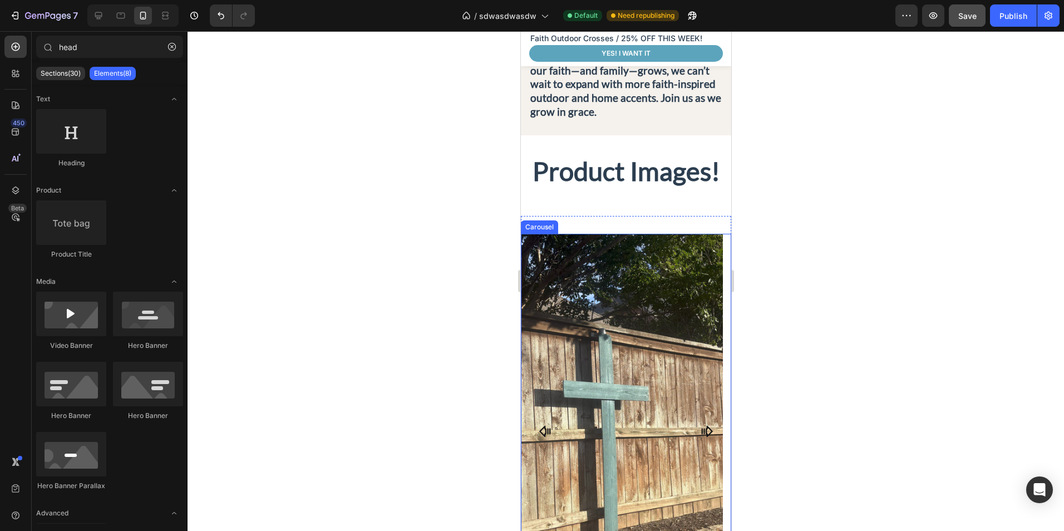
click at [699, 425] on icon "Carousel Next Arrow" at bounding box center [705, 431] width 13 height 13
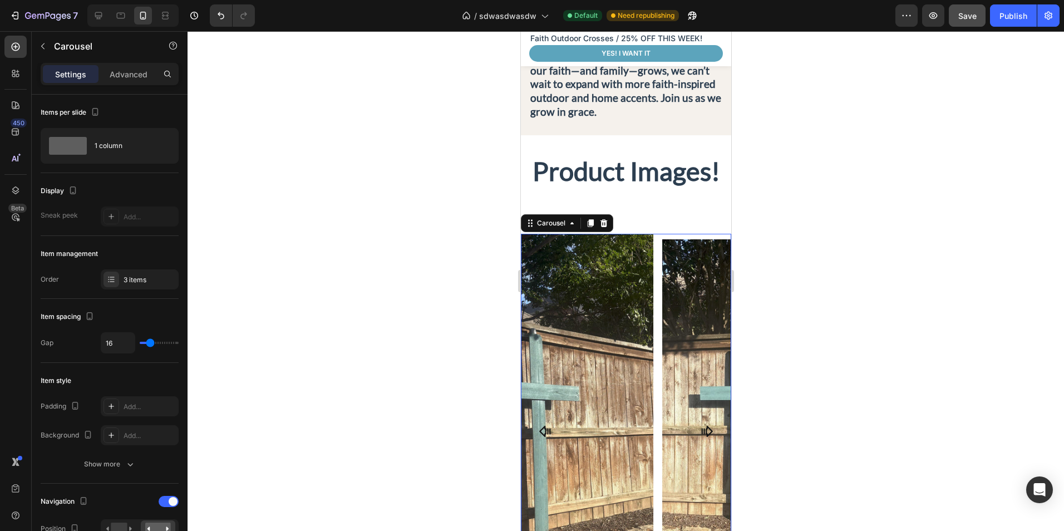
click at [701, 426] on icon "Carousel Next Arrow" at bounding box center [706, 431] width 11 height 11
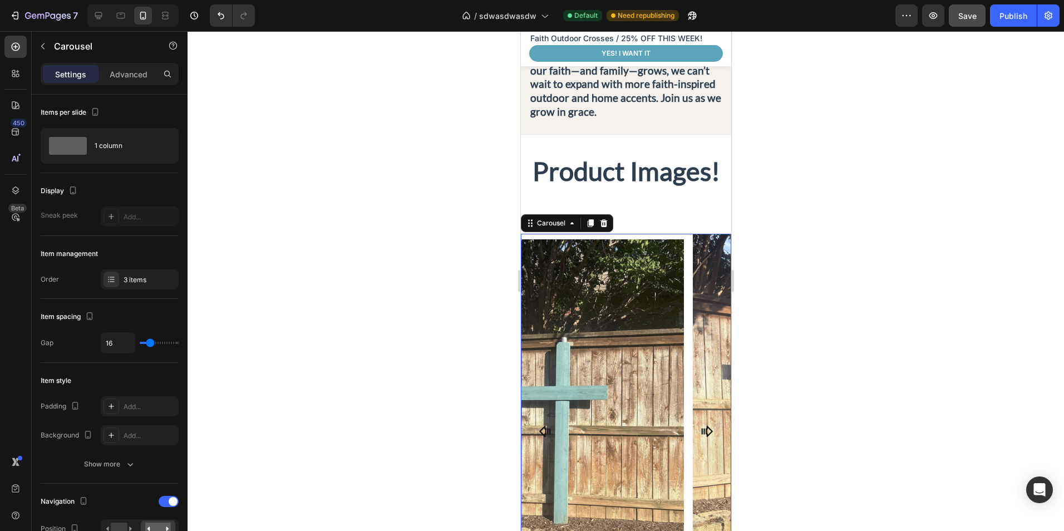
click at [701, 426] on icon "Carousel Next Arrow" at bounding box center [706, 431] width 11 height 11
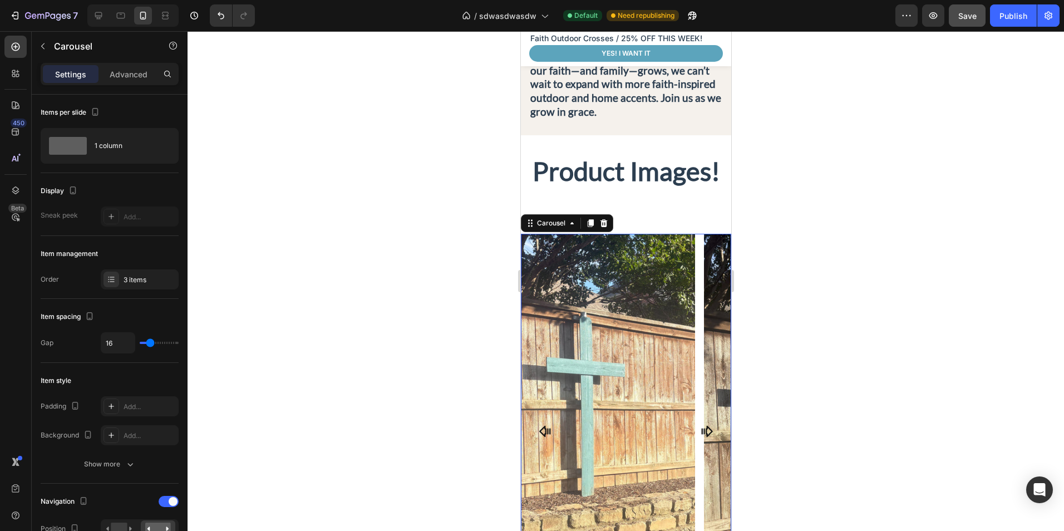
click at [801, 363] on div at bounding box center [626, 281] width 876 height 500
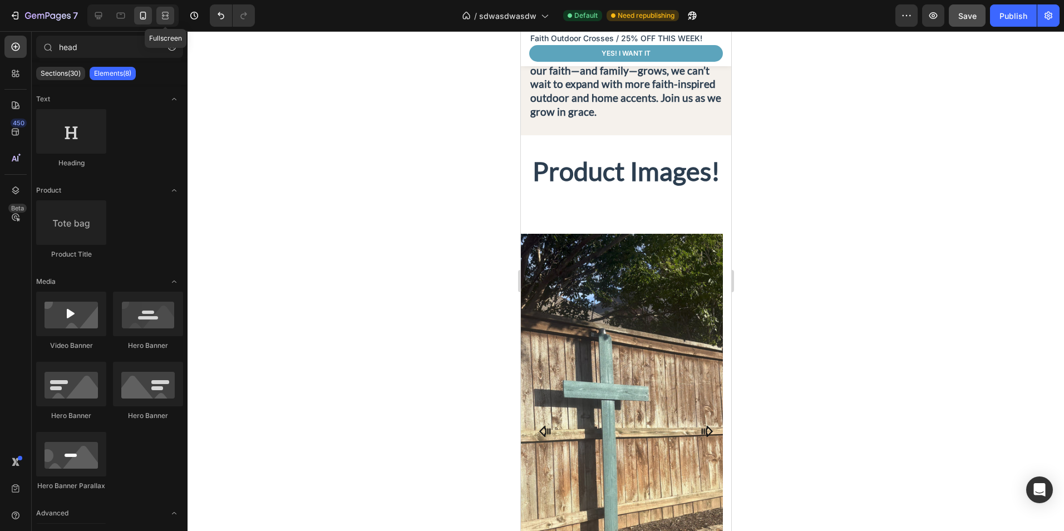
click at [173, 20] on div at bounding box center [165, 16] width 18 height 18
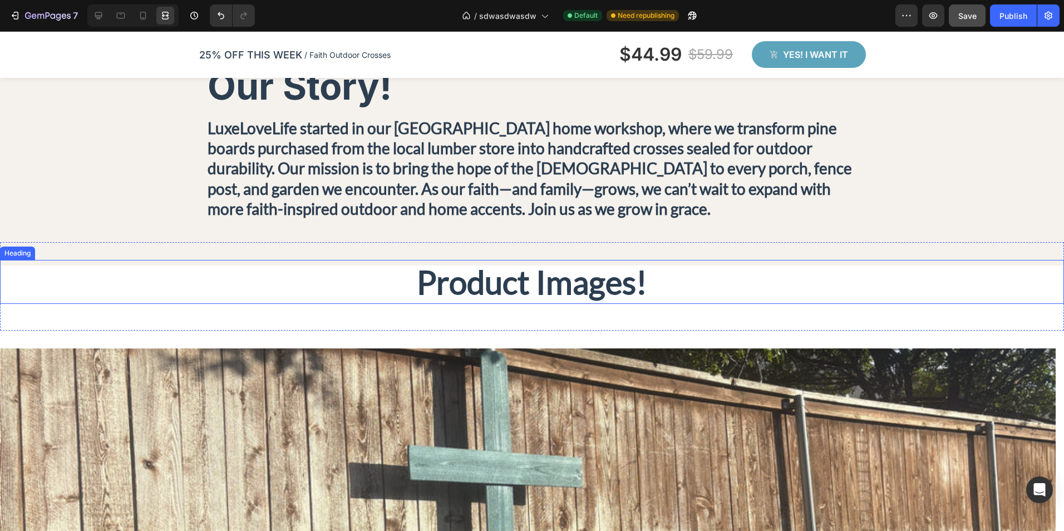
scroll to position [505, 0]
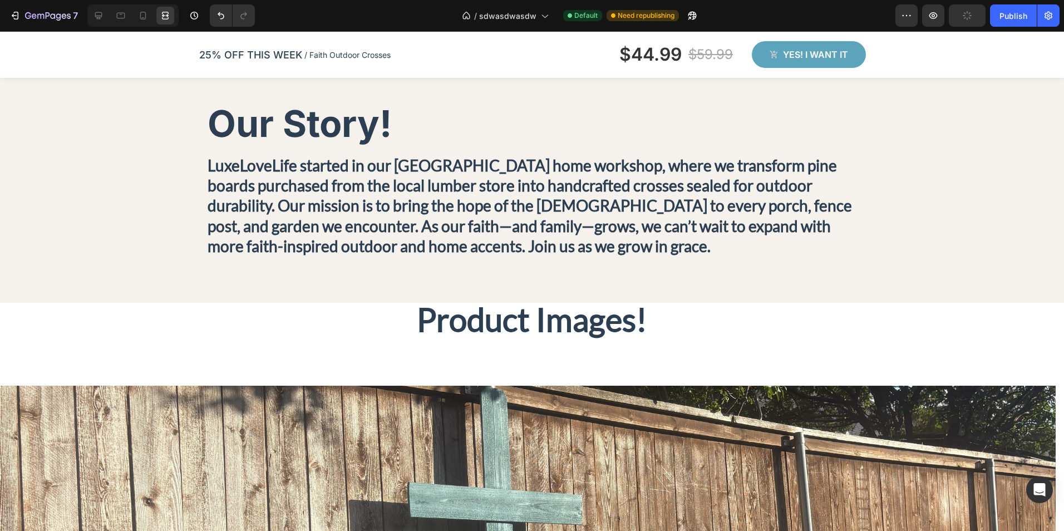
click at [88, 18] on div at bounding box center [132, 15] width 91 height 22
click at [92, 16] on div at bounding box center [99, 16] width 18 height 18
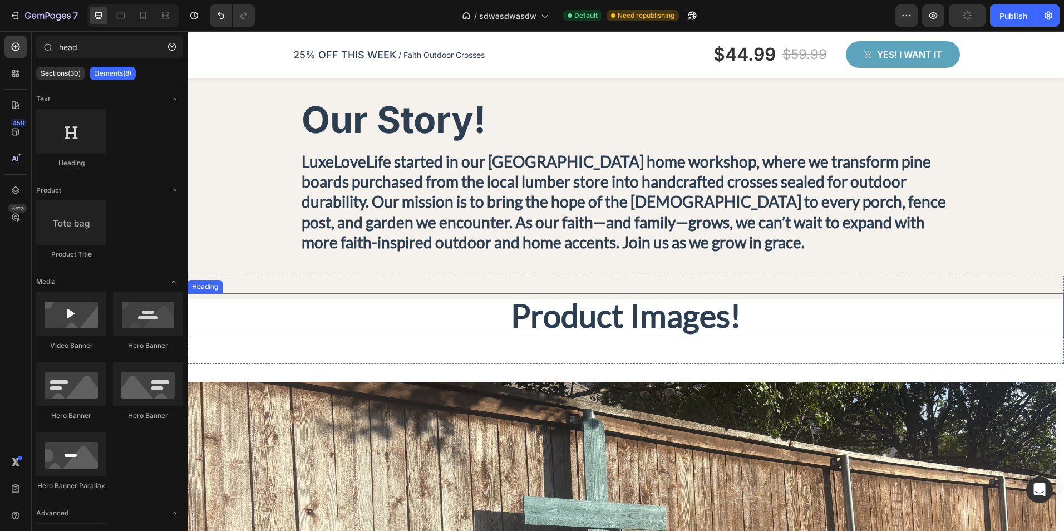
scroll to position [617, 0]
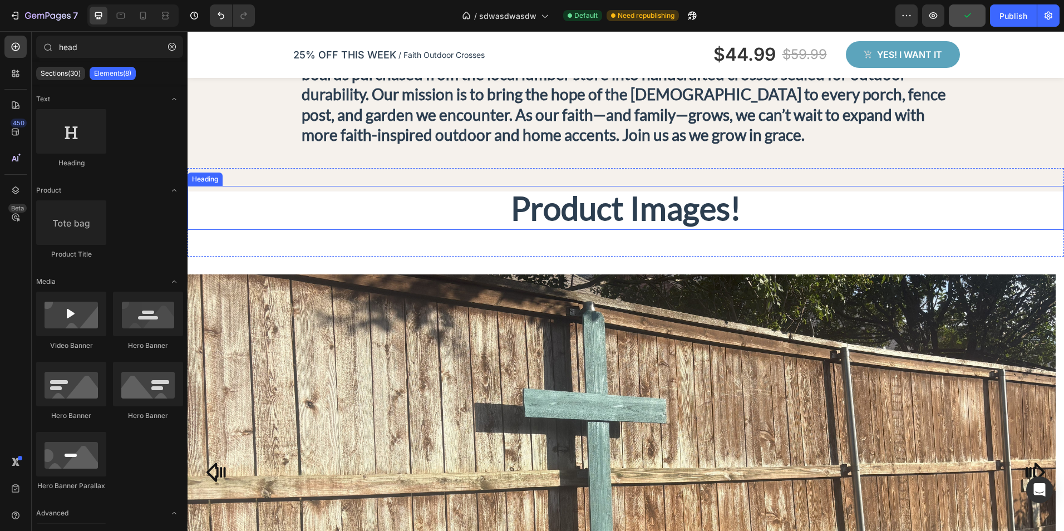
click at [371, 196] on h2 "Product Images!" at bounding box center [626, 208] width 876 height 44
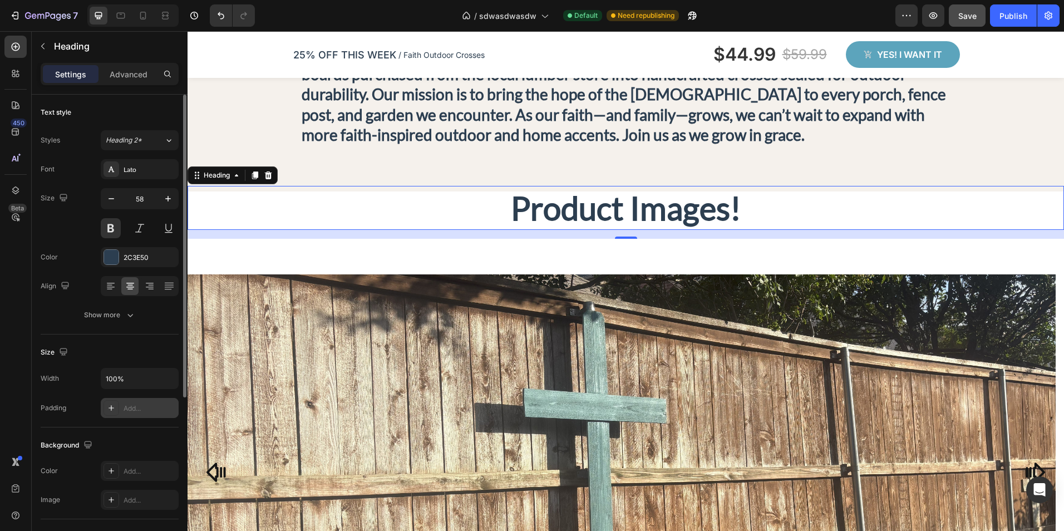
scroll to position [56, 0]
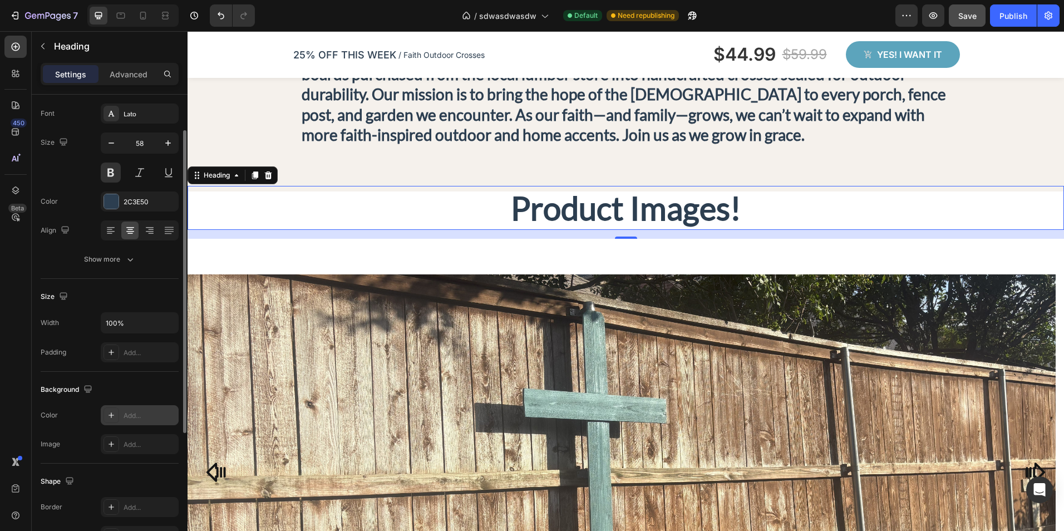
click at [132, 422] on div "Add..." at bounding box center [140, 415] width 78 height 20
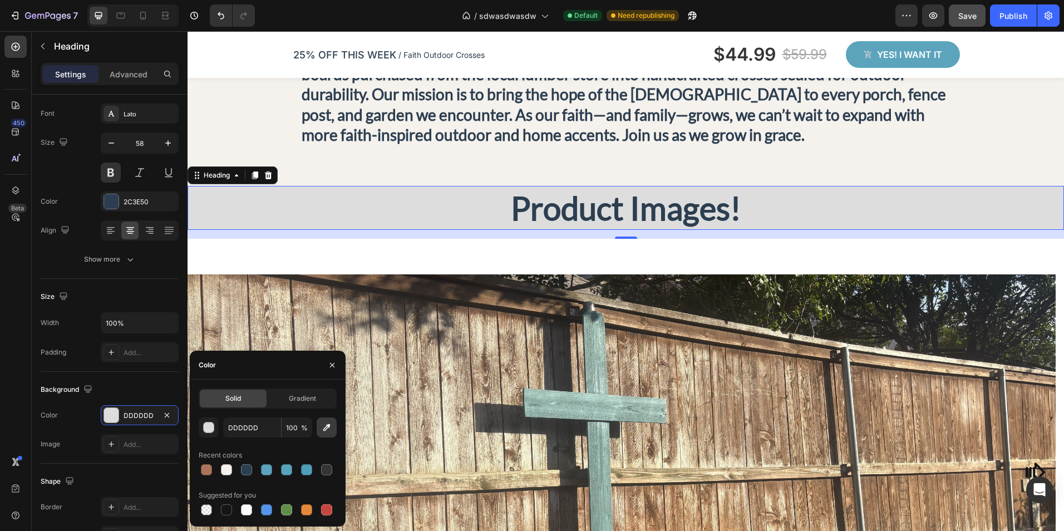
click at [327, 428] on icon "button" at bounding box center [326, 427] width 7 height 7
type input "F5F1EC"
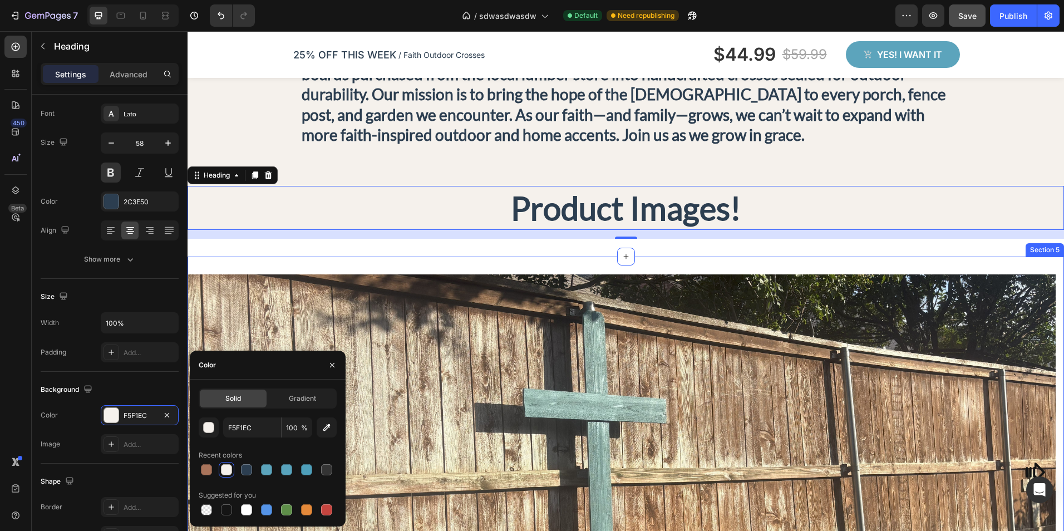
click at [443, 260] on div "Image Image Image Carousel Section 5" at bounding box center [626, 477] width 876 height 440
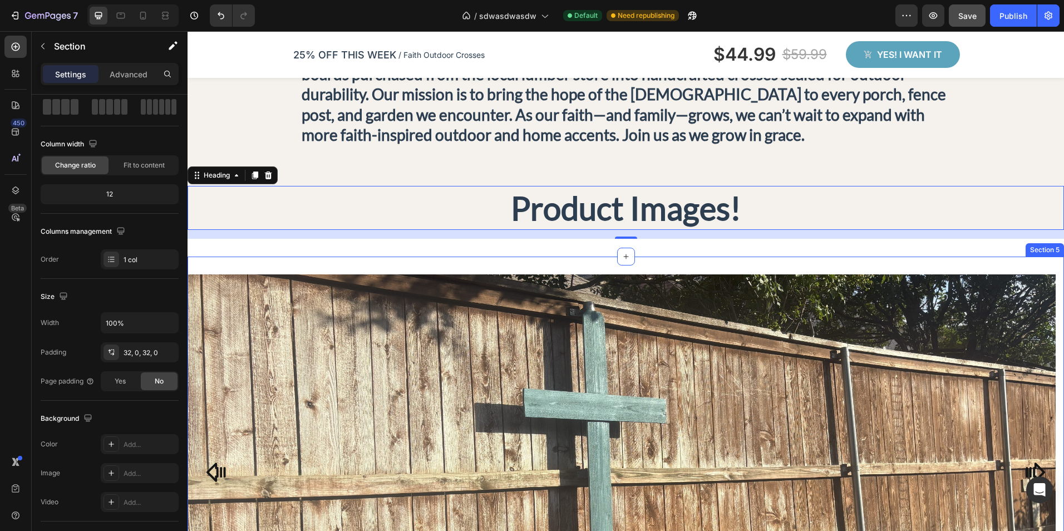
scroll to position [0, 0]
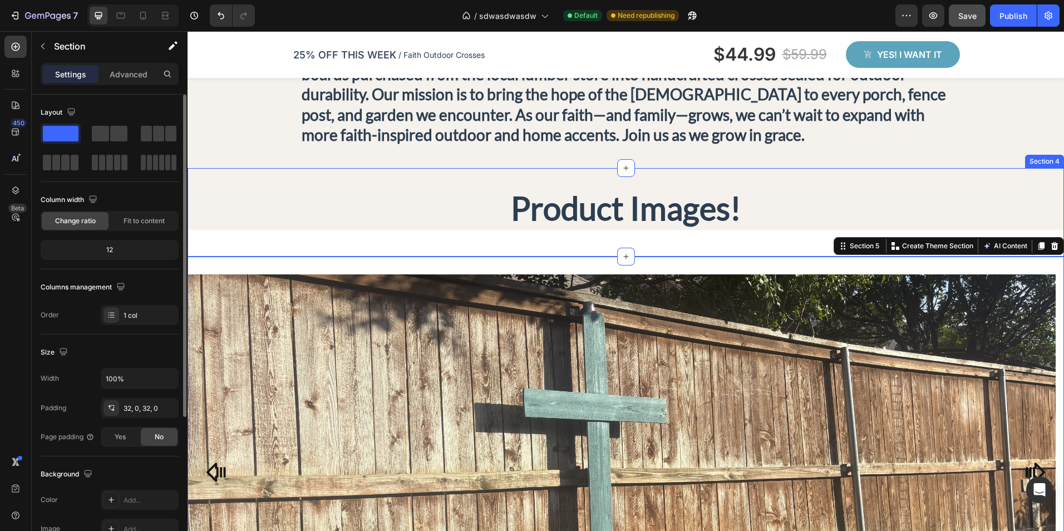
click at [316, 243] on div "Product Images! Heading Section 4" at bounding box center [626, 212] width 876 height 88
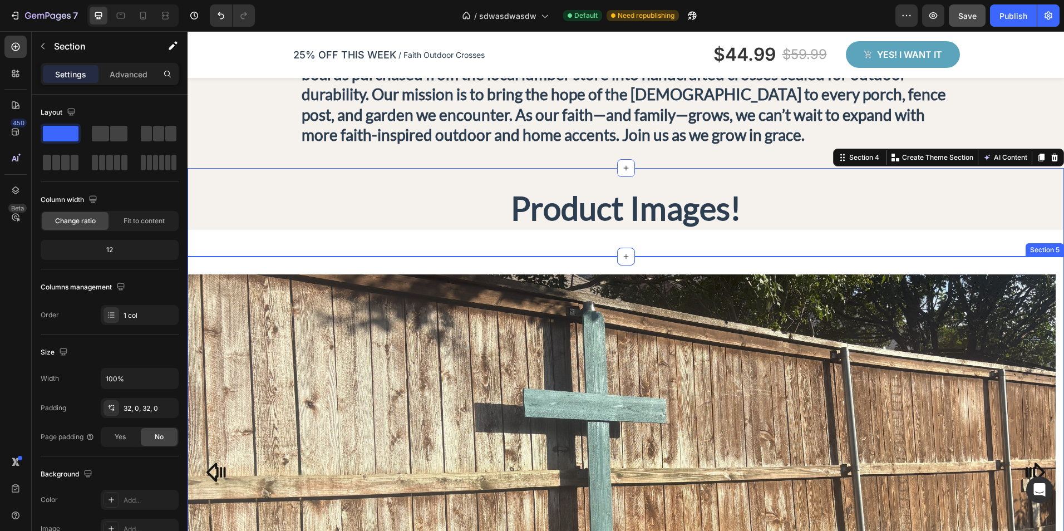
click at [339, 268] on div "Image Image Image Carousel Section 5" at bounding box center [626, 477] width 876 height 440
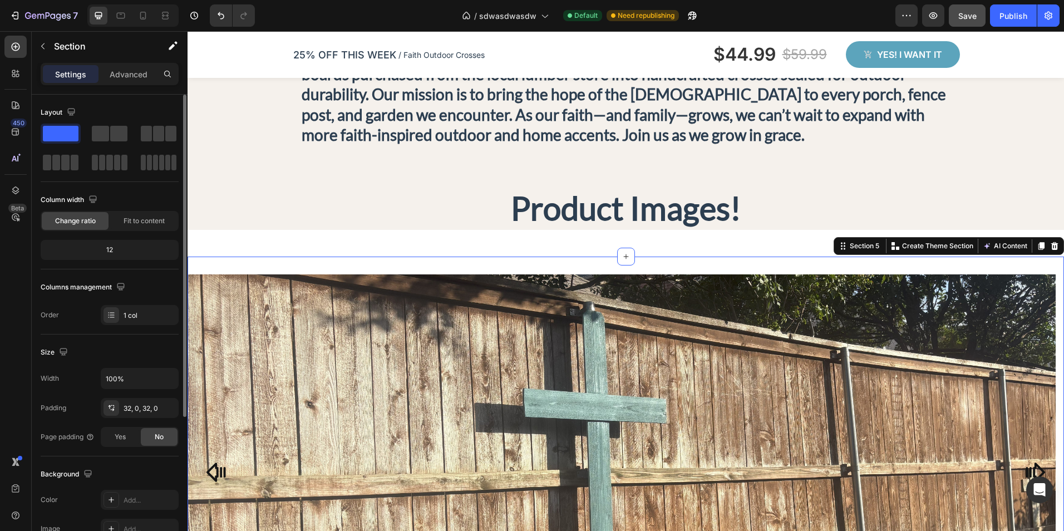
scroll to position [167, 0]
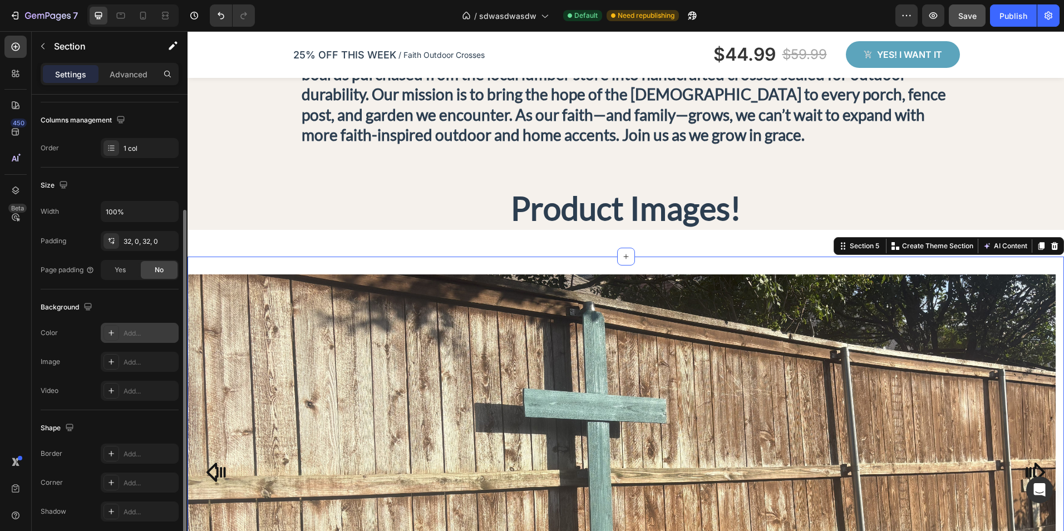
click at [125, 337] on div "Add..." at bounding box center [150, 333] width 52 height 10
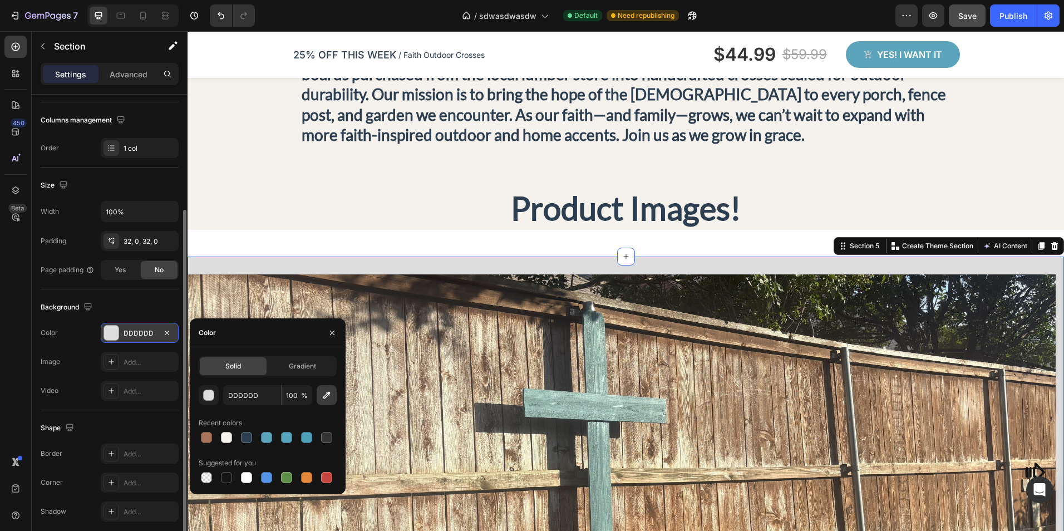
click at [331, 401] on button "button" at bounding box center [327, 395] width 20 height 20
type input "F5F1EC"
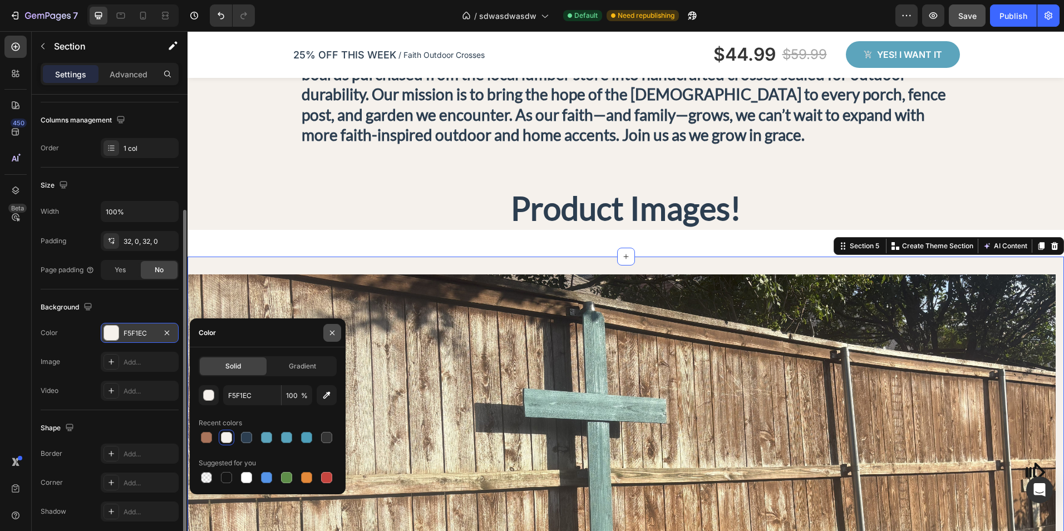
drag, startPoint x: 327, startPoint y: 326, endPoint x: 141, endPoint y: 294, distance: 188.4
click at [327, 326] on button "button" at bounding box center [332, 333] width 18 height 18
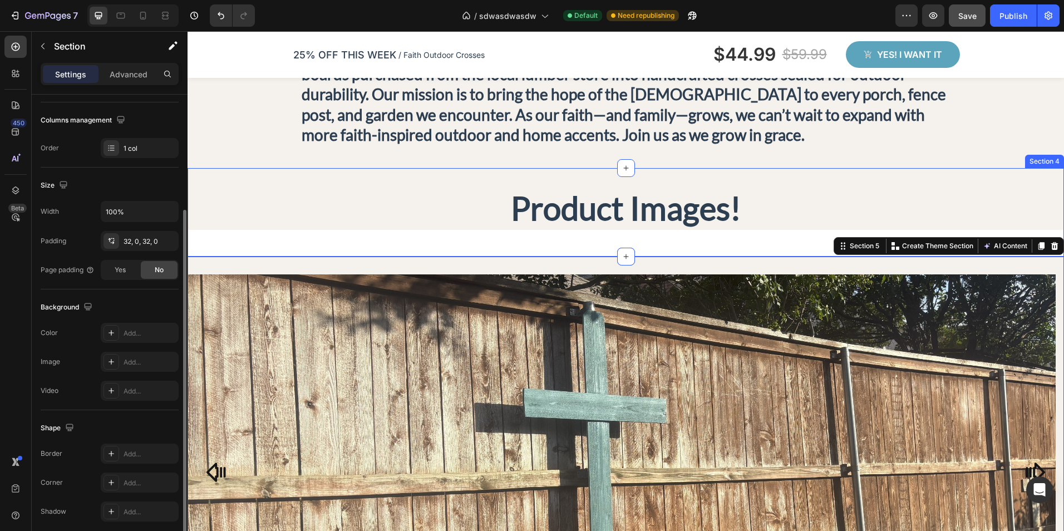
click at [390, 243] on div "Product Images! Heading Section 4" at bounding box center [626, 212] width 876 height 88
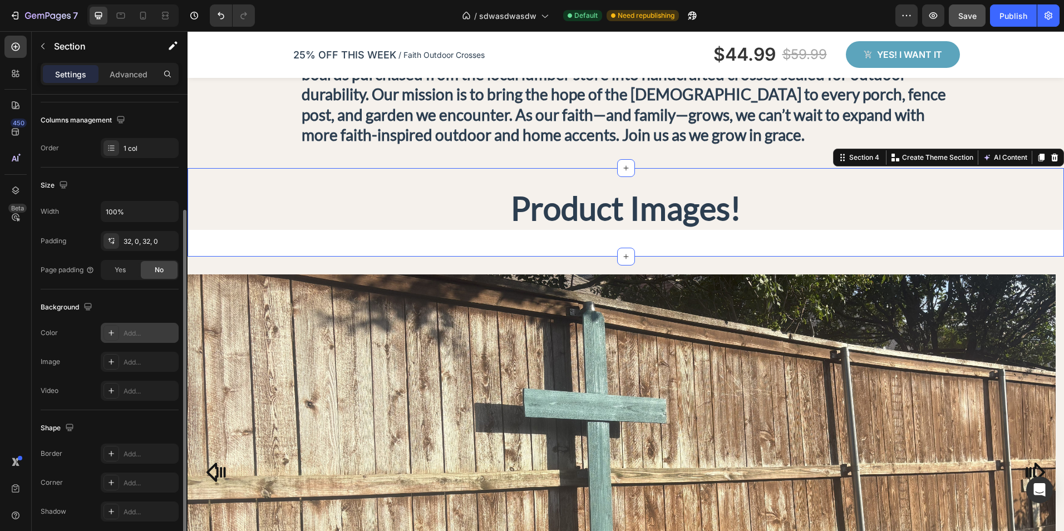
click at [137, 340] on div "Add..." at bounding box center [140, 333] width 78 height 20
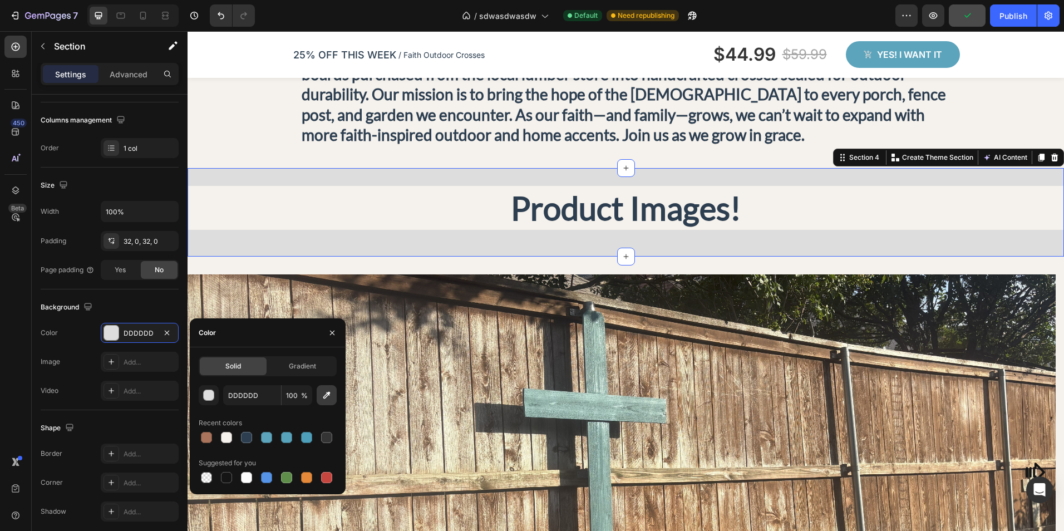
click at [326, 398] on icon "button" at bounding box center [326, 394] width 11 height 11
type input "F5F1EC"
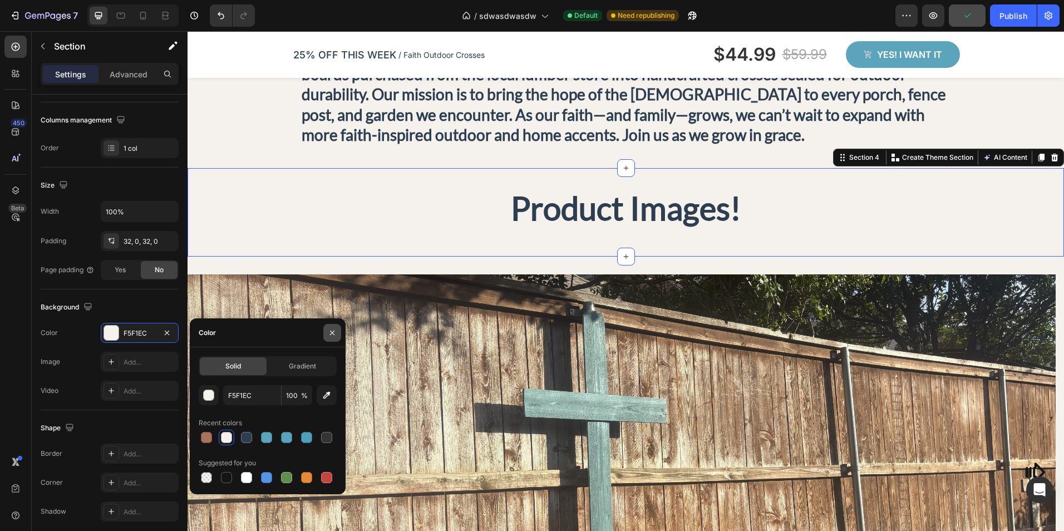
click at [329, 334] on icon "button" at bounding box center [332, 332] width 9 height 9
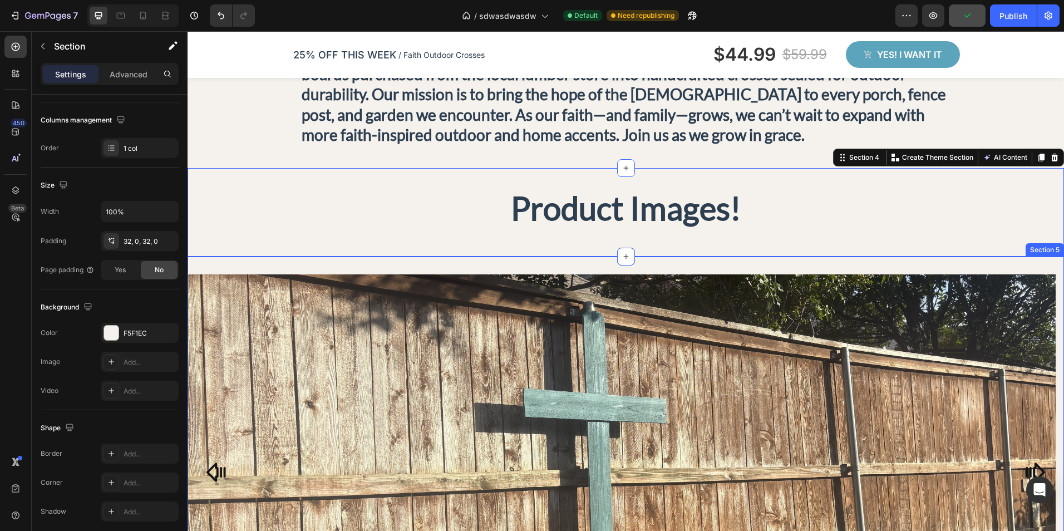
click at [739, 312] on img at bounding box center [622, 468] width 868 height 389
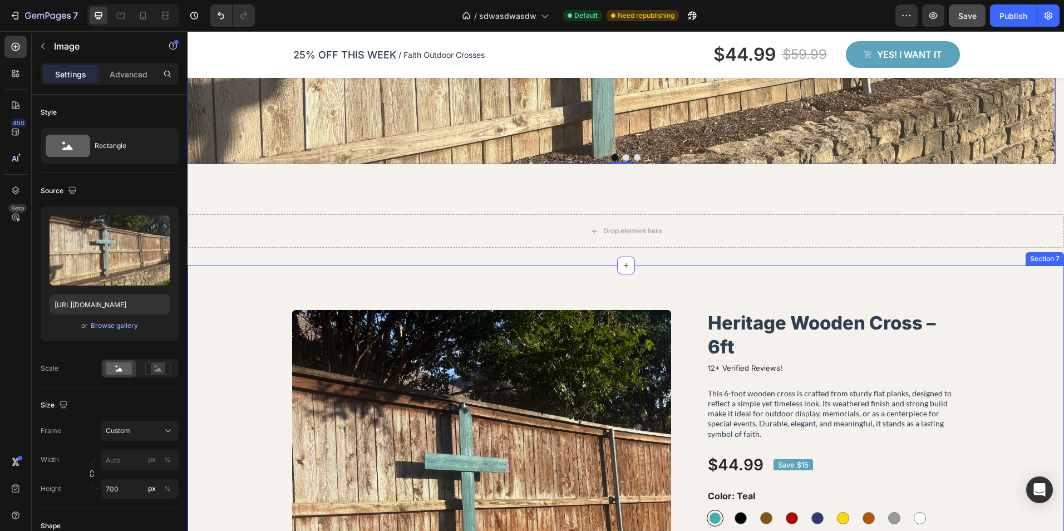
scroll to position [1117, 0]
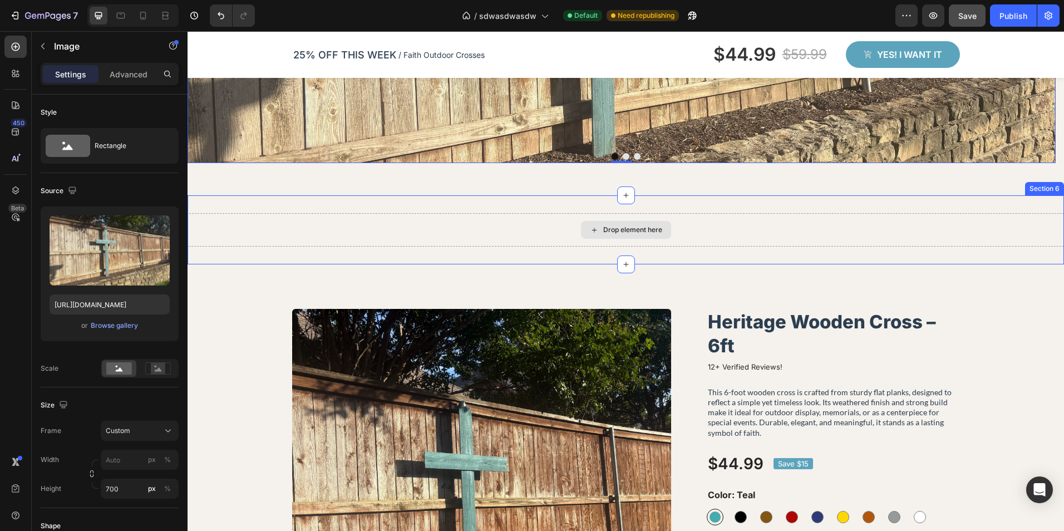
click at [748, 243] on div "Drop element here" at bounding box center [626, 229] width 876 height 33
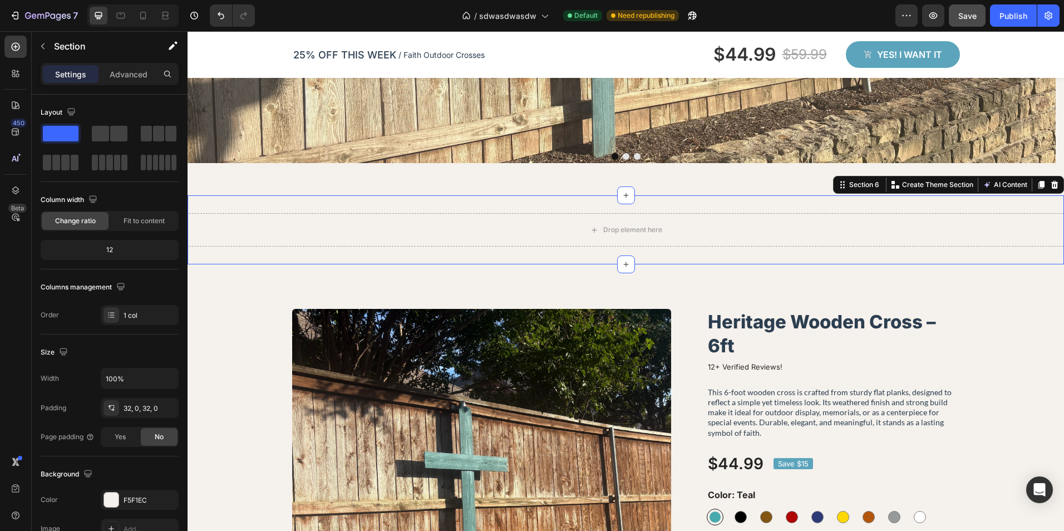
click at [703, 260] on div "Drop element here Section 6 You can create reusable sections Create Theme Secti…" at bounding box center [626, 229] width 876 height 69
click at [1054, 185] on div "Section 6 You can create reusable sections Create Theme Section AI Content Writ…" at bounding box center [948, 185] width 231 height 18
click at [1050, 185] on icon at bounding box center [1054, 184] width 9 height 9
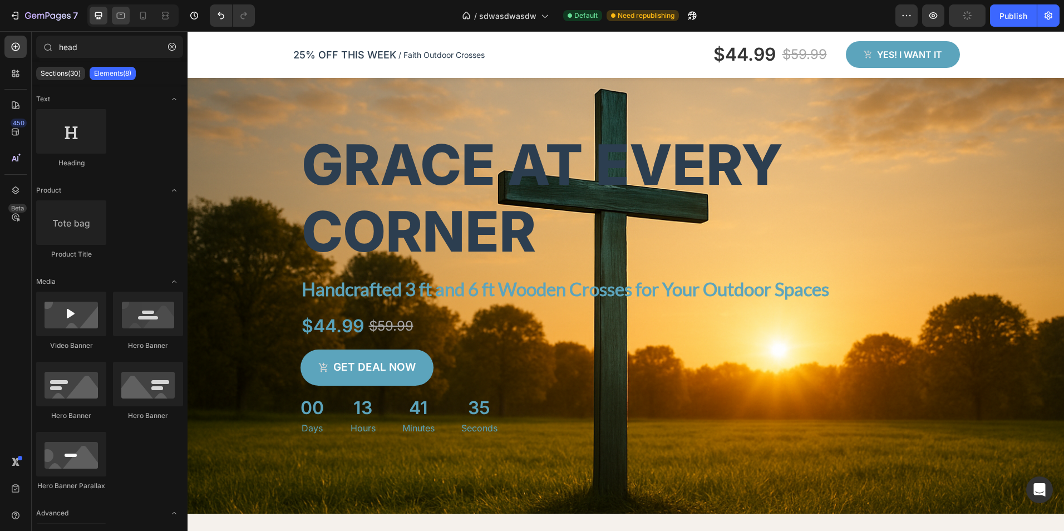
click at [124, 19] on icon at bounding box center [120, 15] width 11 height 11
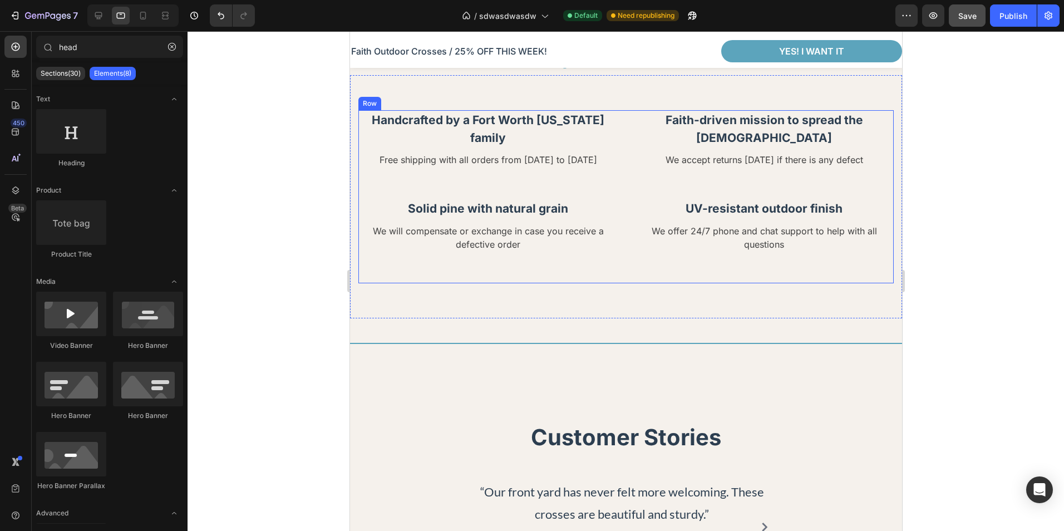
scroll to position [1558, 0]
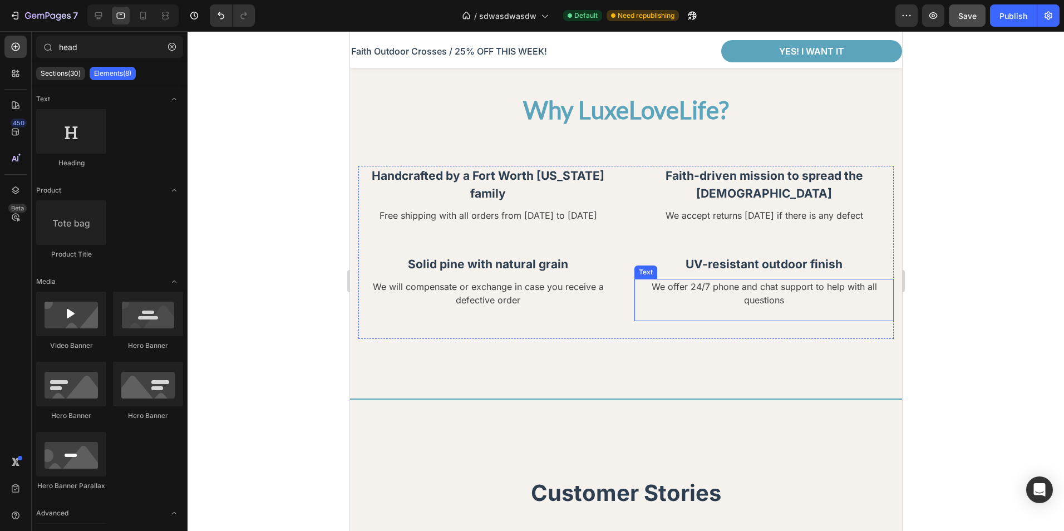
click at [750, 280] on p "We offer 24/7 phone and chat support to help with all questions" at bounding box center [763, 293] width 257 height 27
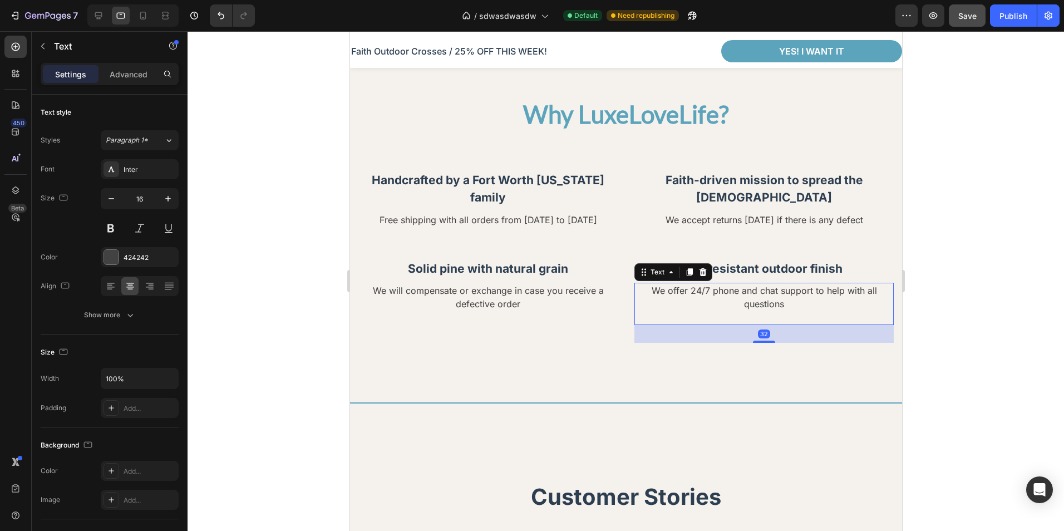
click at [750, 284] on p "We offer 24/7 phone and chat support to help with all questions" at bounding box center [763, 297] width 257 height 27
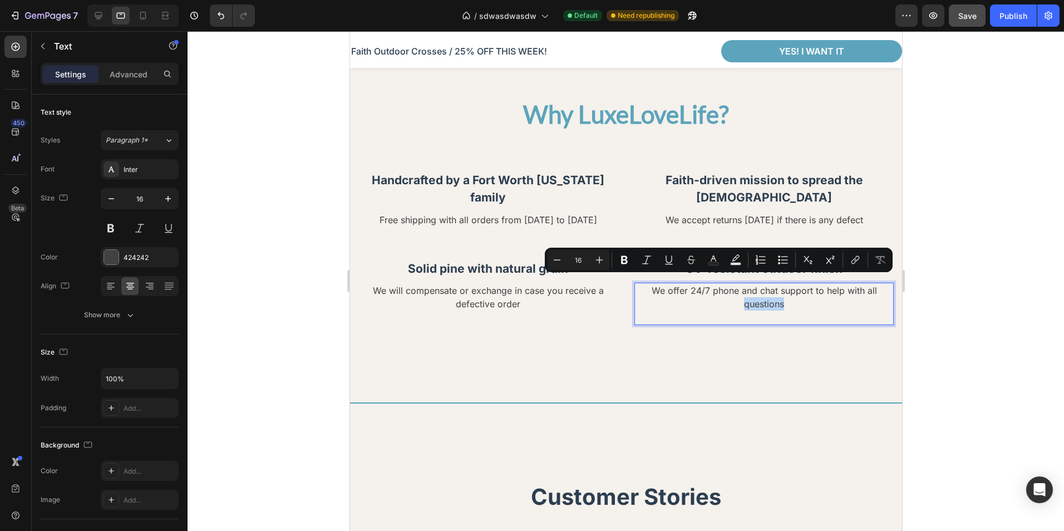
click at [711, 287] on p "We offer 24/7 phone and chat support to help with all questions" at bounding box center [763, 297] width 257 height 27
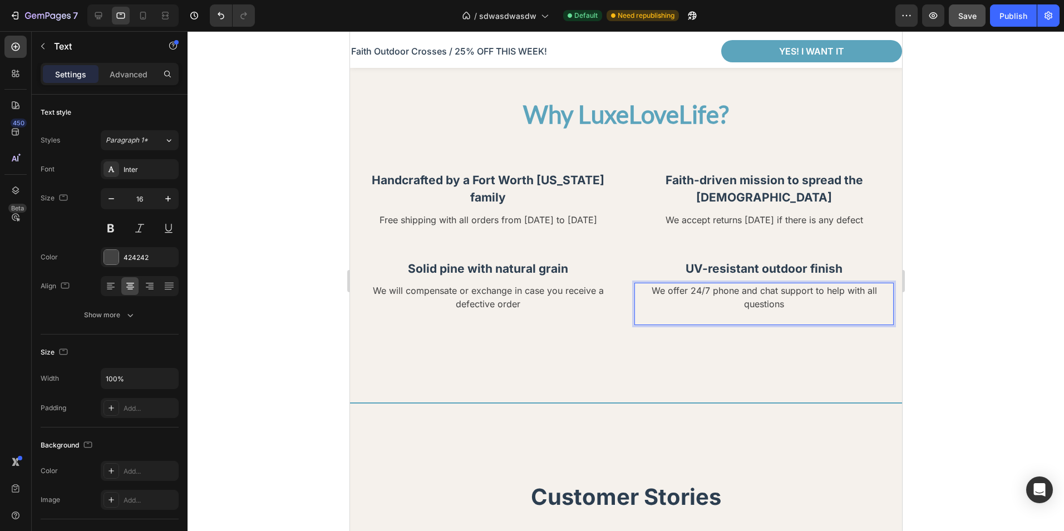
click at [732, 284] on p "We offer 24/7 phone and chat support to help with all questions" at bounding box center [763, 297] width 257 height 27
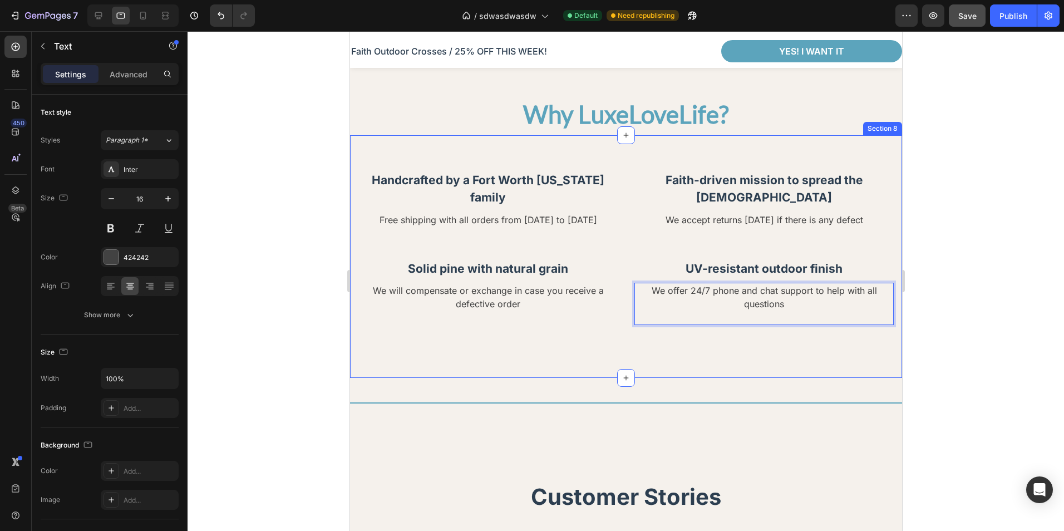
click at [946, 303] on div at bounding box center [626, 281] width 876 height 500
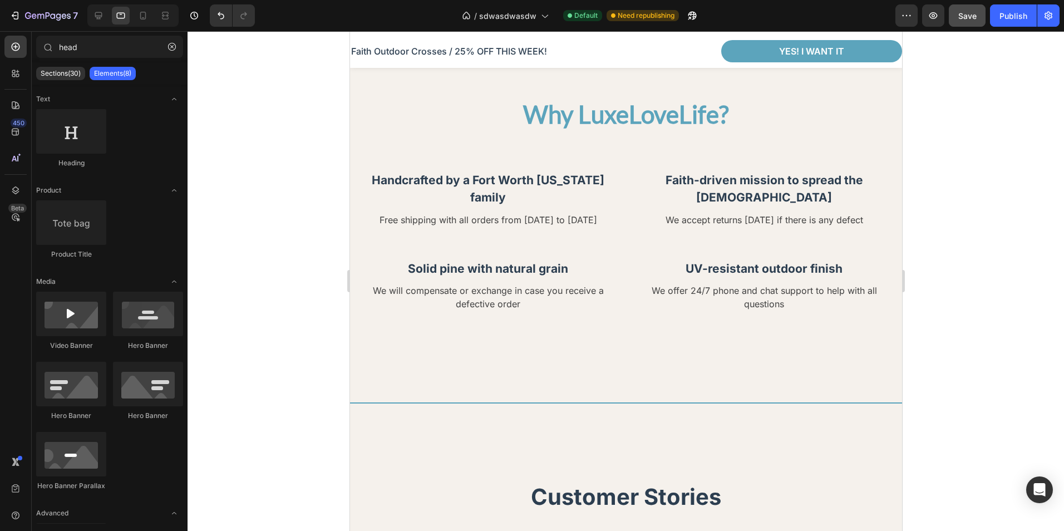
click at [844, 284] on p "We offer 24/7 phone and chat support to help with all questions" at bounding box center [763, 297] width 257 height 27
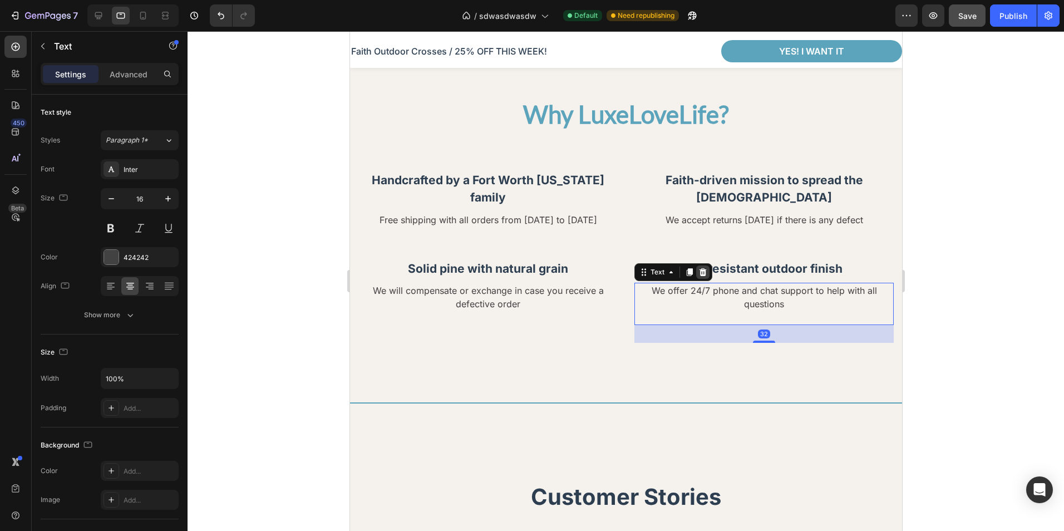
click at [701, 268] on icon at bounding box center [702, 272] width 9 height 9
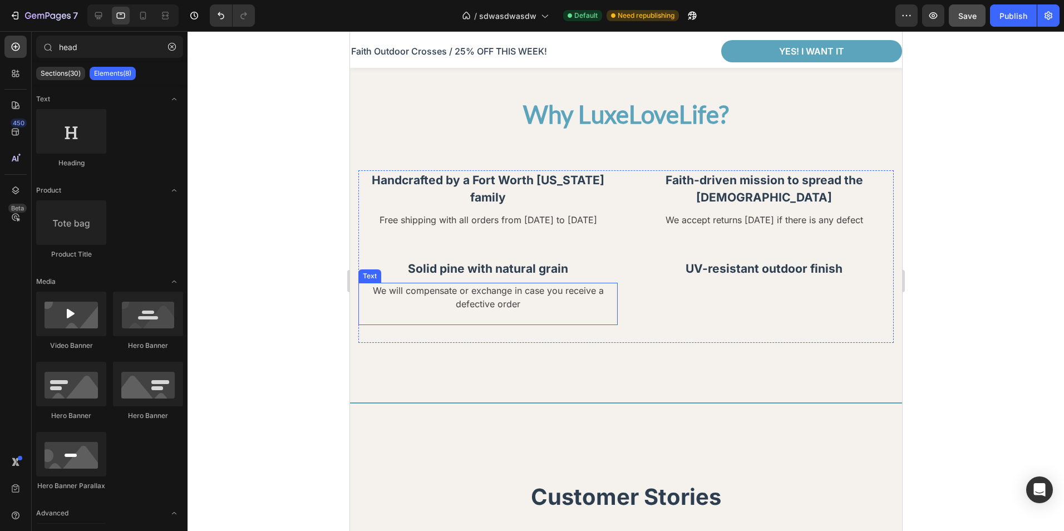
click at [565, 284] on p "We will compensate or exchange in case you receive a defective order" at bounding box center [487, 297] width 257 height 27
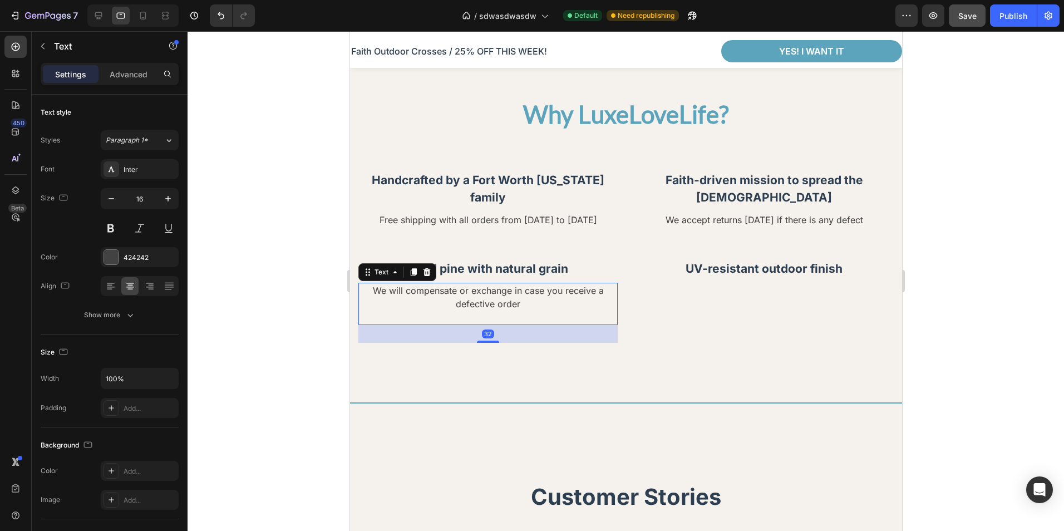
drag, startPoint x: 426, startPoint y: 250, endPoint x: 428, endPoint y: 233, distance: 16.8
click at [426, 268] on icon at bounding box center [426, 272] width 7 height 8
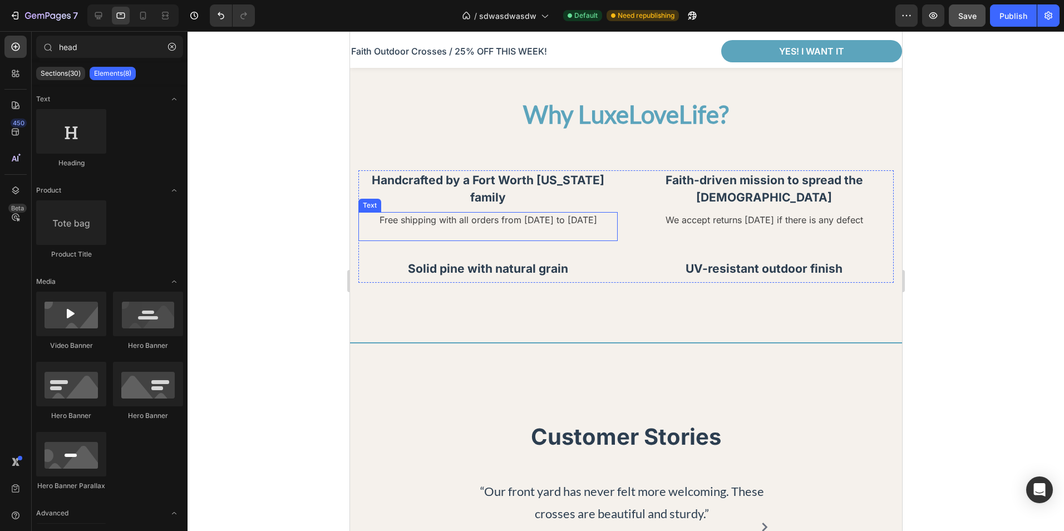
click at [465, 213] on p "Free shipping with all orders from [DATE] to [DATE]" at bounding box center [487, 219] width 257 height 13
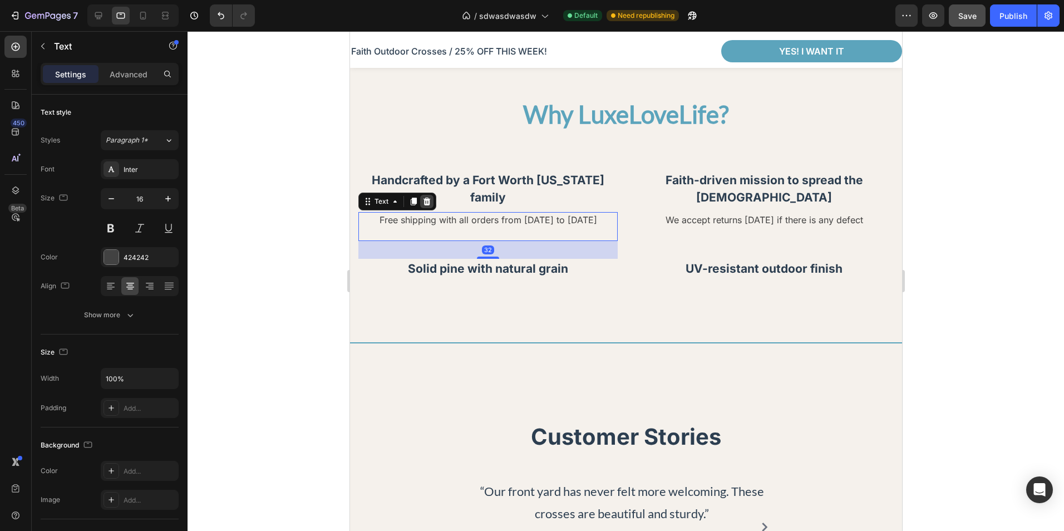
click at [425, 198] on icon at bounding box center [426, 202] width 7 height 8
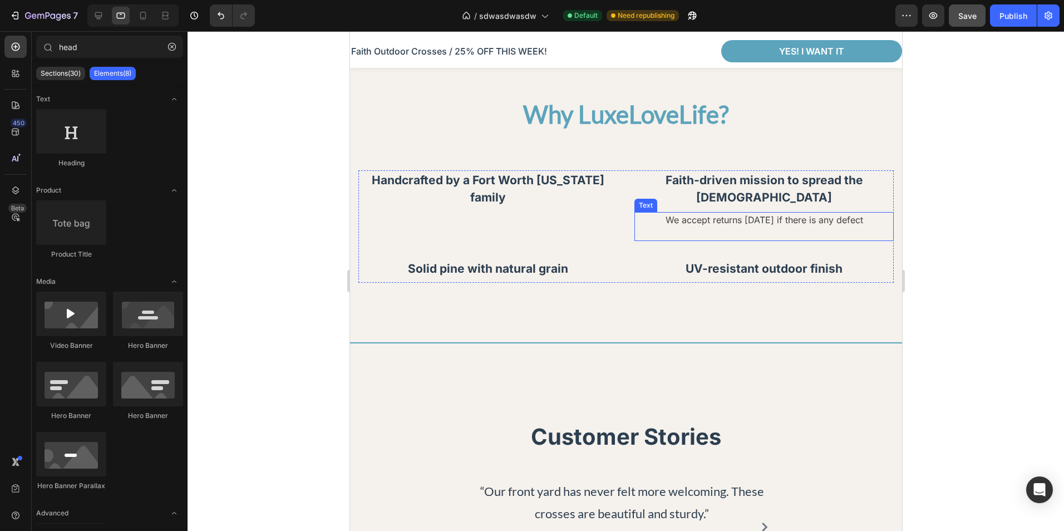
click at [710, 213] on p "We accept returns [DATE] if there is any defect" at bounding box center [763, 219] width 257 height 13
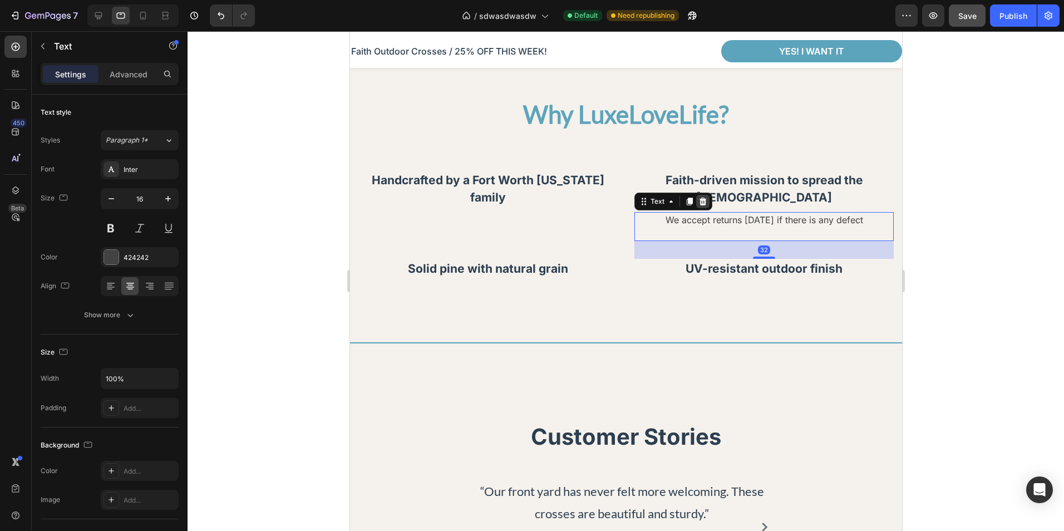
click at [699, 198] on icon at bounding box center [702, 202] width 7 height 8
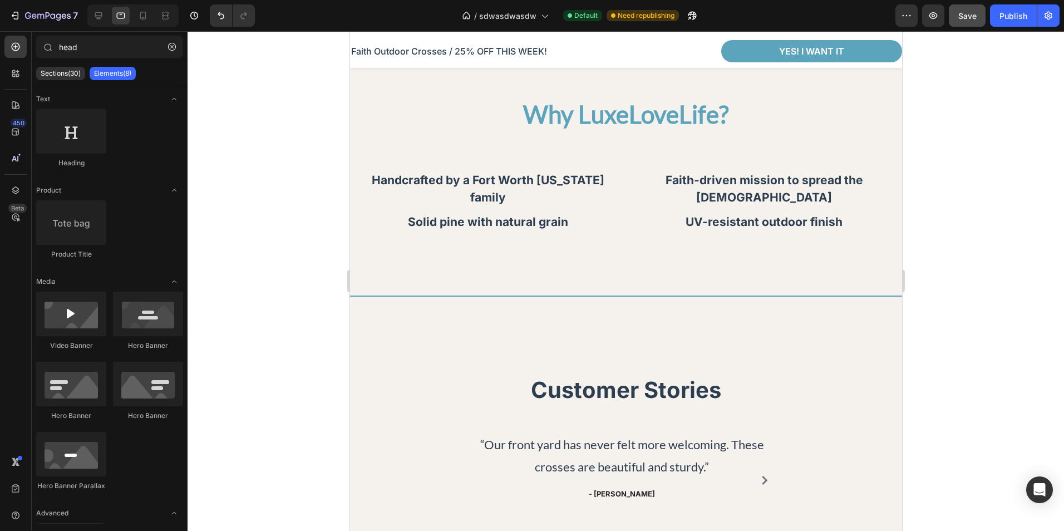
click at [975, 230] on div at bounding box center [626, 281] width 876 height 500
click at [99, 16] on icon at bounding box center [98, 15] width 7 height 7
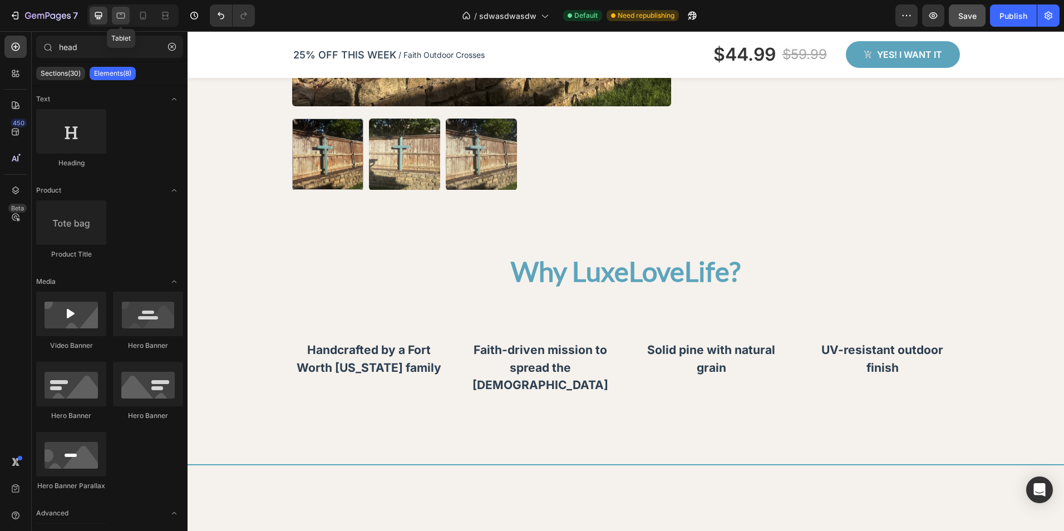
click at [119, 14] on icon at bounding box center [120, 15] width 11 height 11
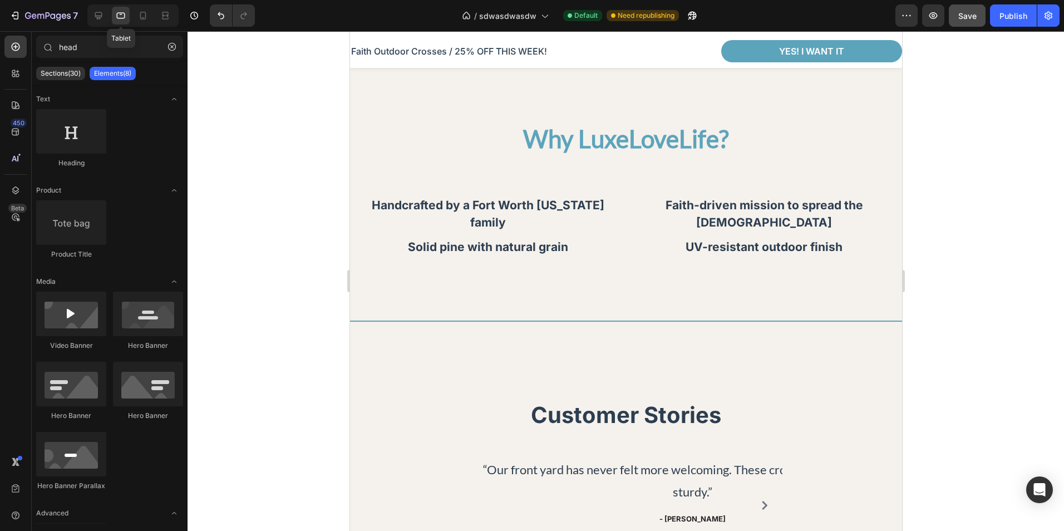
scroll to position [1552, 0]
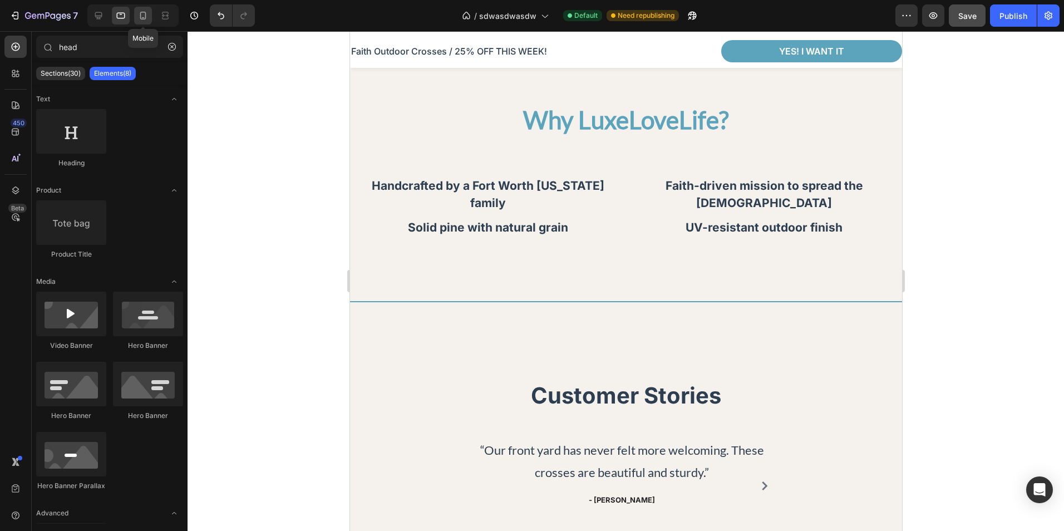
click at [134, 17] on div at bounding box center [143, 16] width 18 height 18
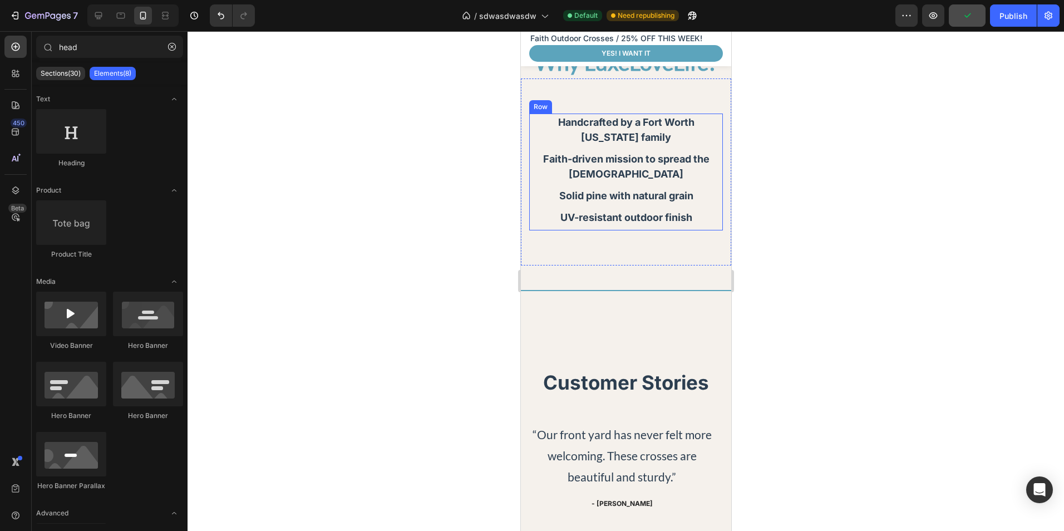
scroll to position [1567, 0]
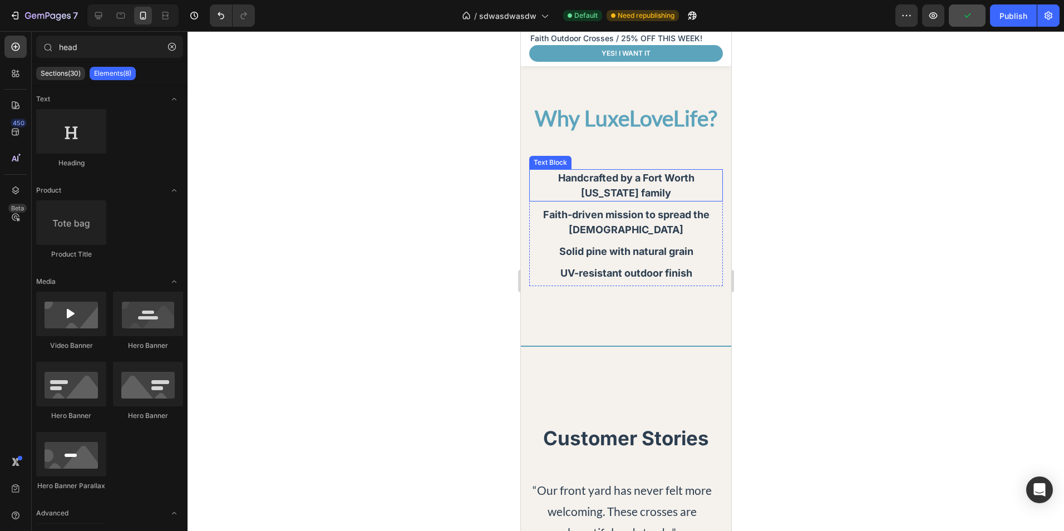
click at [659, 194] on p "Handcrafted by a Fort Worth [US_STATE] family" at bounding box center [625, 185] width 191 height 30
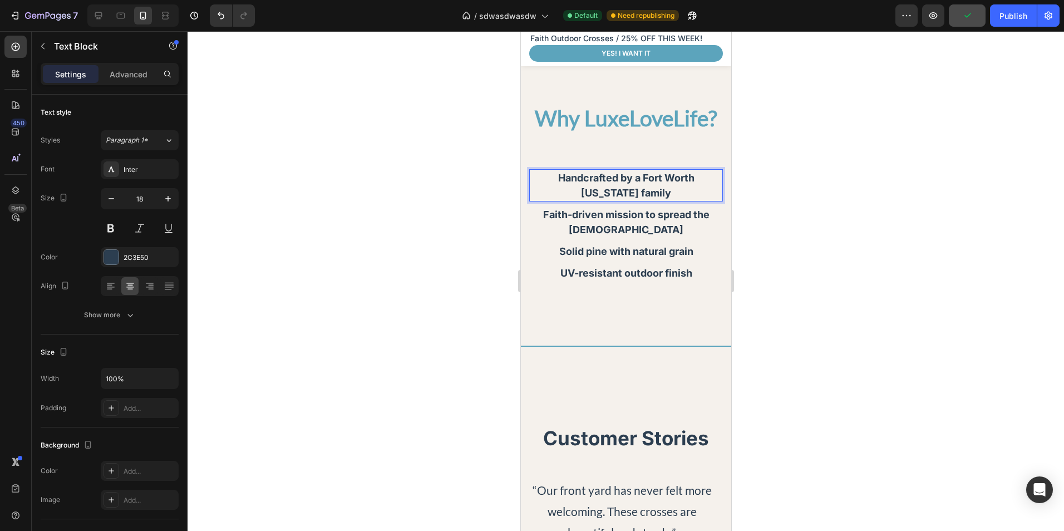
click at [659, 194] on p "Handcrafted by a Fort Worth [US_STATE] family" at bounding box center [625, 185] width 191 height 30
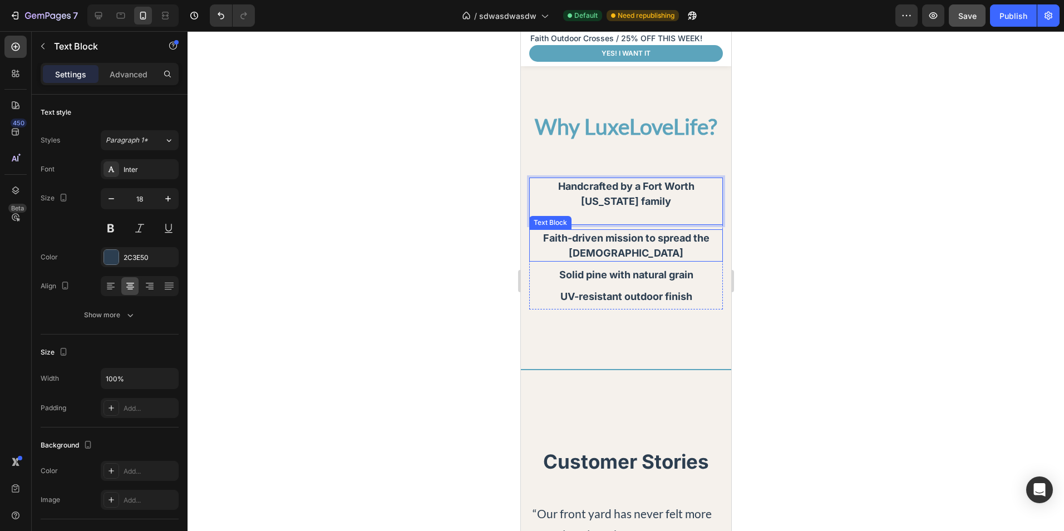
click at [649, 244] on p "Faith-driven mission to spread the [DEMOGRAPHIC_DATA]" at bounding box center [625, 245] width 191 height 30
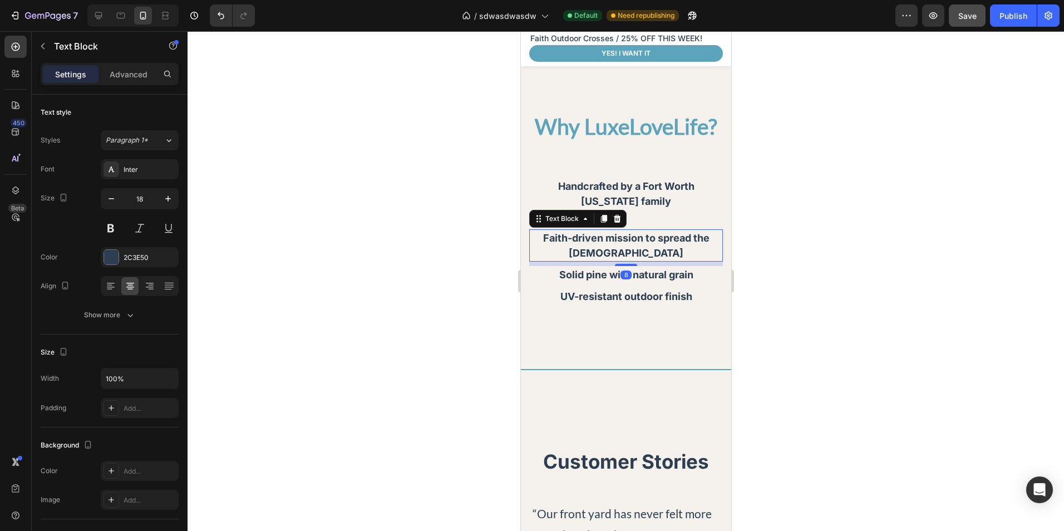
click at [649, 244] on p "Faith-driven mission to spread the [DEMOGRAPHIC_DATA]" at bounding box center [625, 245] width 191 height 30
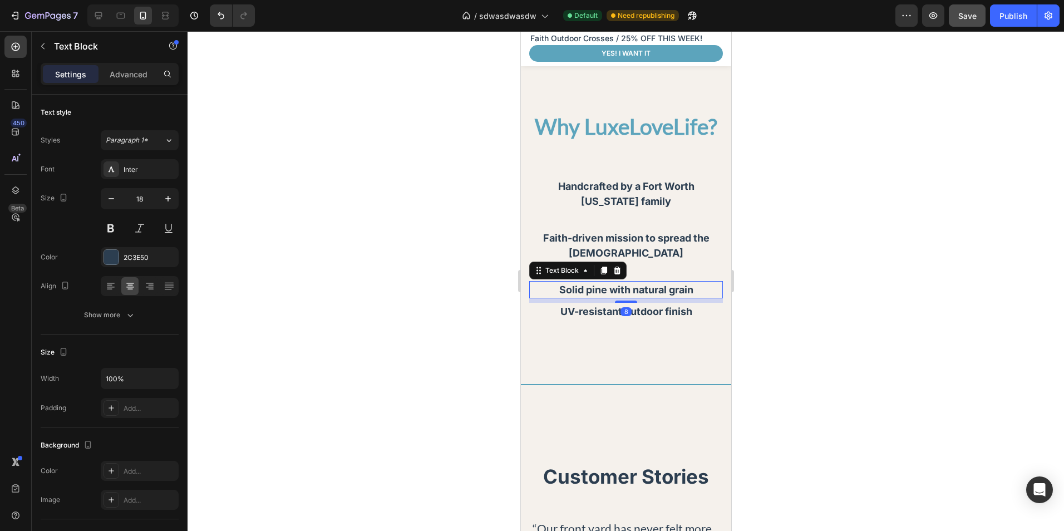
click at [696, 282] on p "Solid pine with natural grain" at bounding box center [625, 289] width 191 height 15
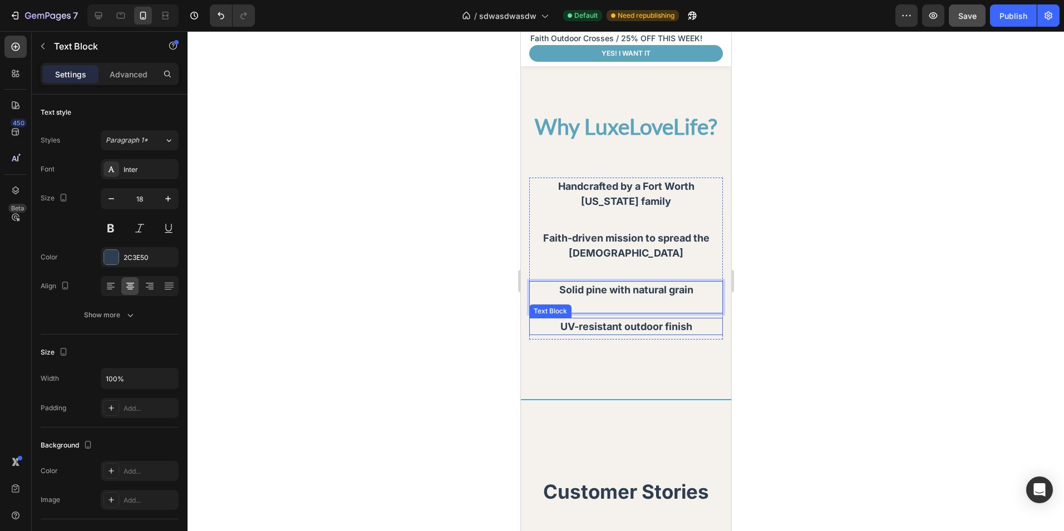
click at [695, 319] on p "UV-resistant outdoor finish" at bounding box center [625, 326] width 191 height 15
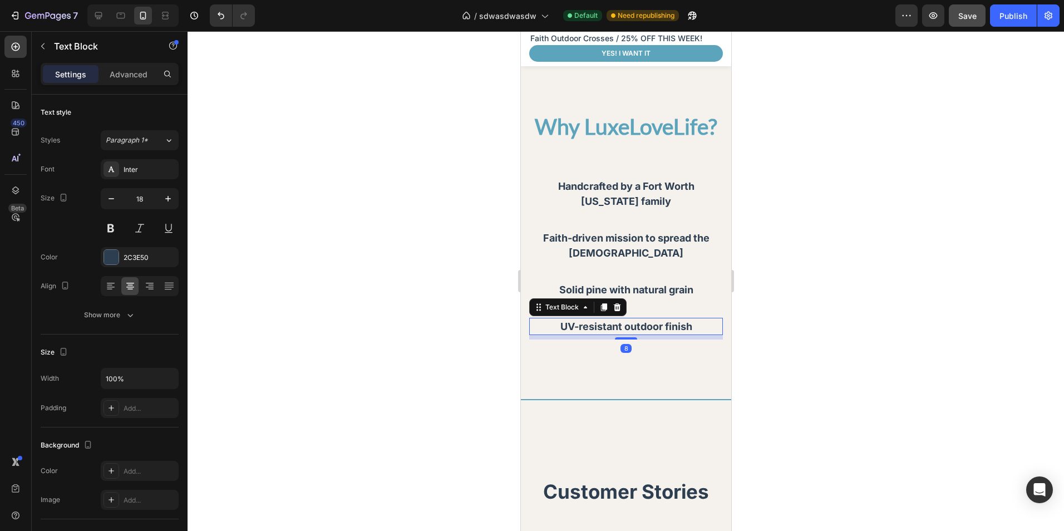
click at [695, 319] on p "UV-resistant outdoor finish" at bounding box center [625, 326] width 191 height 15
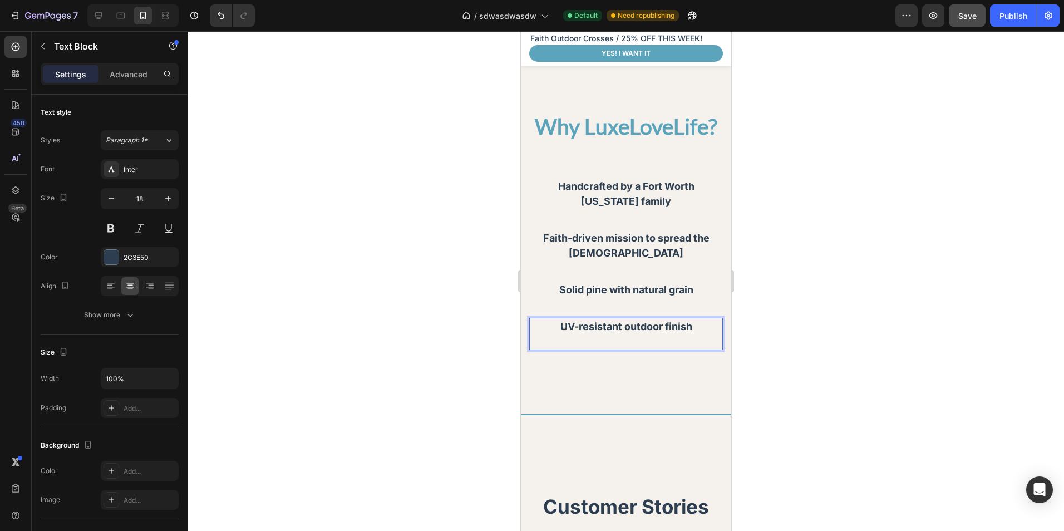
click at [827, 303] on div at bounding box center [626, 281] width 876 height 500
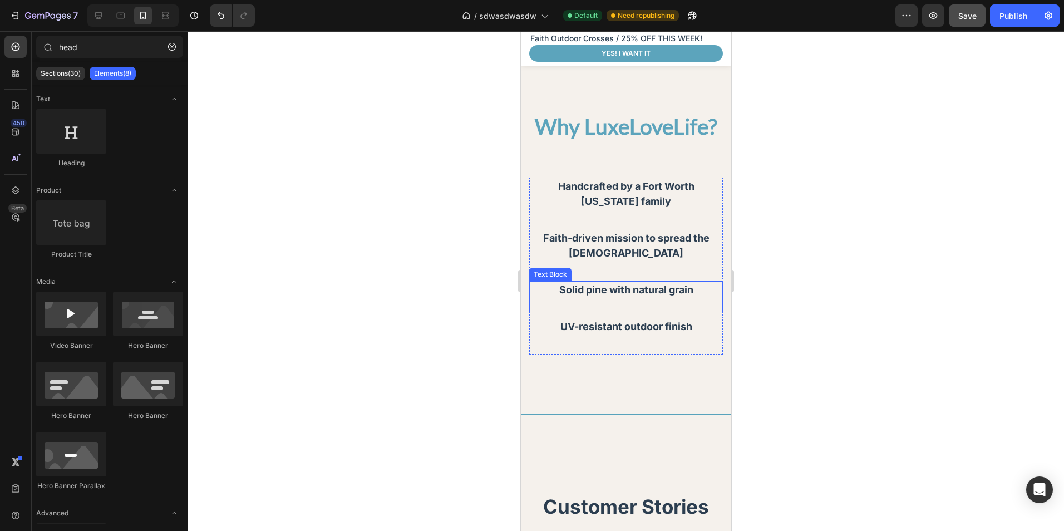
click at [689, 282] on p "Solid pine with natural grain" at bounding box center [625, 289] width 191 height 15
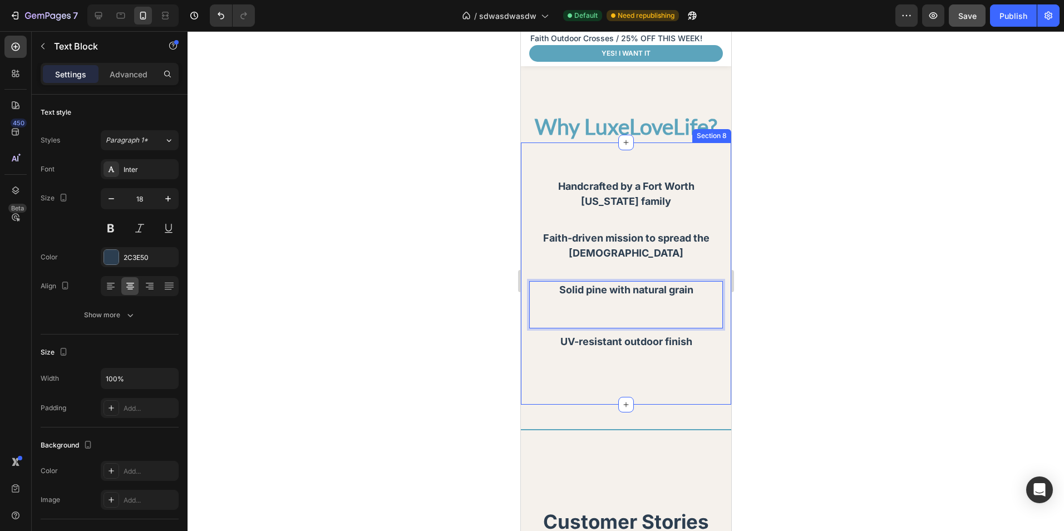
click at [767, 283] on div at bounding box center [626, 281] width 876 height 500
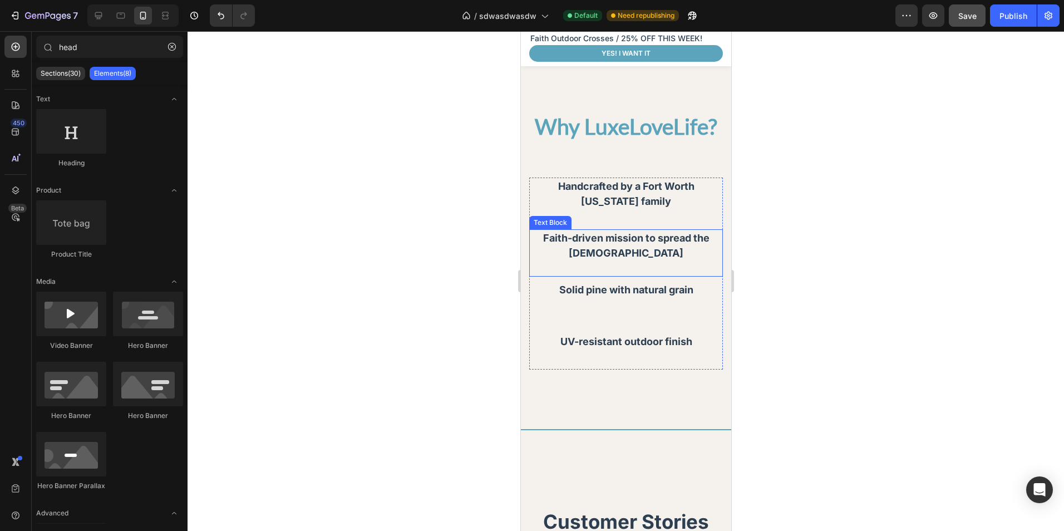
click at [665, 245] on p "Faith-driven mission to spread the [DEMOGRAPHIC_DATA]" at bounding box center [625, 245] width 191 height 30
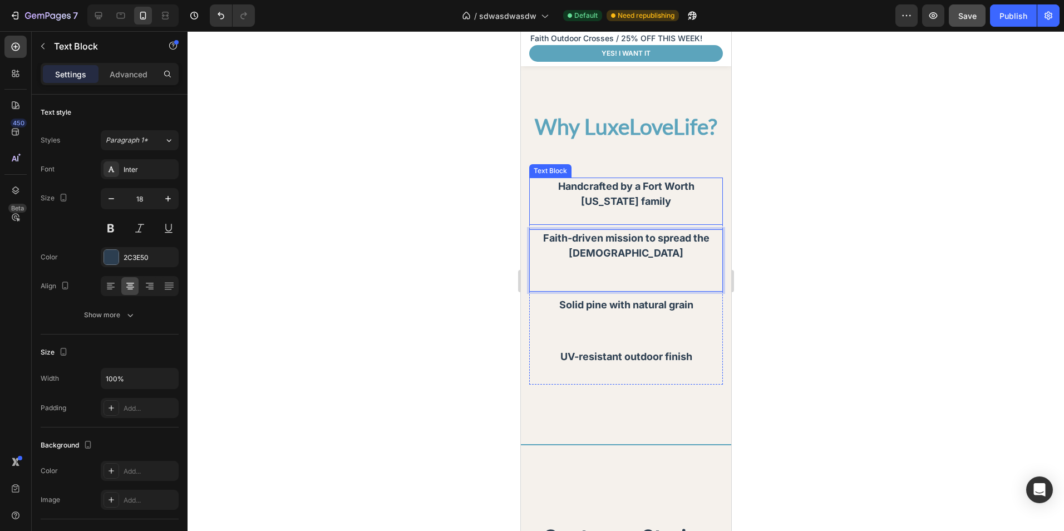
click at [643, 209] on p "Rich Text Editor. Editing area: main" at bounding box center [625, 216] width 191 height 15
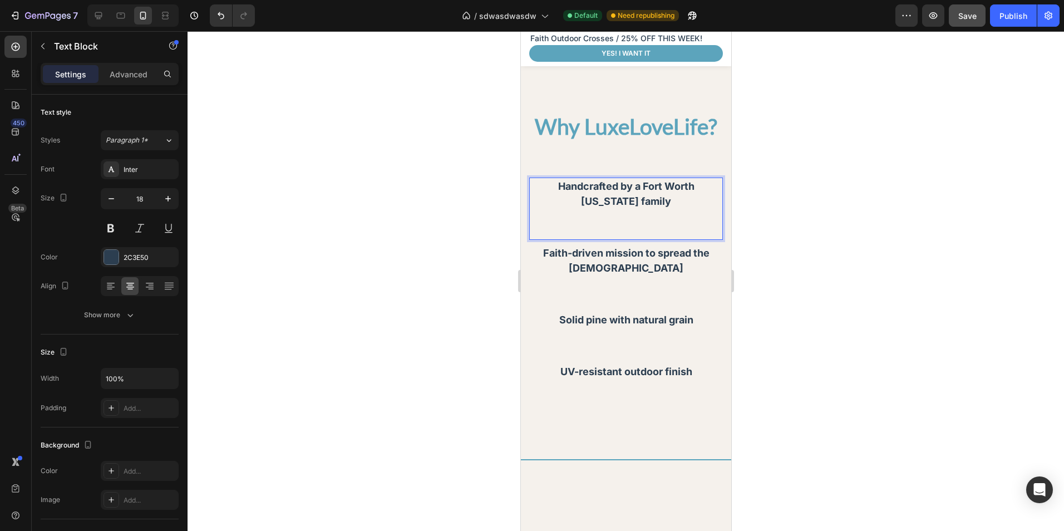
click at [786, 248] on div at bounding box center [626, 281] width 876 height 500
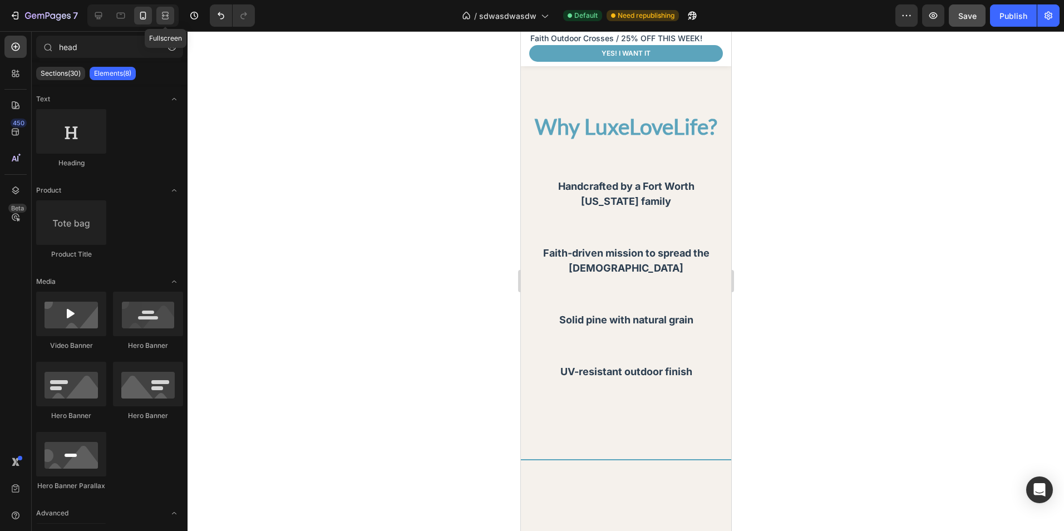
click at [164, 18] on icon at bounding box center [165, 15] width 11 height 11
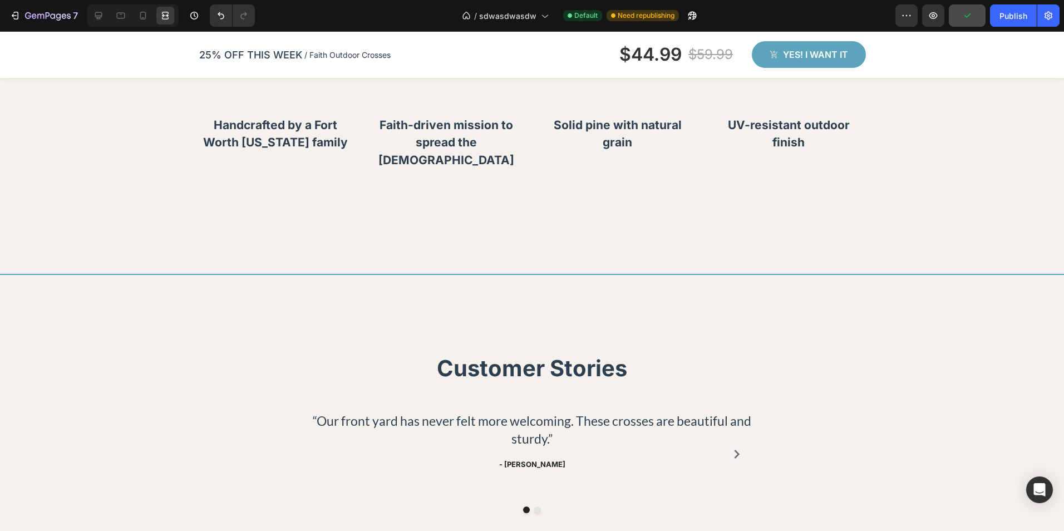
drag, startPoint x: 86, startPoint y: 16, endPoint x: 535, endPoint y: 167, distance: 473.3
click at [86, 16] on div at bounding box center [131, 15] width 96 height 22
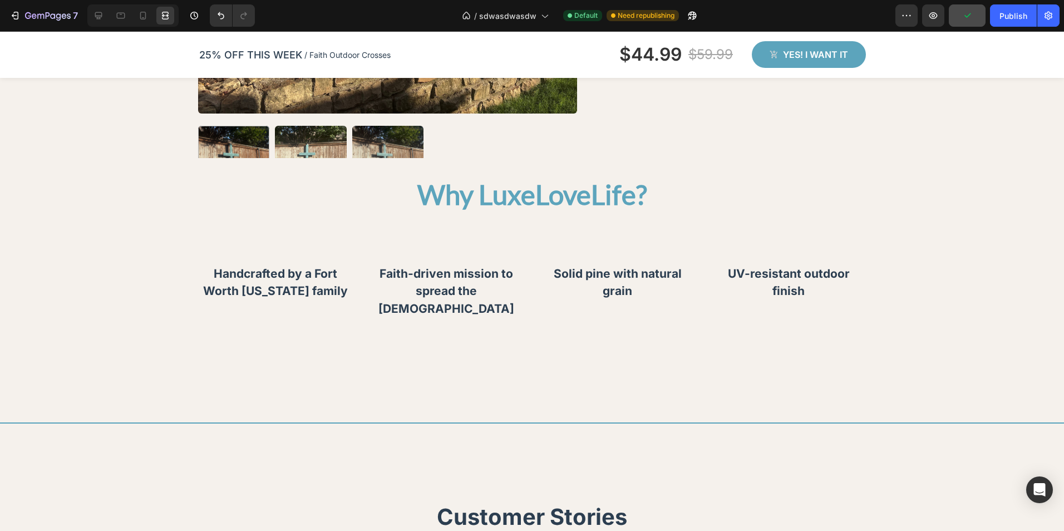
click at [87, 15] on div at bounding box center [131, 15] width 96 height 22
click at [96, 13] on icon at bounding box center [98, 15] width 7 height 7
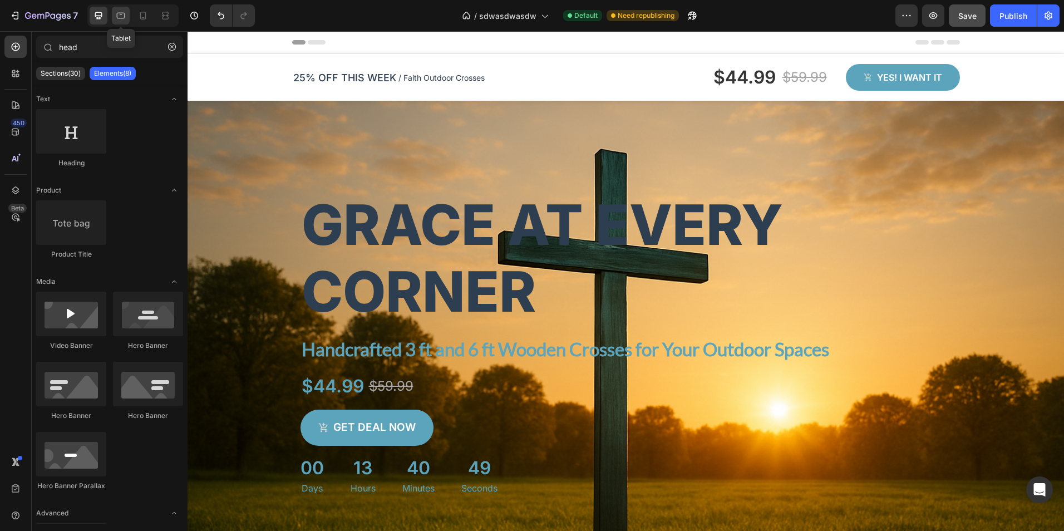
click at [121, 14] on icon at bounding box center [121, 14] width 3 height 1
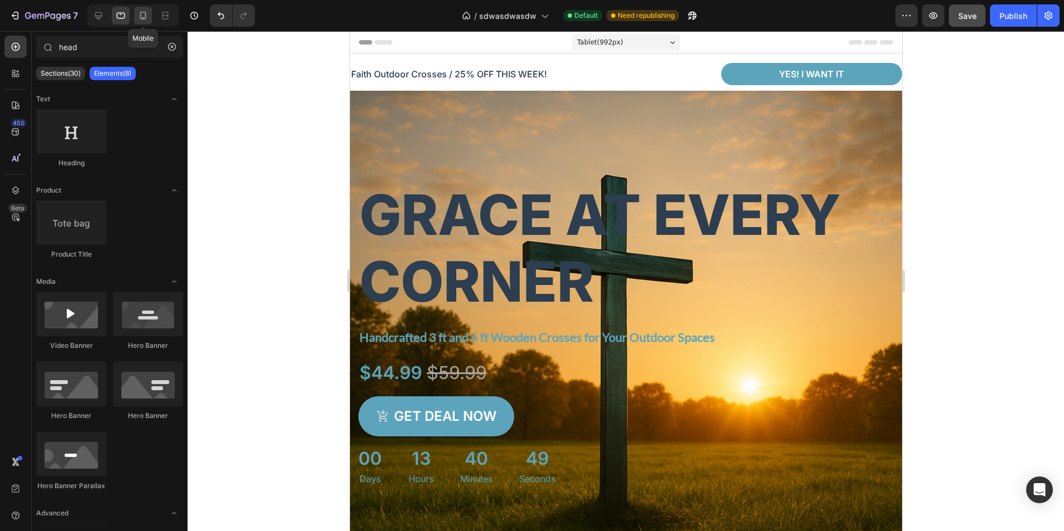
click at [134, 14] on div at bounding box center [143, 16] width 18 height 18
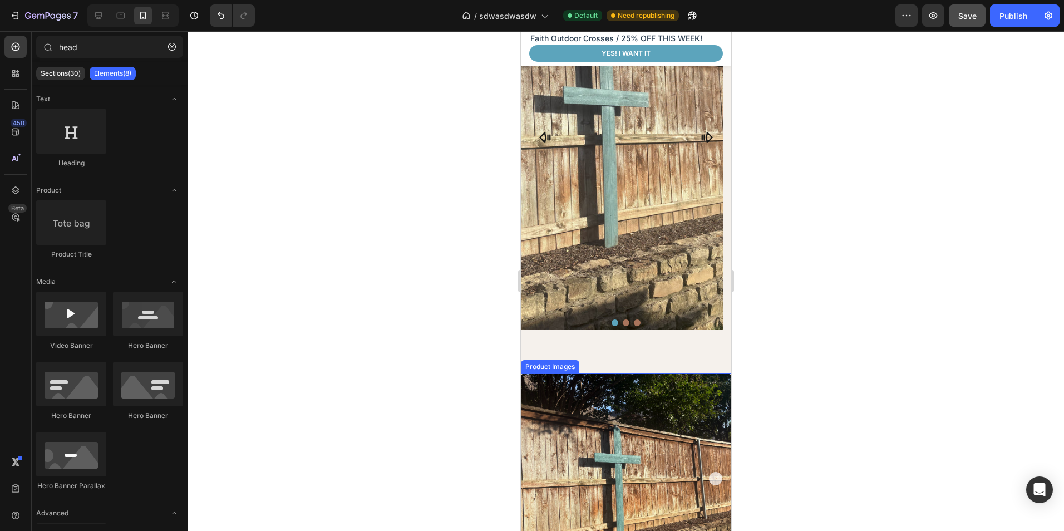
scroll to position [938, 0]
click at [845, 350] on div at bounding box center [626, 281] width 876 height 500
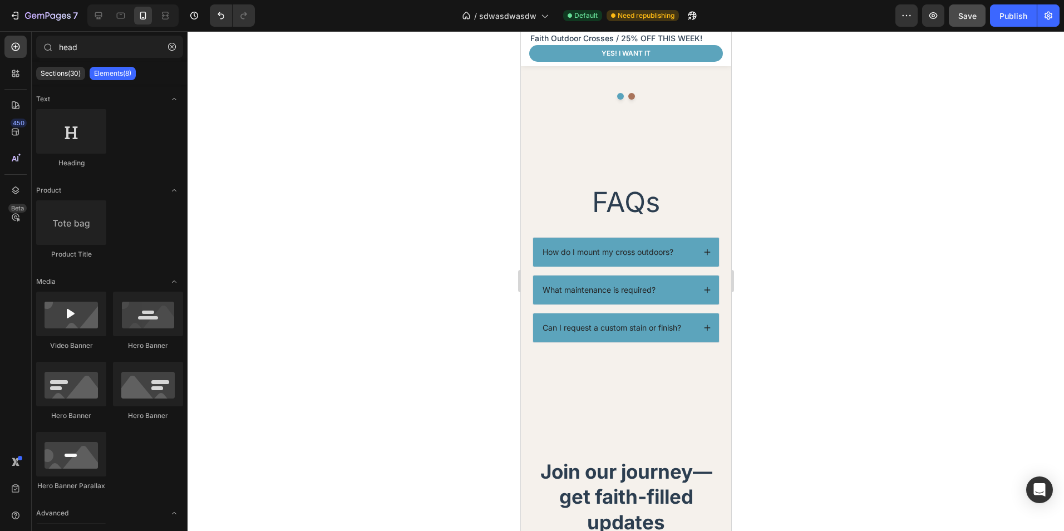
scroll to position [2274, 0]
click at [704, 313] on div "Can I request a custom stain or finish?" at bounding box center [625, 327] width 186 height 29
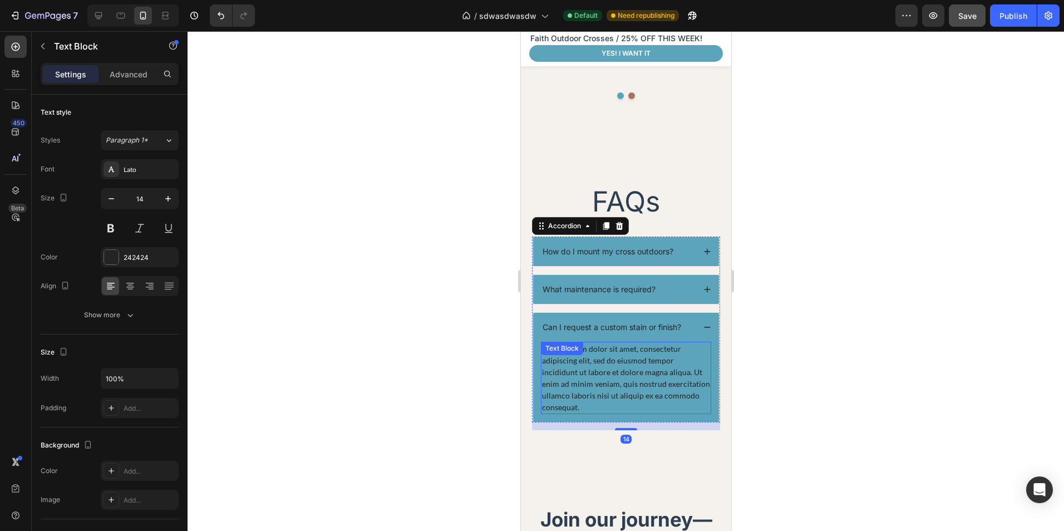
click at [647, 342] on div "Lorem ipsum dolor sit amet, consectetur adipiscing elit, sed do eiusmod tempor …" at bounding box center [625, 378] width 170 height 72
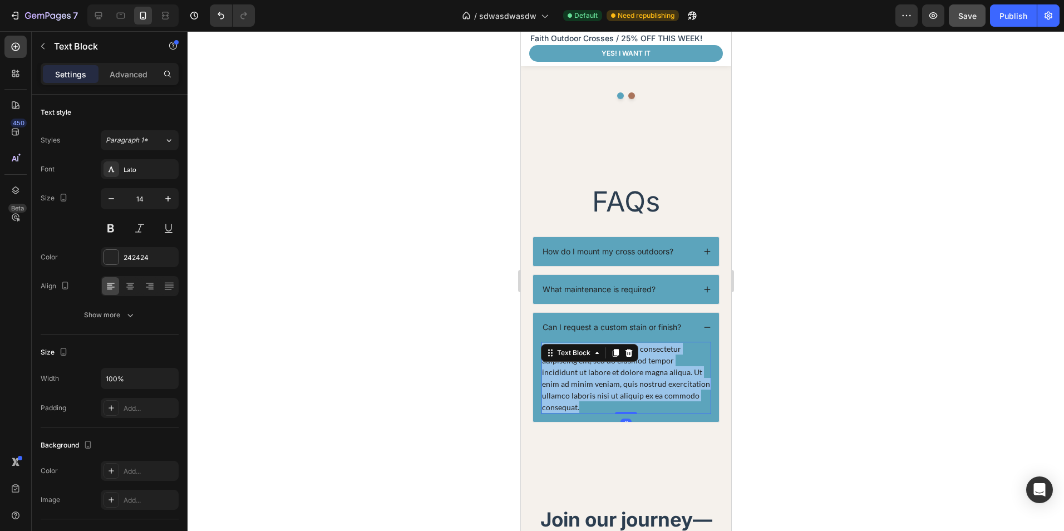
click at [647, 343] on p "Lorem ipsum dolor sit amet, consectetur adipiscing elit, sed do eiusmod tempor …" at bounding box center [625, 378] width 168 height 70
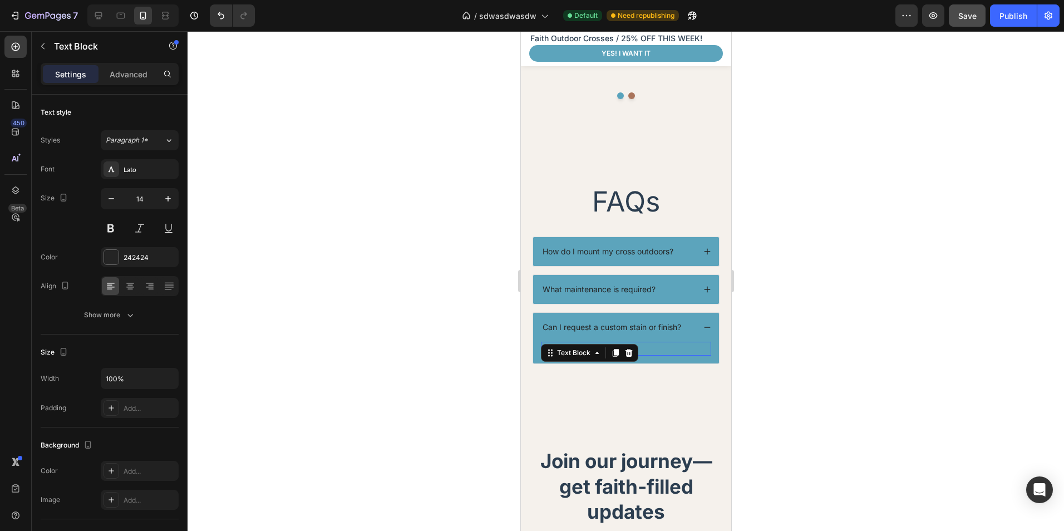
click at [657, 342] on div "Rich Text Editor. Editing area: main" at bounding box center [625, 349] width 170 height 14
click at [813, 336] on div at bounding box center [626, 281] width 876 height 500
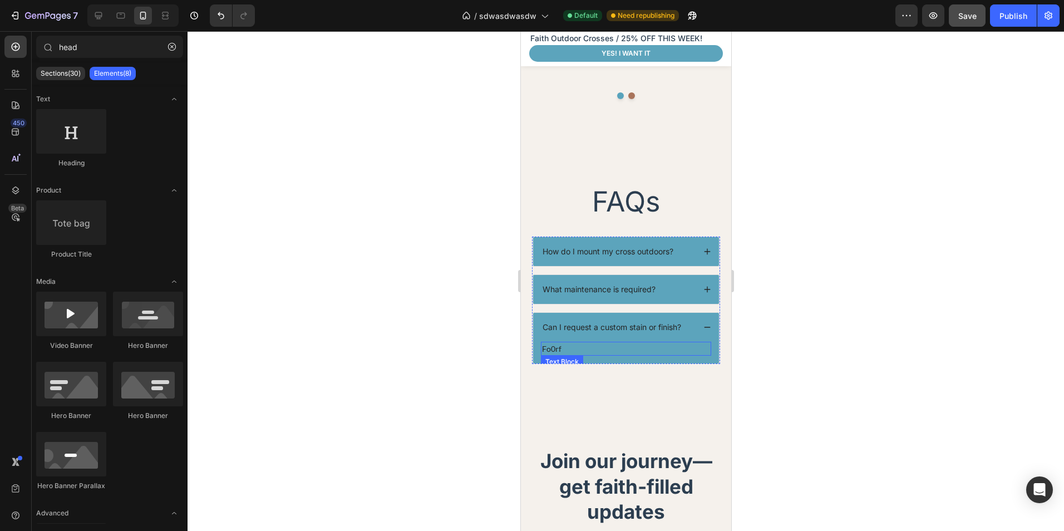
click at [622, 343] on p "Fo0rf" at bounding box center [625, 349] width 168 height 12
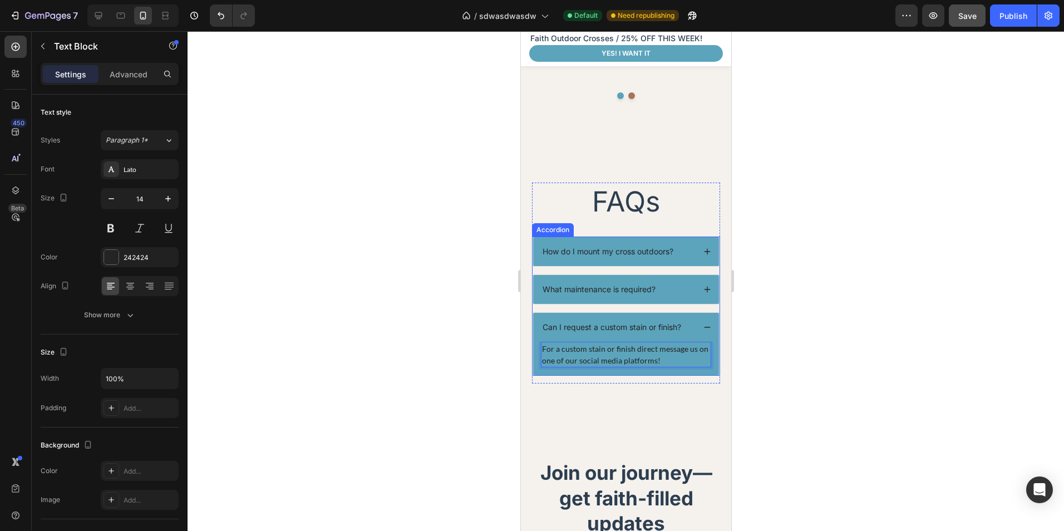
click at [703, 323] on icon at bounding box center [707, 327] width 8 height 8
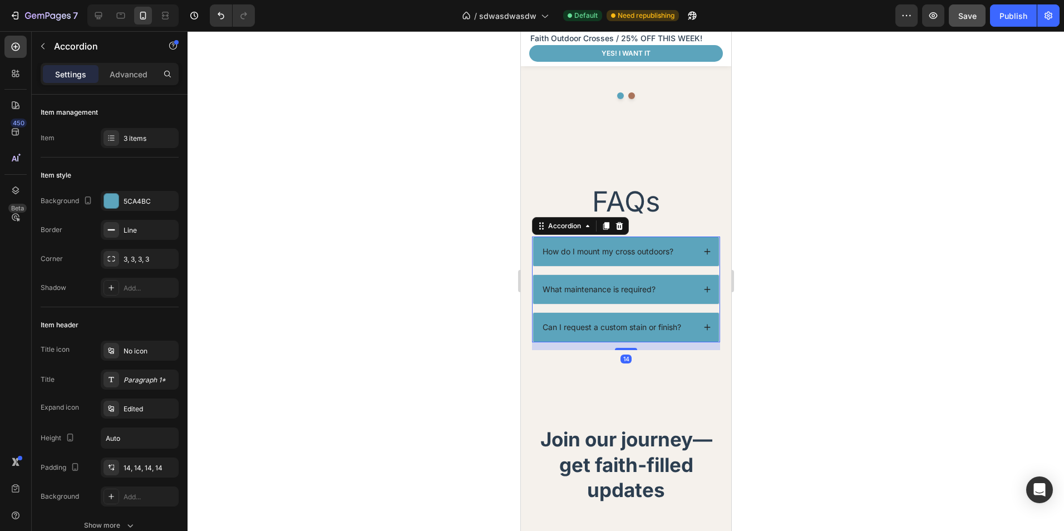
click at [765, 280] on div at bounding box center [626, 281] width 876 height 500
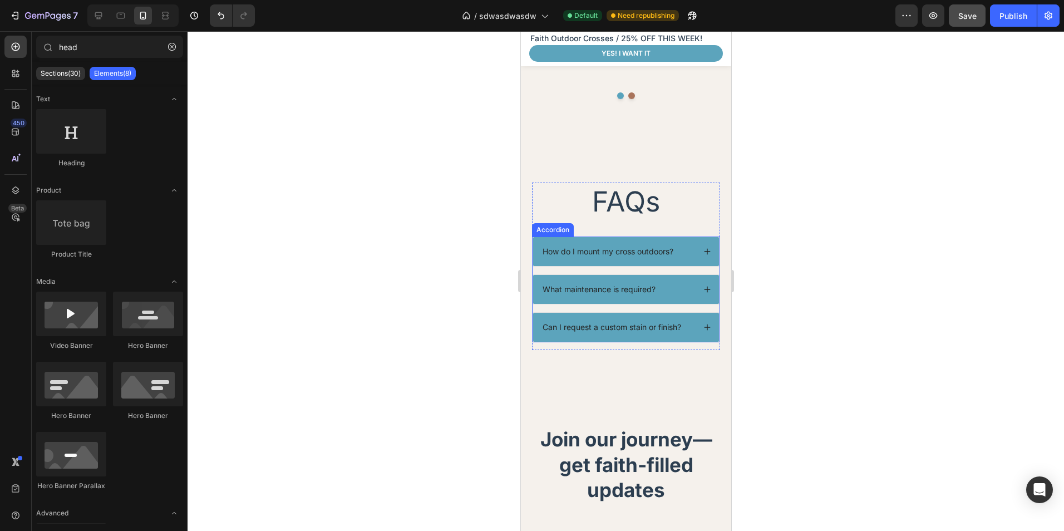
click at [704, 286] on icon at bounding box center [707, 289] width 6 height 6
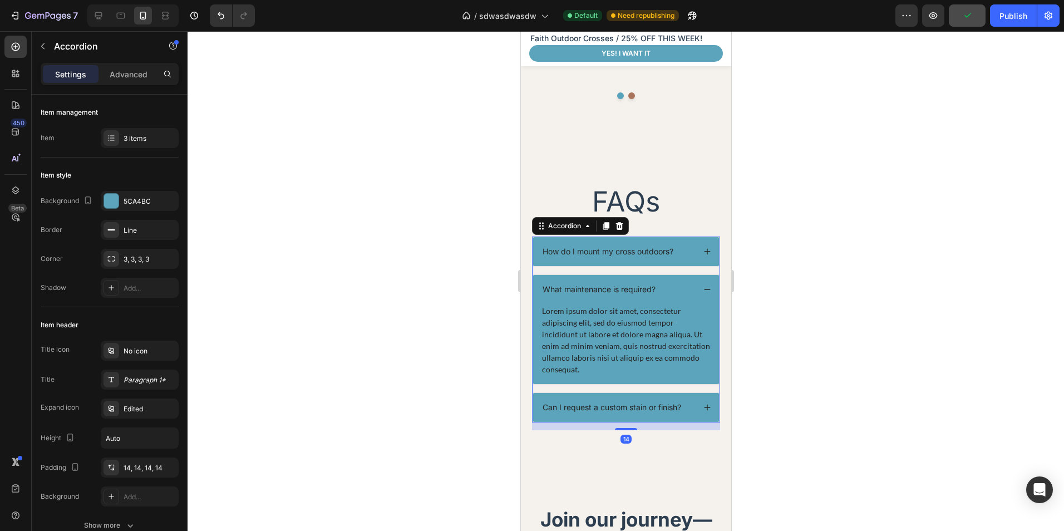
click at [703, 237] on div "How do I mount my cross outdoors?" at bounding box center [625, 251] width 186 height 29
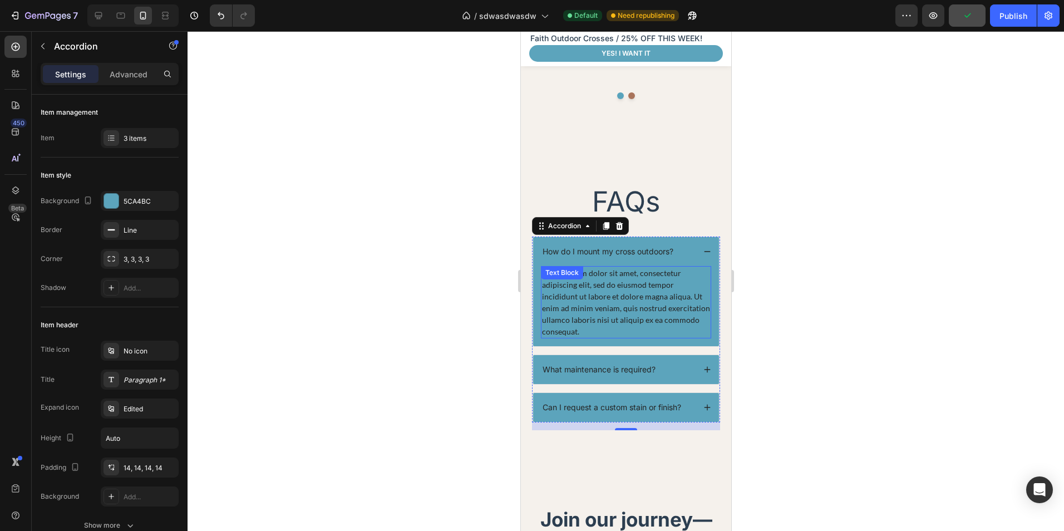
click at [640, 270] on div "Lorem ipsum dolor sit amet, consectetur adipiscing elit, sed do eiusmod tempor …" at bounding box center [625, 302] width 170 height 72
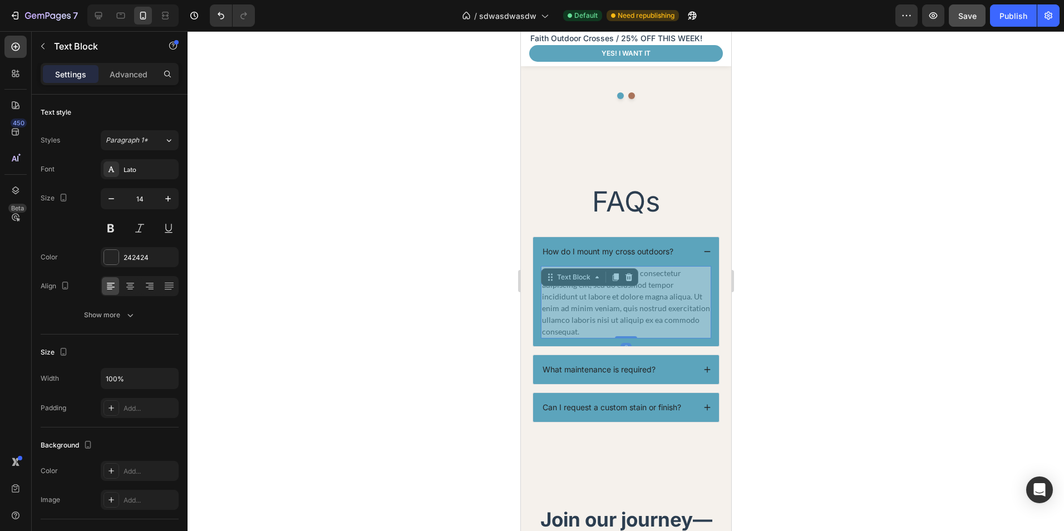
click at [520, 31] on p "Lorem ipsum dolor sit amet, consectetur adipiscing elit, sed do eiusmod tempor …" at bounding box center [520, 31] width 0 height 0
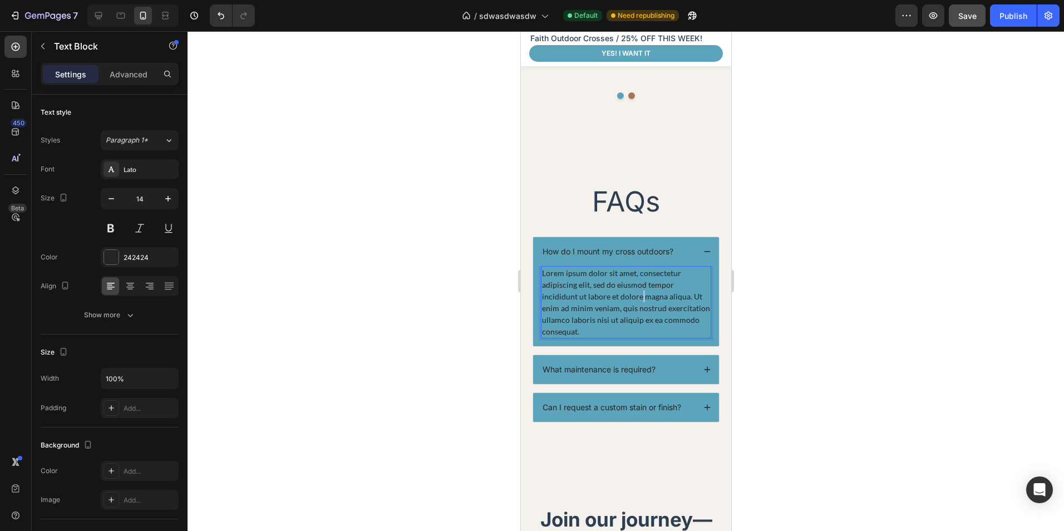
click at [639, 272] on p "Lorem ipsum dolor sit amet, consectetur adipiscing elit, sed do eiusmod tempor …" at bounding box center [625, 302] width 168 height 70
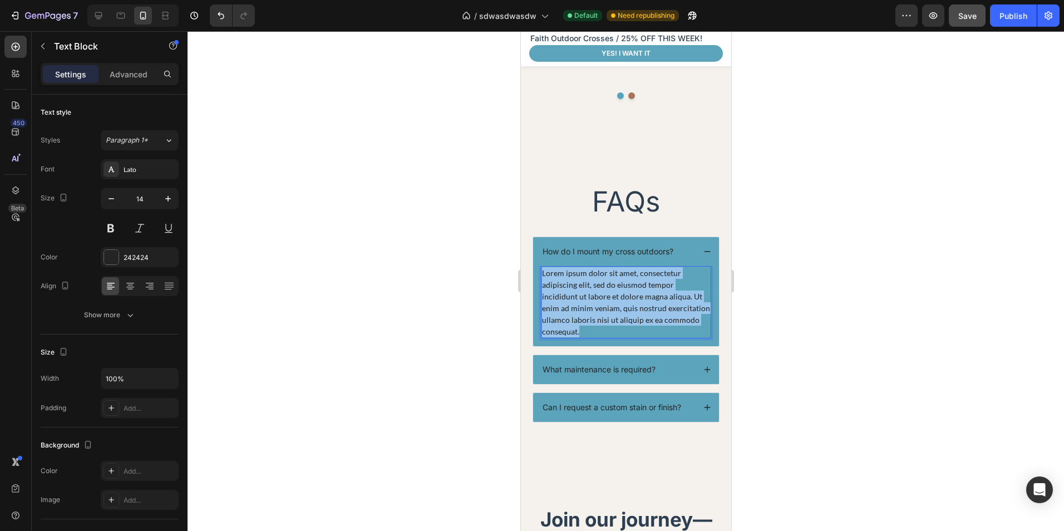
click at [639, 272] on p "Lorem ipsum dolor sit amet, consectetur adipiscing elit, sed do eiusmod tempor …" at bounding box center [625, 302] width 168 height 70
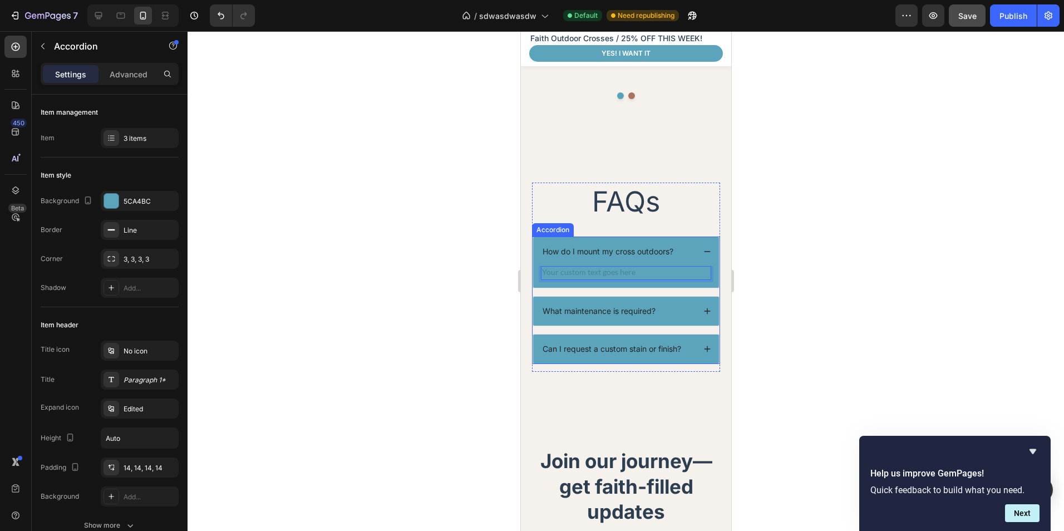
click at [647, 241] on div "How do I mount my cross outdoors?" at bounding box center [625, 251] width 186 height 29
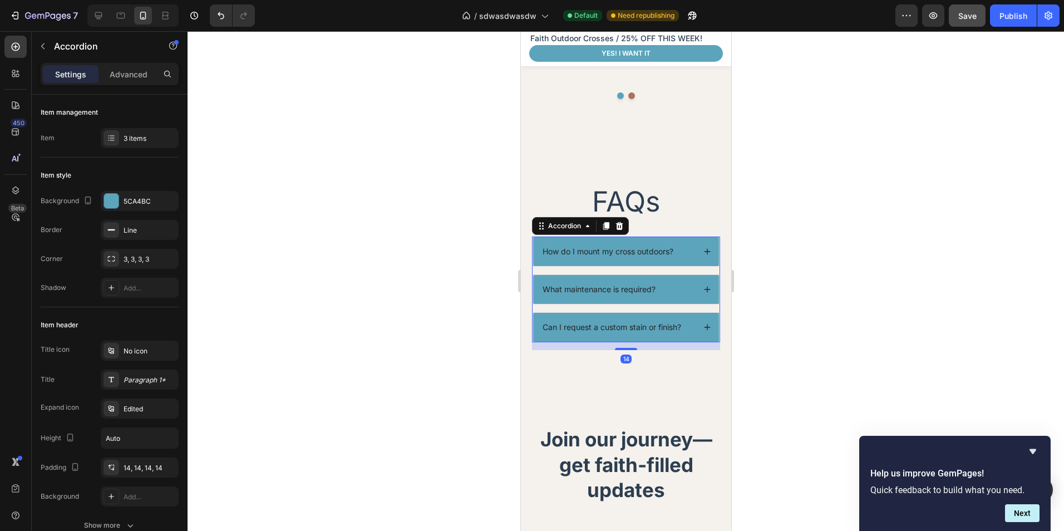
click at [647, 241] on div "How do I mount my cross outdoors?" at bounding box center [625, 251] width 186 height 29
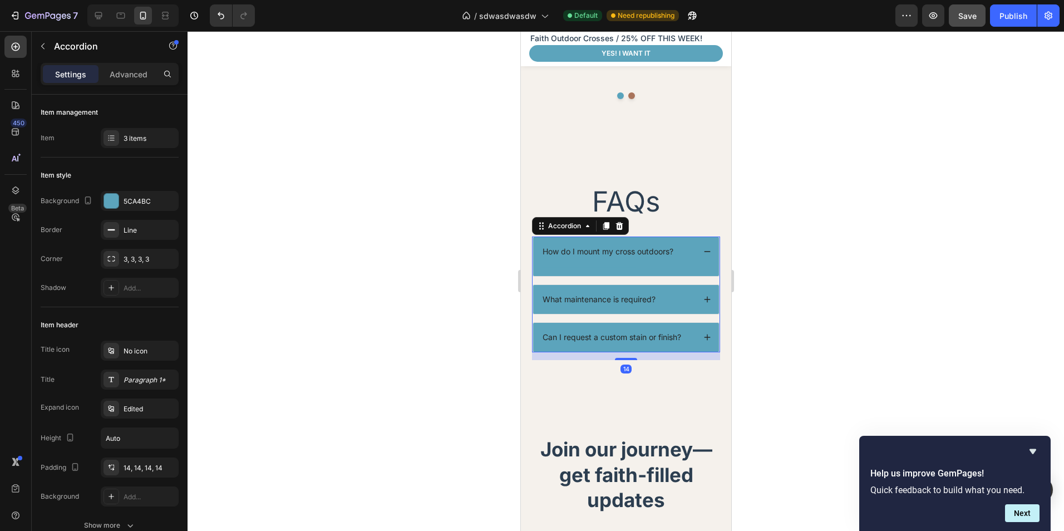
click at [648, 294] on p "What maintenance is required?" at bounding box center [598, 299] width 113 height 10
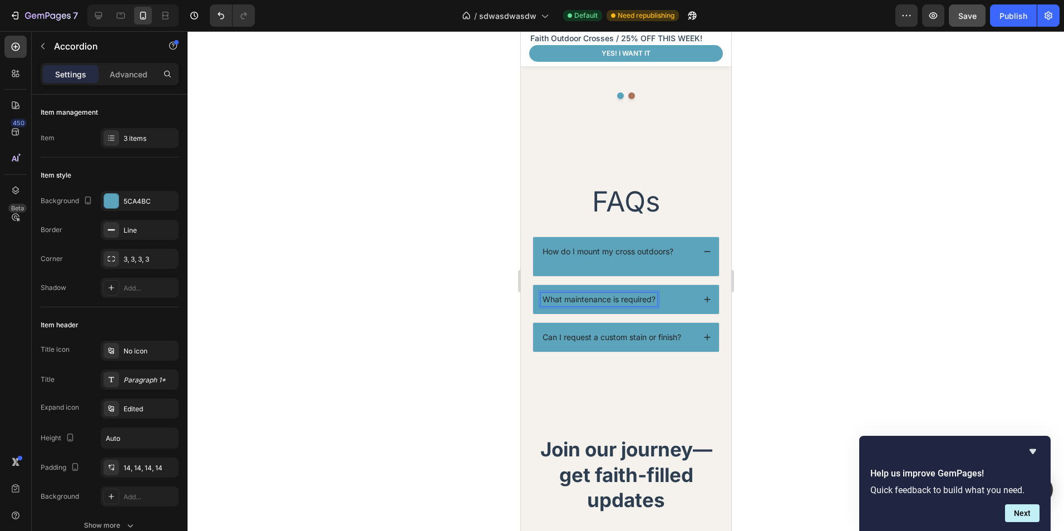
click at [674, 293] on div "What maintenance is required?" at bounding box center [617, 299] width 154 height 13
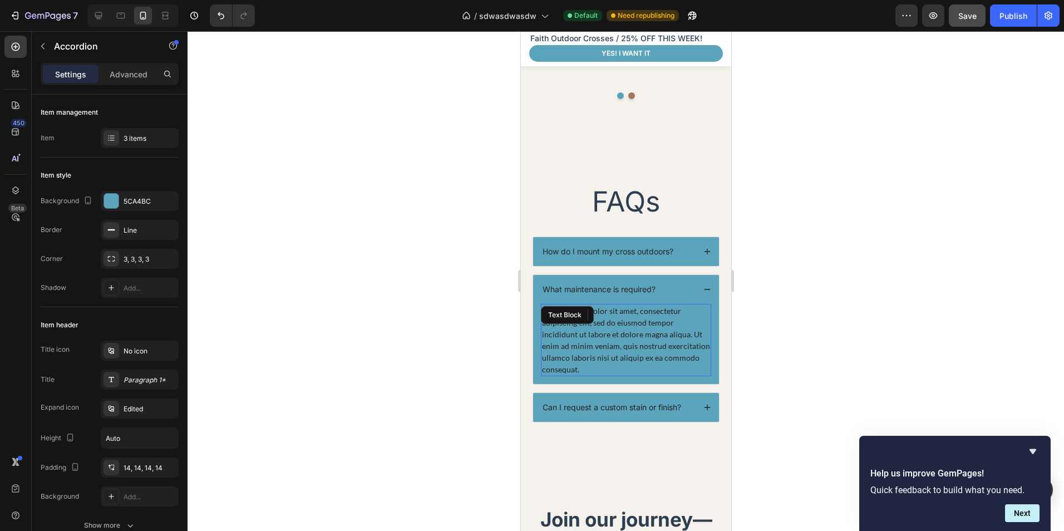
click at [642, 304] on div "Lorem ipsum dolor sit amet, consectetur adipiscing elit, sed do eiusmod tempor …" at bounding box center [625, 340] width 170 height 72
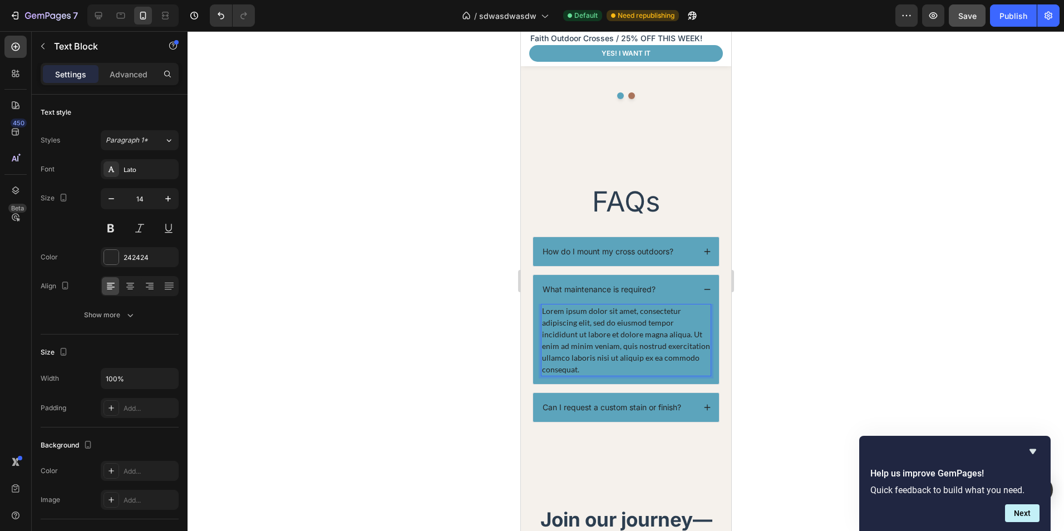
click at [642, 304] on div "Lorem ipsum dolor sit amet, consectetur adipiscing elit, sed do eiusmod tempor …" at bounding box center [625, 340] width 170 height 72
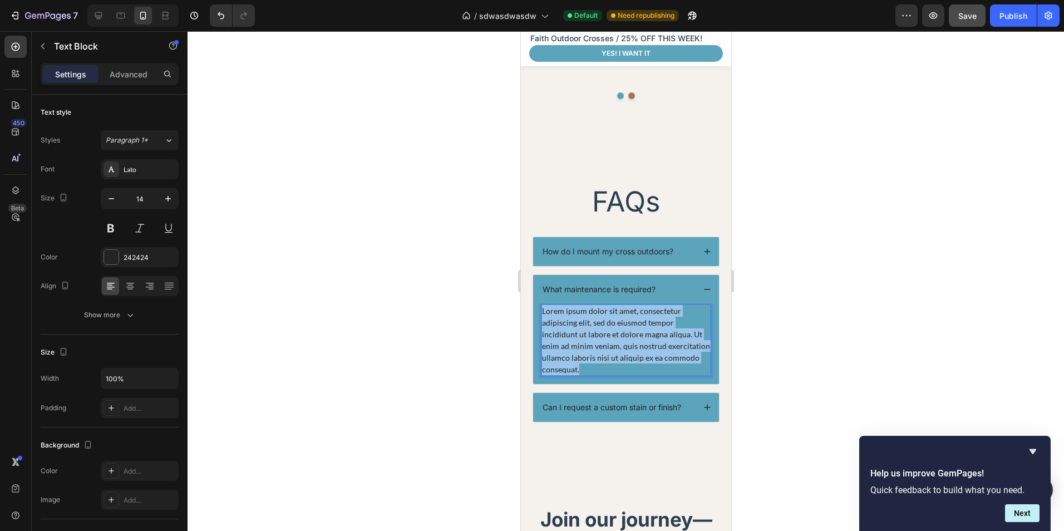
click at [640, 307] on p "Lorem ipsum dolor sit amet, consectetur adipiscing elit, sed do eiusmod tempor …" at bounding box center [625, 340] width 168 height 70
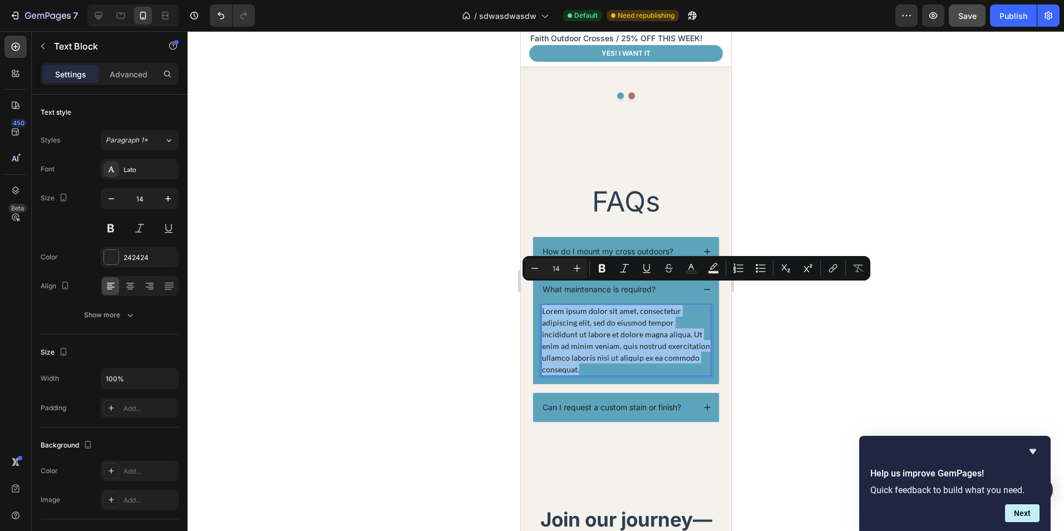
click at [640, 308] on p "Lorem ipsum dolor sit amet, consectetur adipiscing elit, sed do eiusmod tempor …" at bounding box center [625, 340] width 168 height 70
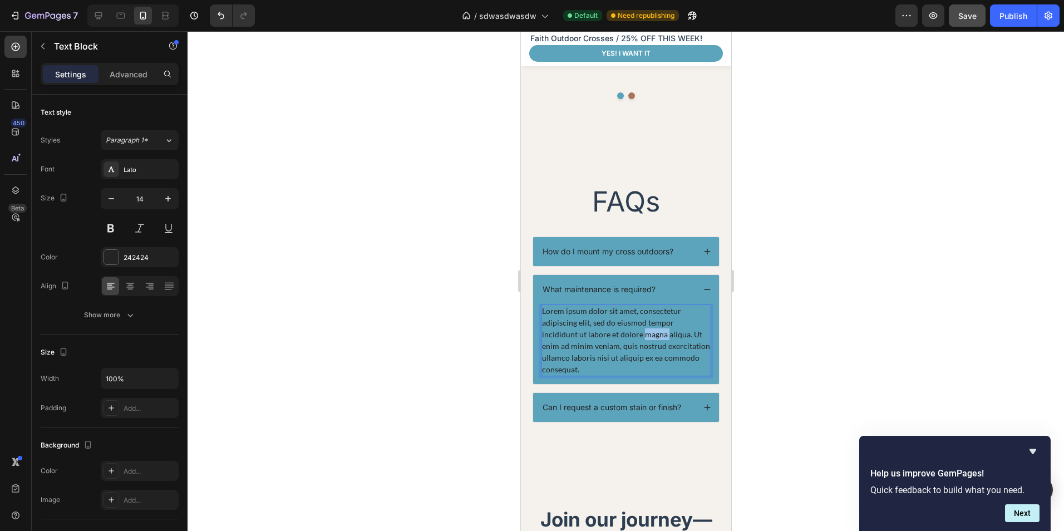
click at [640, 308] on p "Lorem ipsum dolor sit amet, consectetur adipiscing elit, sed do eiusmod tempor …" at bounding box center [625, 340] width 168 height 70
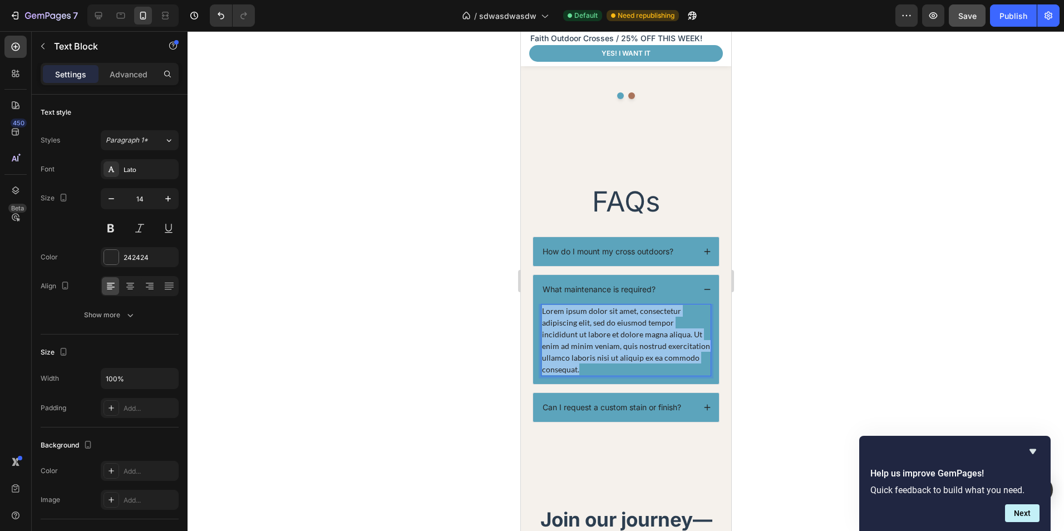
click at [640, 308] on p "Lorem ipsum dolor sit amet, consectetur adipiscing elit, sed do eiusmod tempor …" at bounding box center [625, 340] width 168 height 70
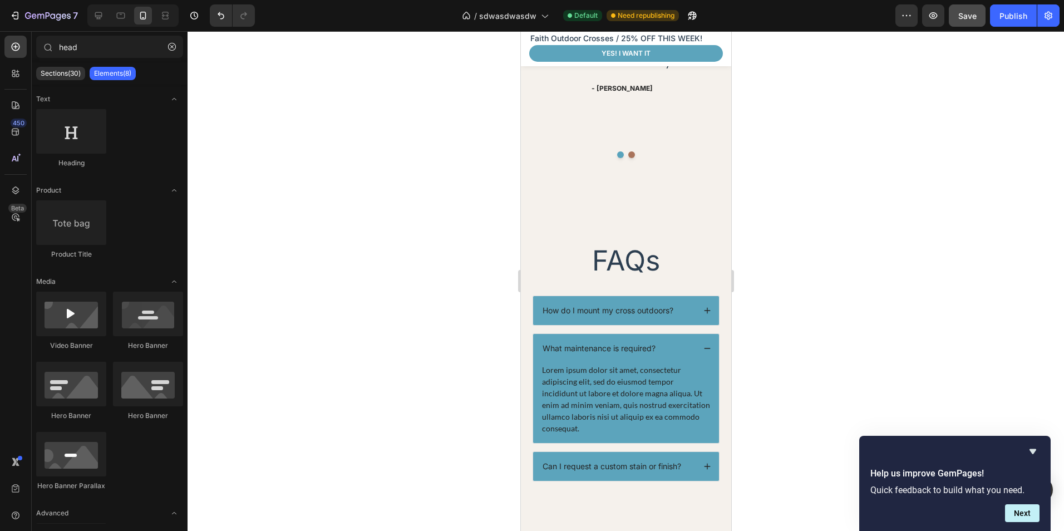
scroll to position [2230, 0]
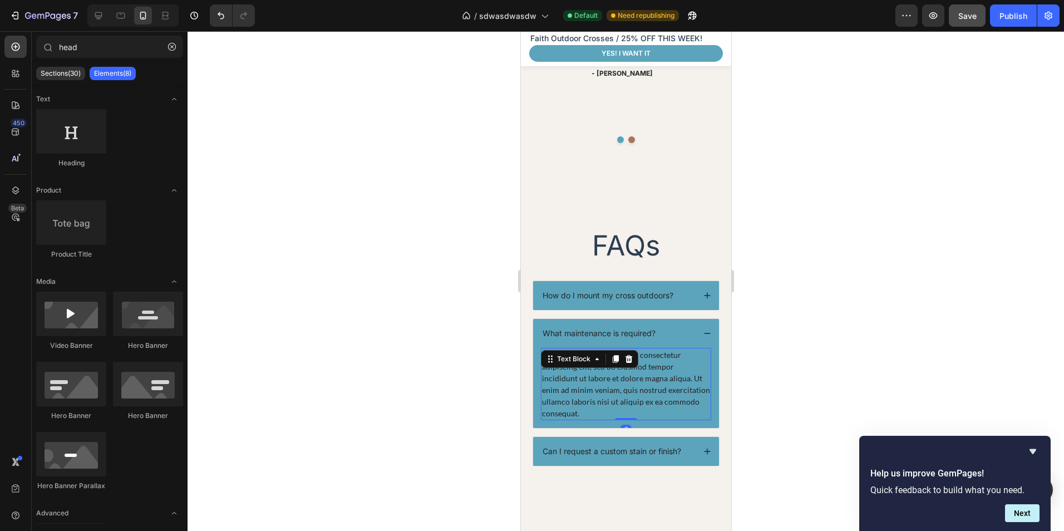
click at [629, 372] on p "Lorem ipsum dolor sit amet, consectetur adipiscing elit, sed do eiusmod tempor …" at bounding box center [625, 384] width 168 height 70
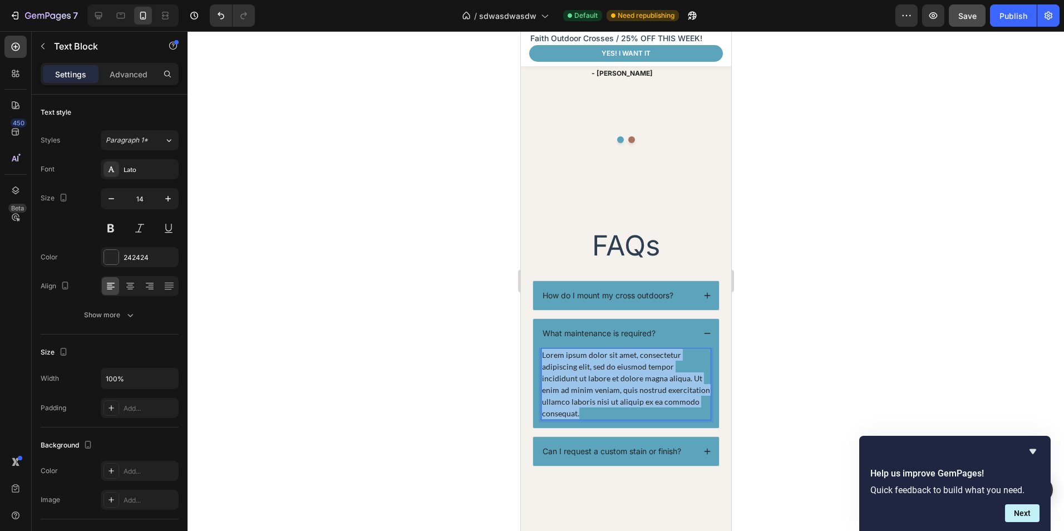
click at [628, 372] on p "Lorem ipsum dolor sit amet, consectetur adipiscing elit, sed do eiusmod tempor …" at bounding box center [625, 384] width 168 height 70
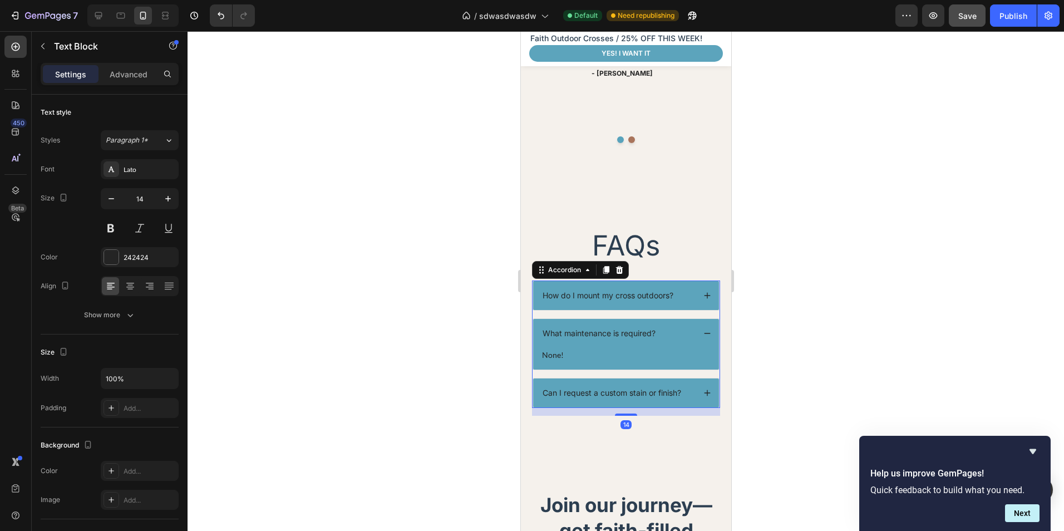
click at [596, 327] on div "What maintenance is required?" at bounding box center [598, 333] width 116 height 13
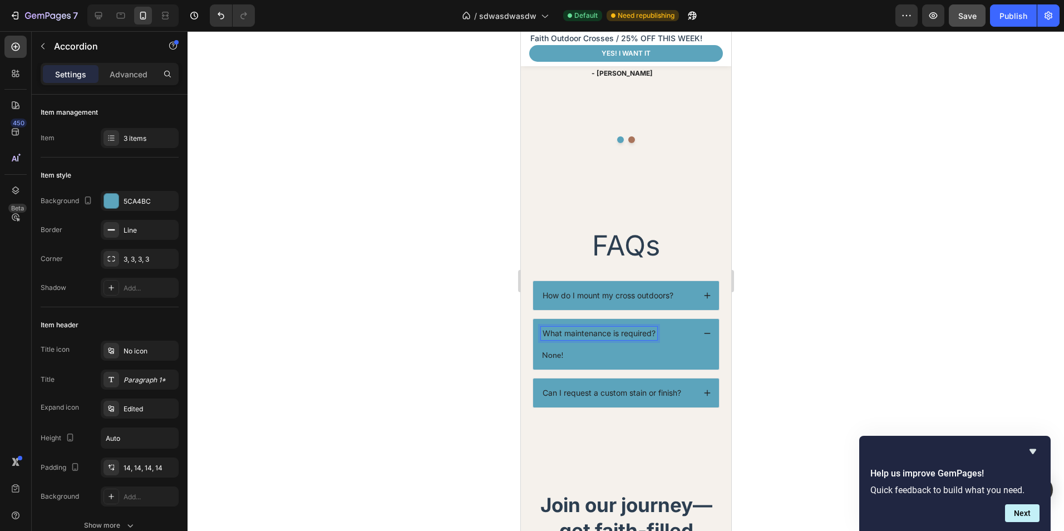
click at [596, 328] on p "What maintenance is required?" at bounding box center [598, 333] width 113 height 10
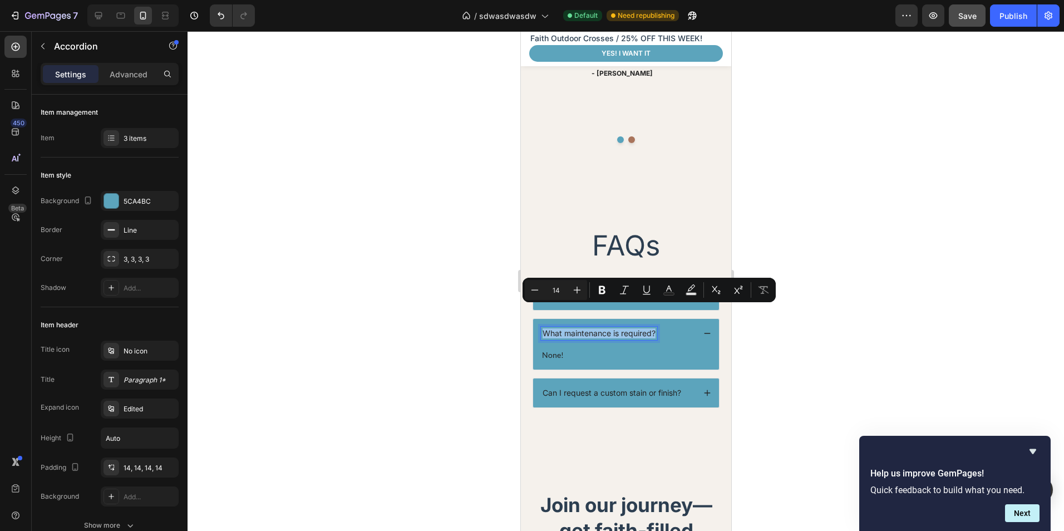
click at [596, 328] on p "What maintenance is required?" at bounding box center [598, 333] width 113 height 10
click at [582, 325] on div "What maintenance is required?" at bounding box center [625, 333] width 186 height 29
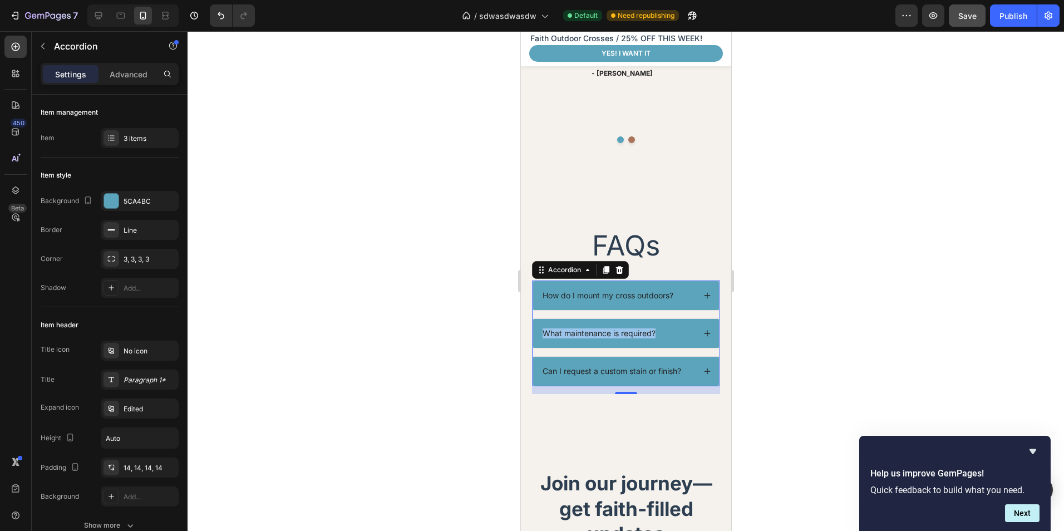
click at [569, 328] on p "What maintenance is required?" at bounding box center [598, 333] width 113 height 10
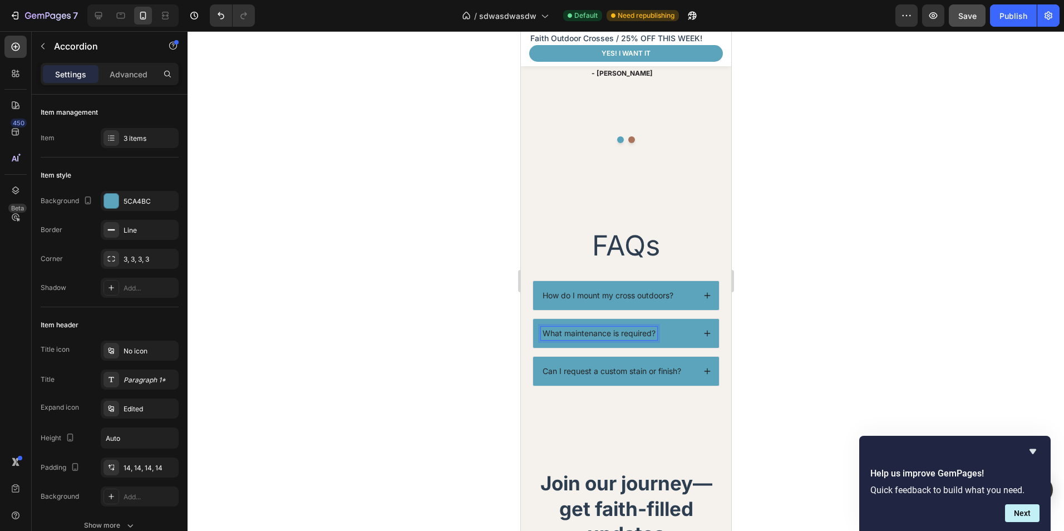
click at [703, 329] on icon at bounding box center [707, 333] width 8 height 8
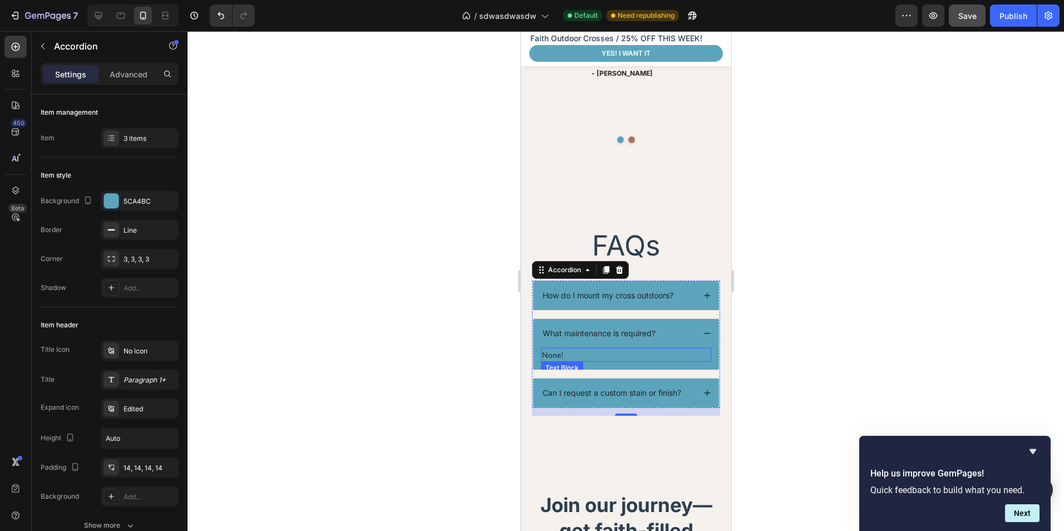
click at [552, 349] on p "None!" at bounding box center [625, 355] width 168 height 12
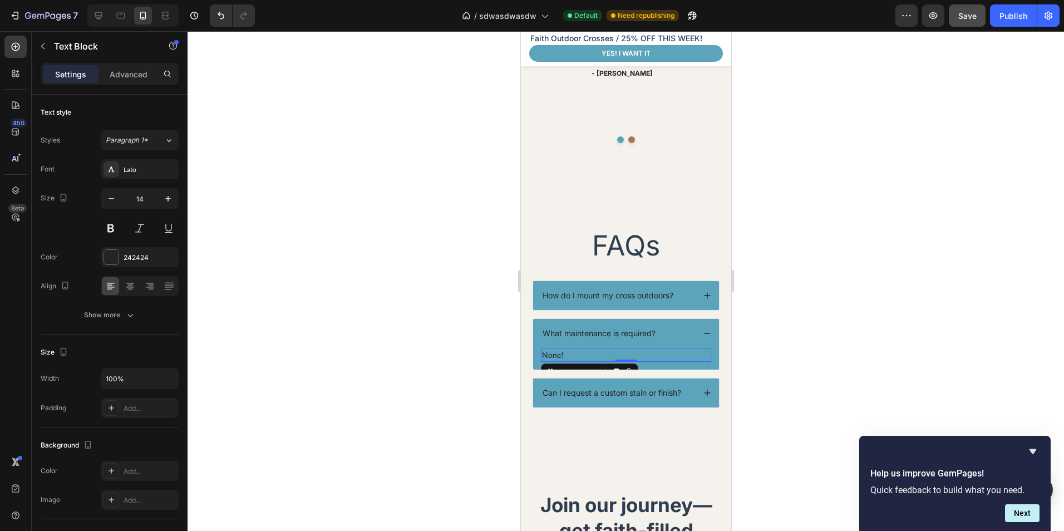
click at [552, 349] on p "None!" at bounding box center [625, 355] width 168 height 12
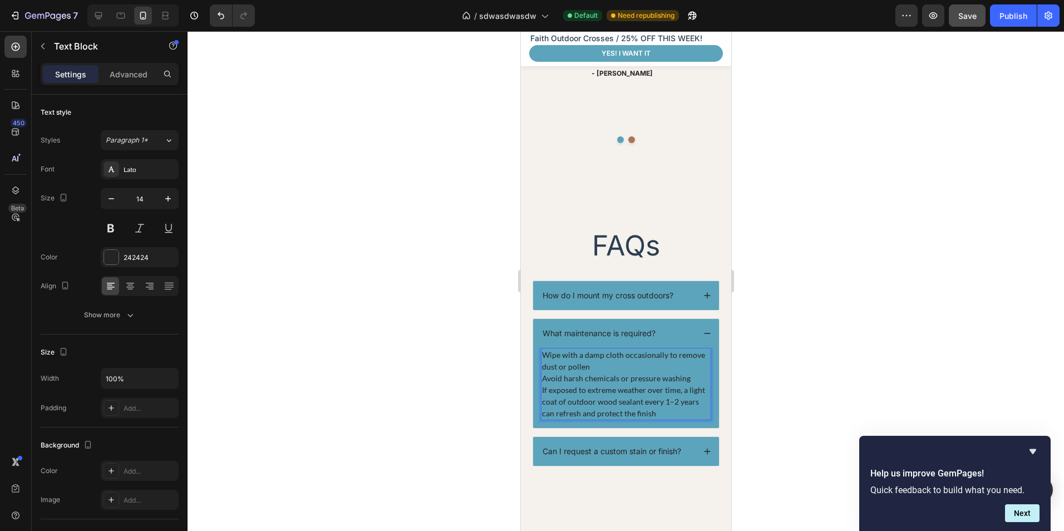
click at [543, 349] on p "Wipe with a damp cloth occasionally to remove dust or pollen" at bounding box center [625, 360] width 168 height 23
click at [541, 372] on p "Avoid harsh chemicals or pressure washing" at bounding box center [625, 378] width 168 height 12
click at [540, 379] on div "-Wipe with a damp cloth occasionally to remove dust or pollen -Avoid harsh chem…" at bounding box center [625, 384] width 170 height 72
click at [540, 368] on div "-Wipe with a damp cloth occasionally to remove dust or pollen -Avoid harsh chem…" at bounding box center [625, 384] width 170 height 72
click at [703, 329] on icon at bounding box center [707, 333] width 8 height 8
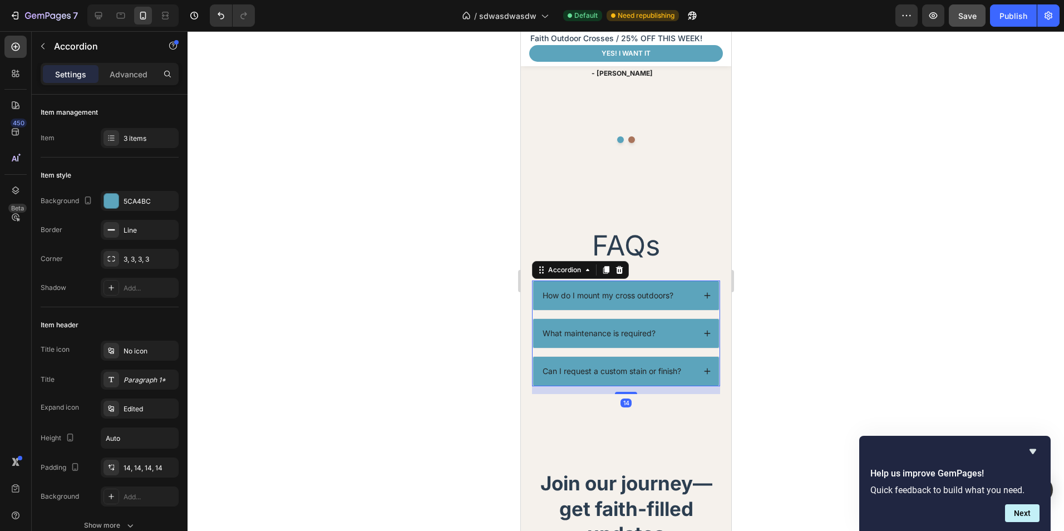
click at [694, 281] on div "How do I mount my cross outdoors?" at bounding box center [625, 295] width 186 height 29
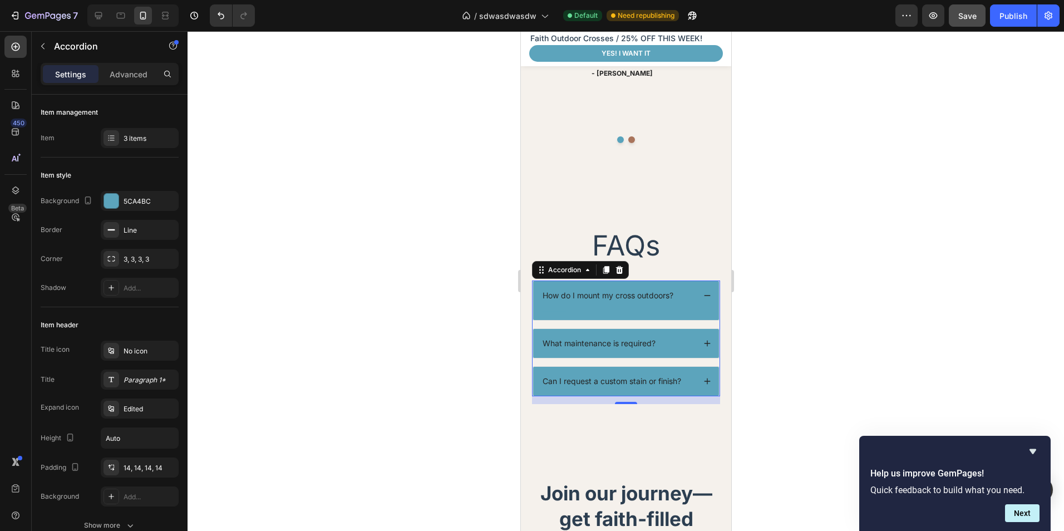
click at [703, 292] on icon at bounding box center [707, 296] width 8 height 8
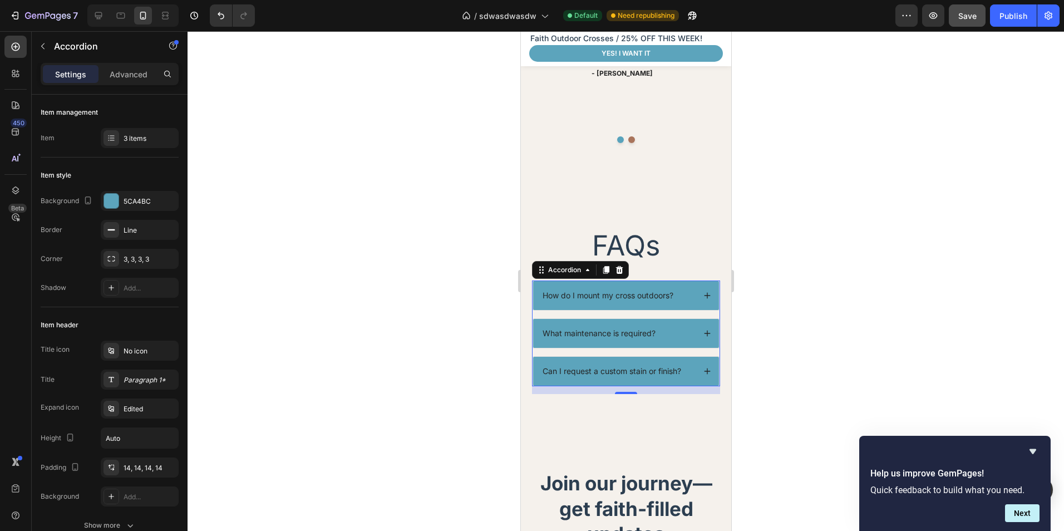
click at [701, 319] on div "What maintenance is required?" at bounding box center [625, 333] width 186 height 29
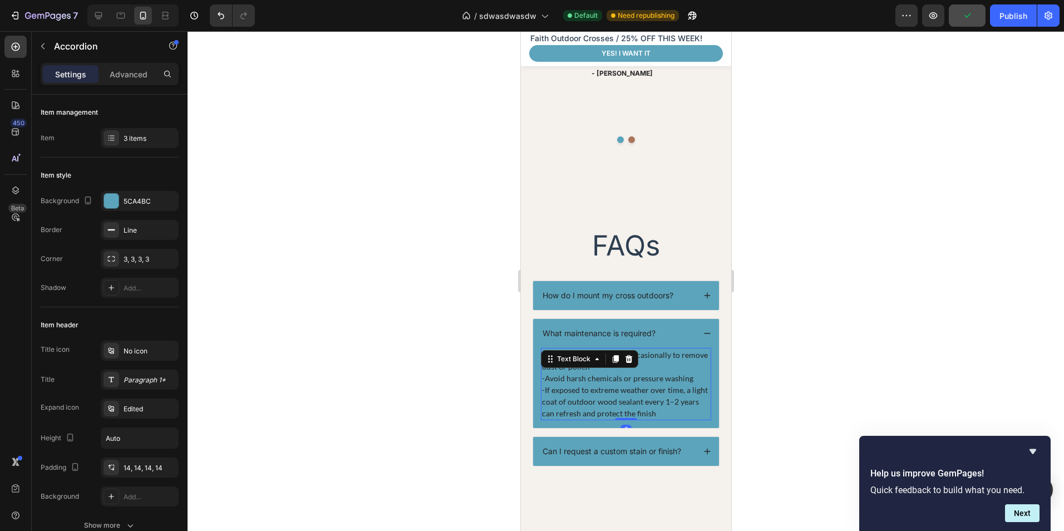
click at [627, 349] on p "-Wipe with a damp cloth occasionally to remove dust or pollen" at bounding box center [625, 360] width 168 height 23
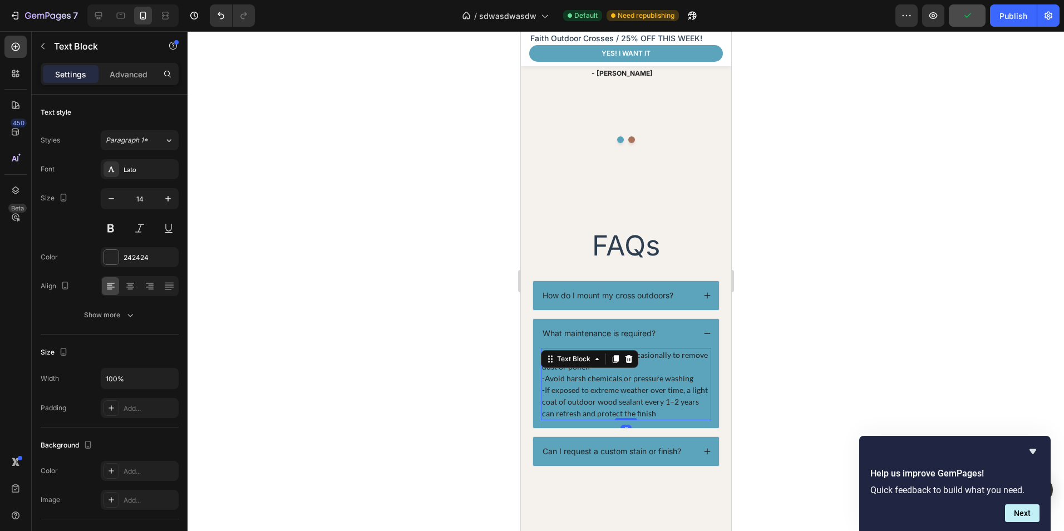
click at [627, 349] on p "-Wipe with a damp cloth occasionally to remove dust or pollen" at bounding box center [625, 360] width 168 height 23
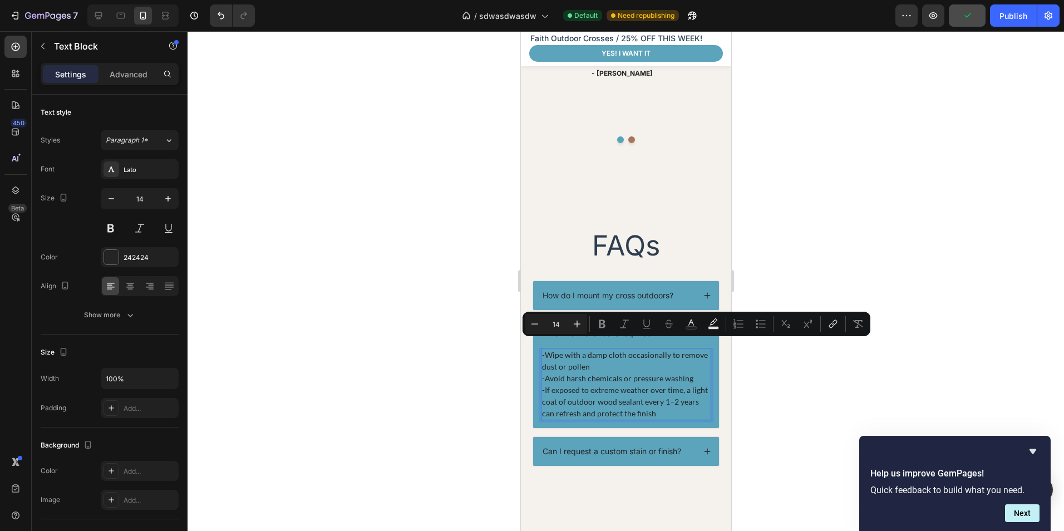
click at [627, 349] on p "-Wipe with a damp cloth occasionally to remove dust or pollen" at bounding box center [625, 360] width 168 height 23
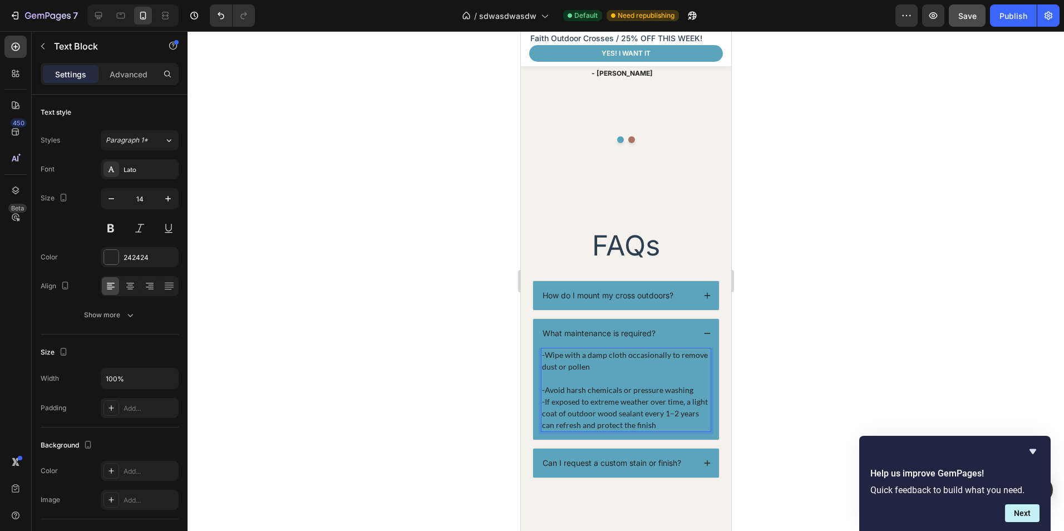
click at [689, 384] on p "-Avoid harsh chemicals or pressure washing" at bounding box center [625, 390] width 168 height 12
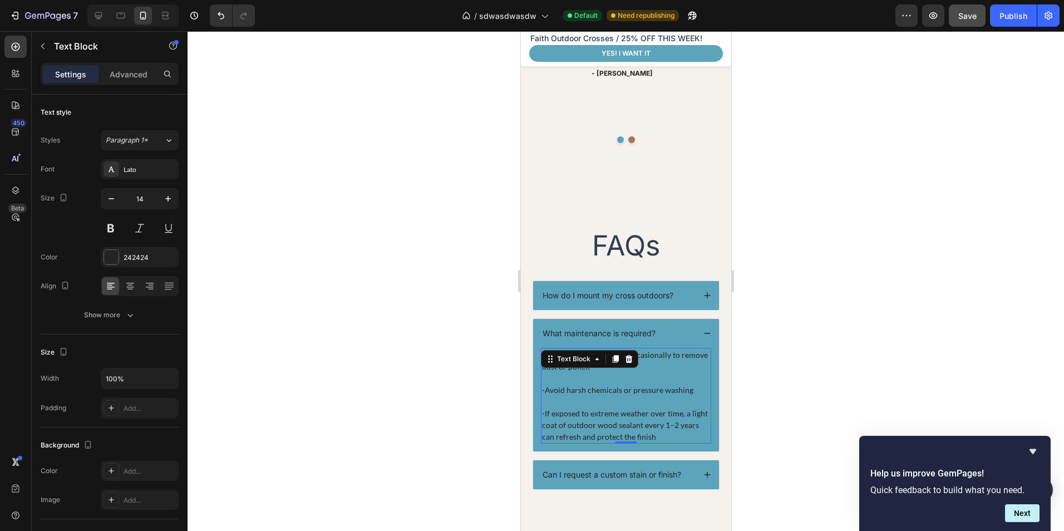
drag, startPoint x: 780, startPoint y: 349, endPoint x: 771, endPoint y: 345, distance: 10.5
click at [781, 349] on div at bounding box center [626, 281] width 876 height 500
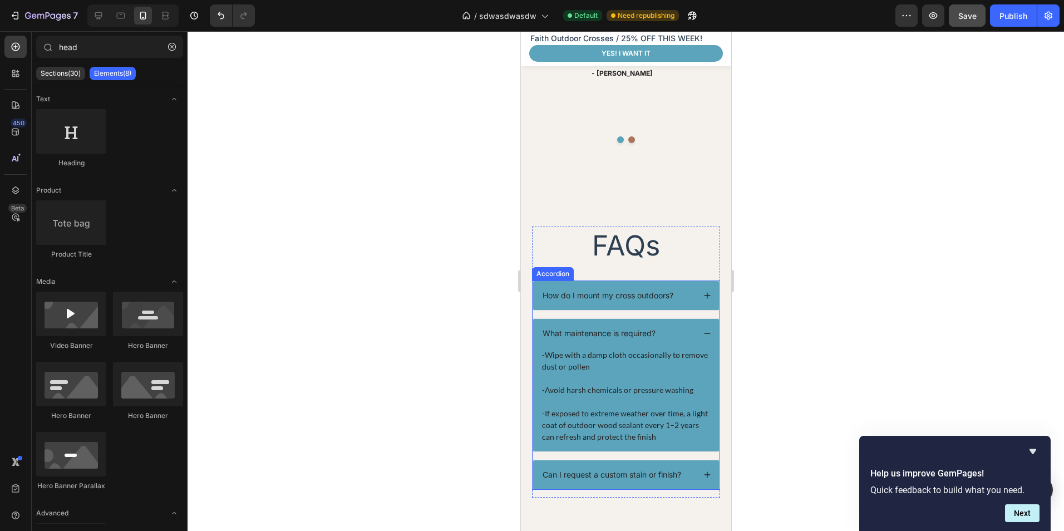
click at [704, 333] on icon at bounding box center [707, 333] width 6 height 1
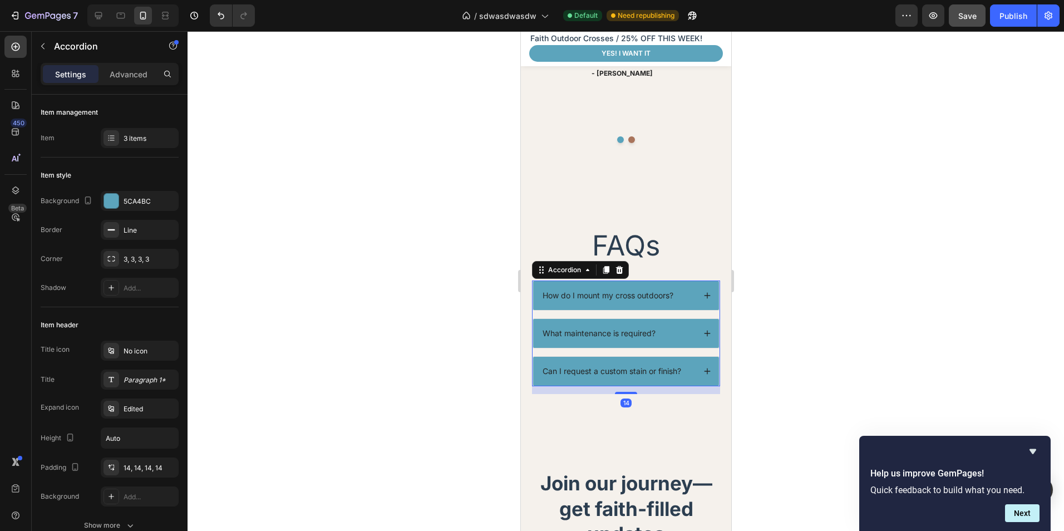
click at [703, 292] on icon at bounding box center [707, 296] width 8 height 8
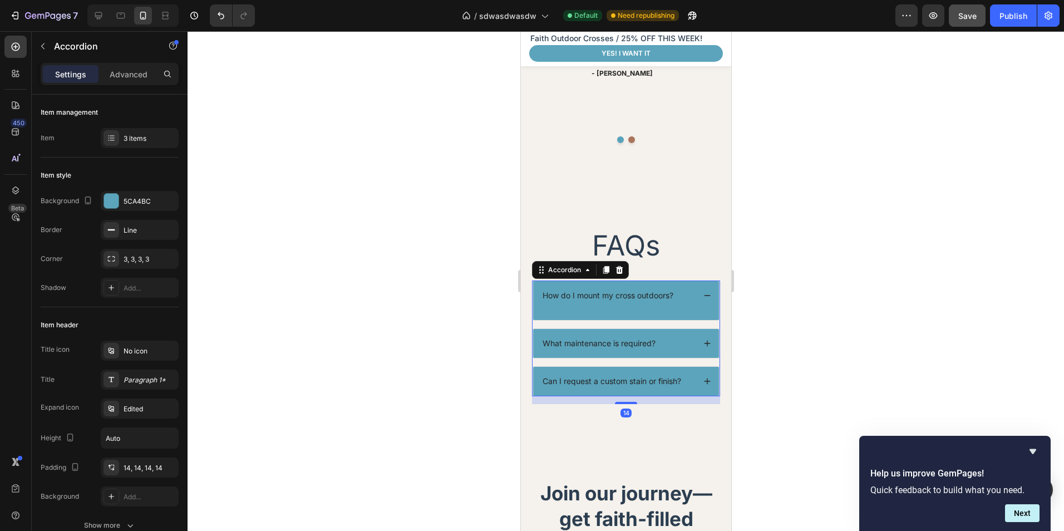
click at [658, 285] on div "How do I mount my cross outdoors?" at bounding box center [625, 295] width 186 height 29
click at [604, 290] on p "How do I mount my cross outdoors?" at bounding box center [607, 295] width 131 height 10
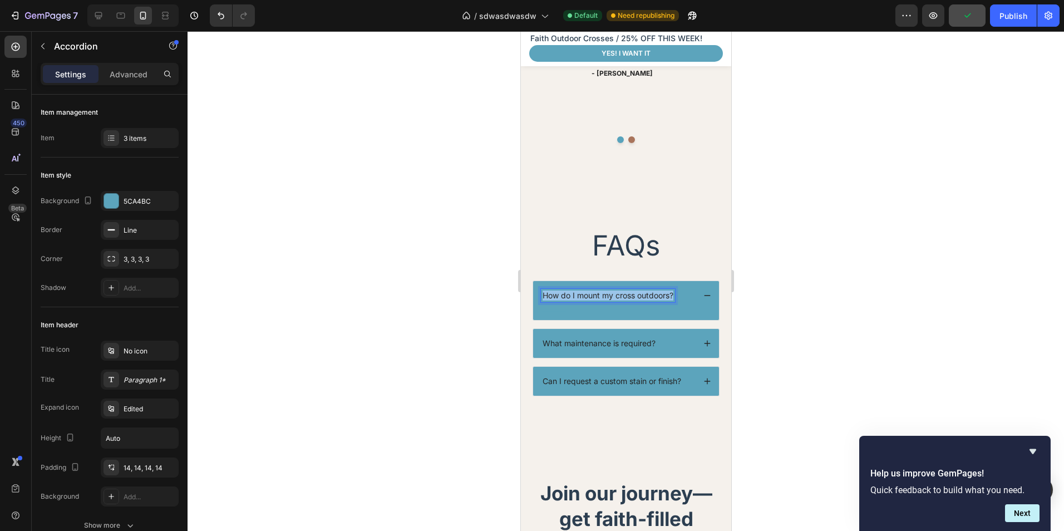
click at [604, 290] on p "How do I mount my cross outdoors?" at bounding box center [607, 295] width 131 height 10
copy p "How do I mount my cross outdoors?"
